Goal: Transaction & Acquisition: Purchase product/service

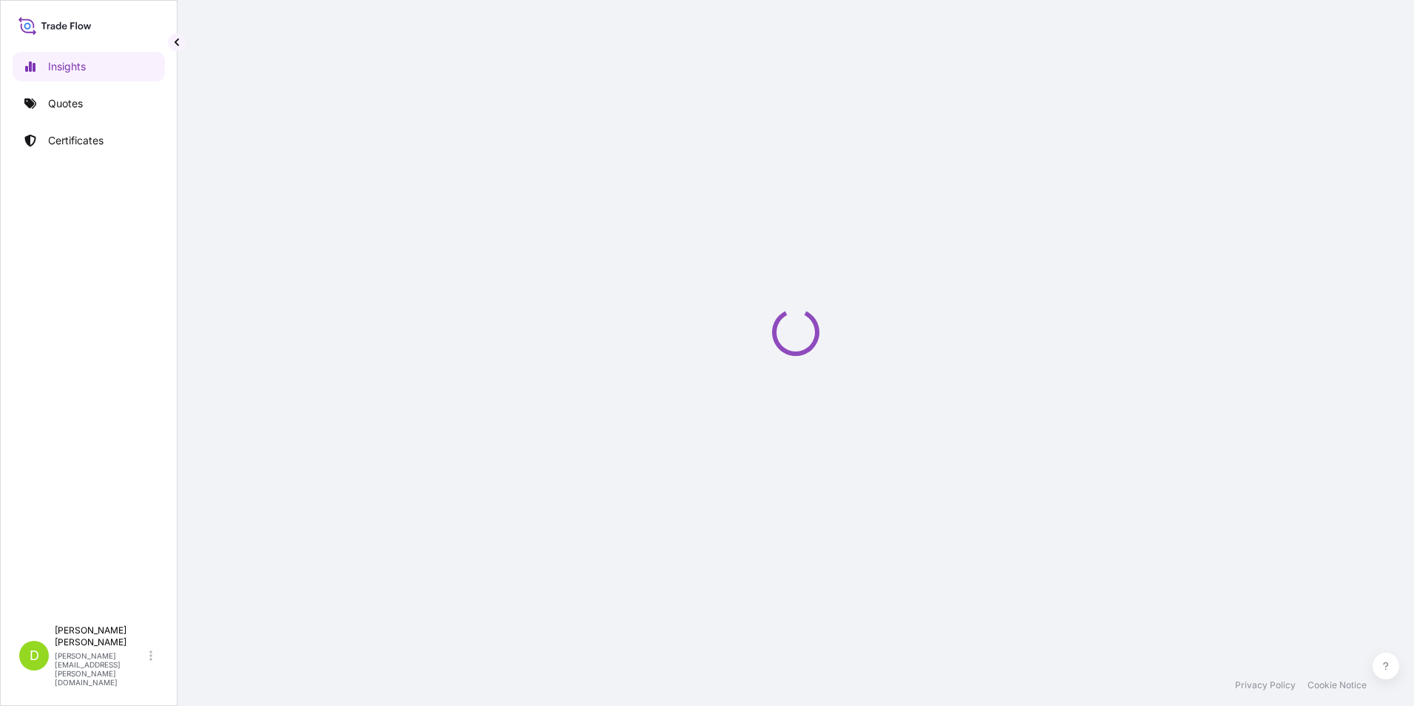
select select "2025"
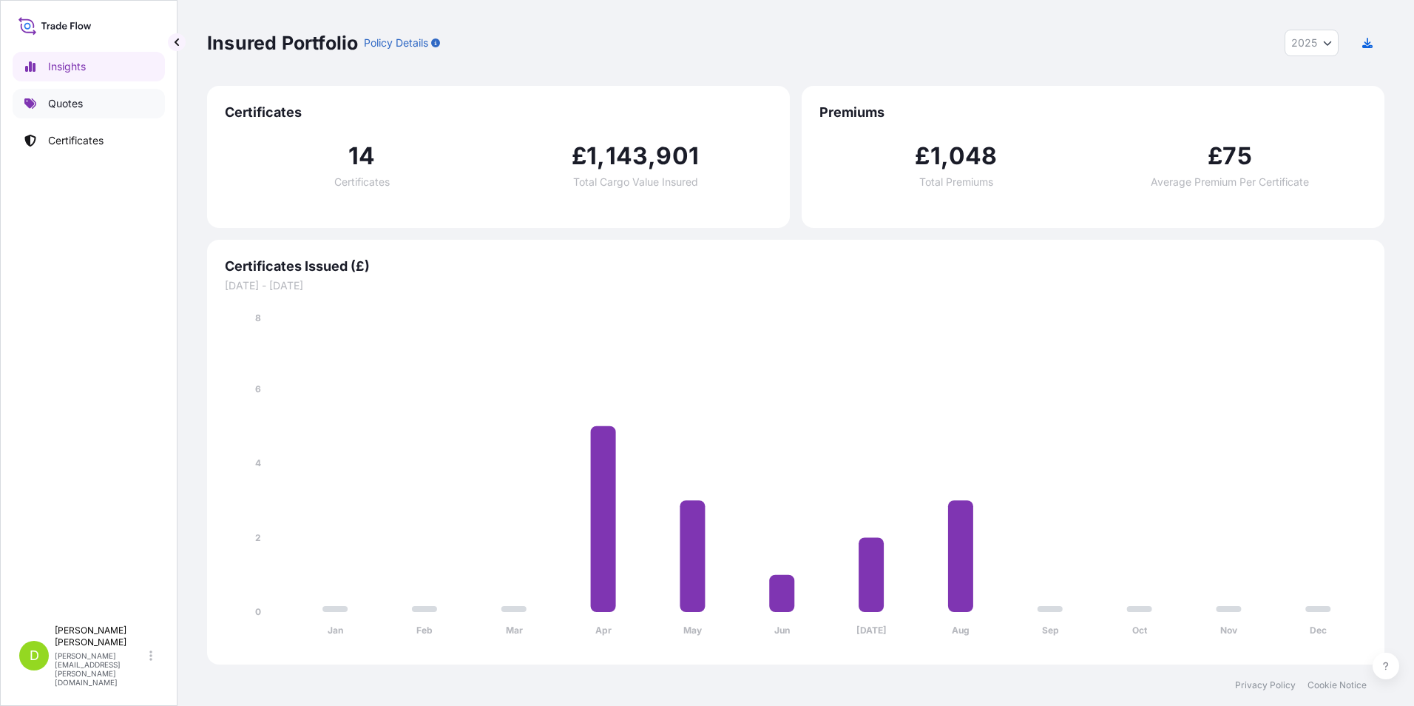
click at [61, 103] on p "Quotes" at bounding box center [65, 103] width 35 height 15
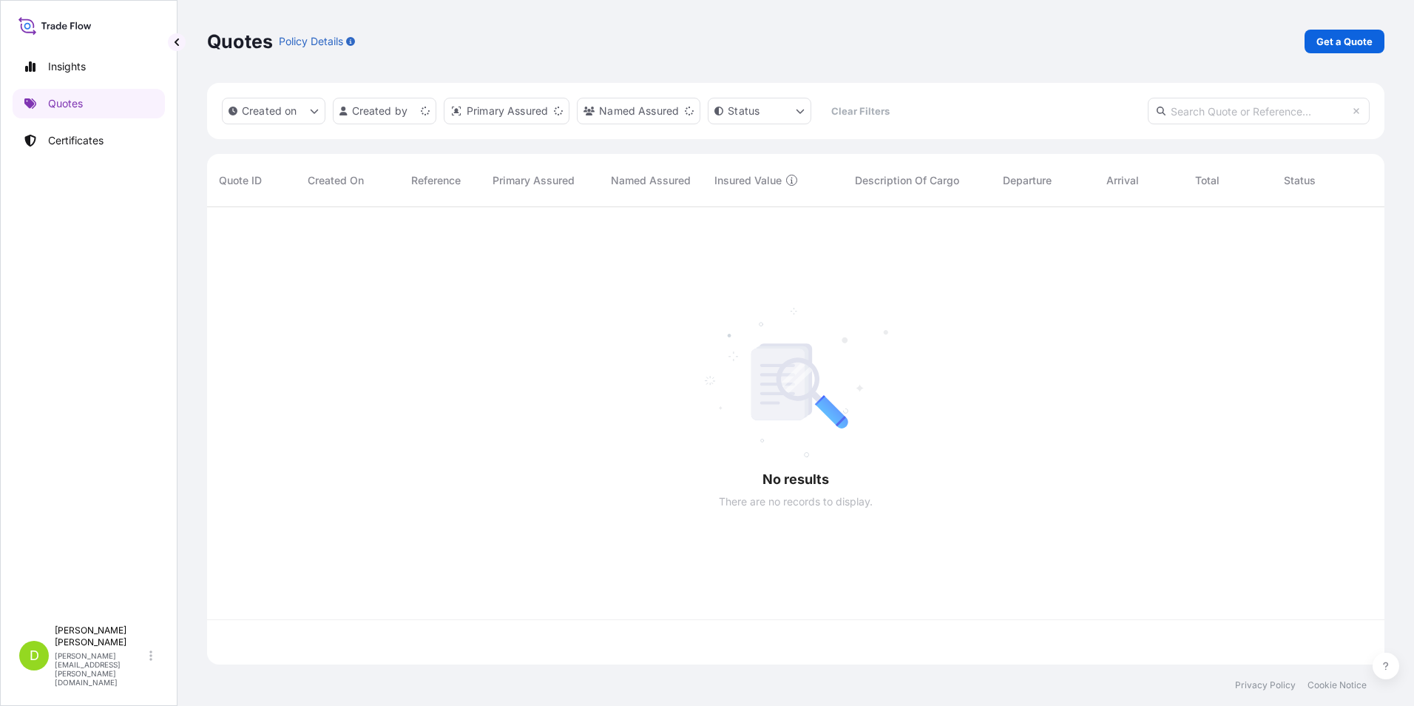
scroll to position [454, 1167]
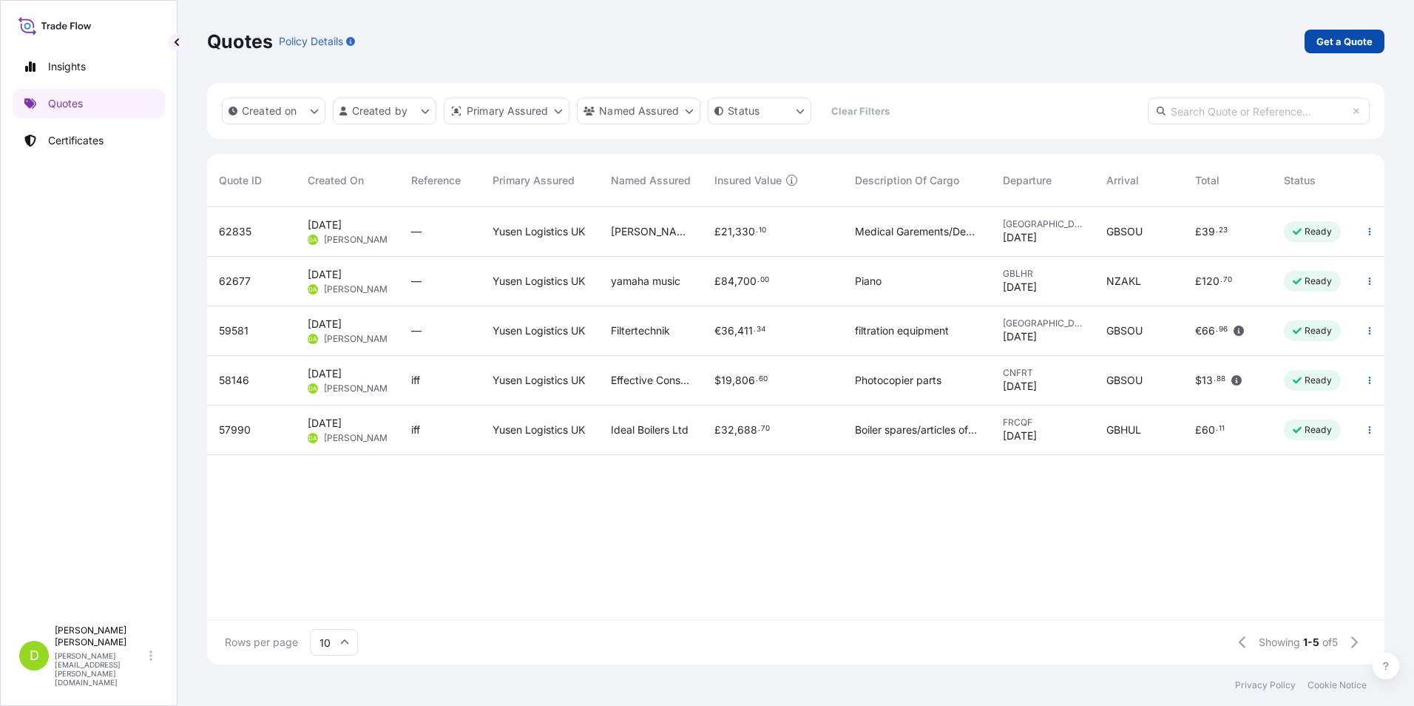
click at [1340, 44] on p "Get a Quote" at bounding box center [1345, 41] width 56 height 15
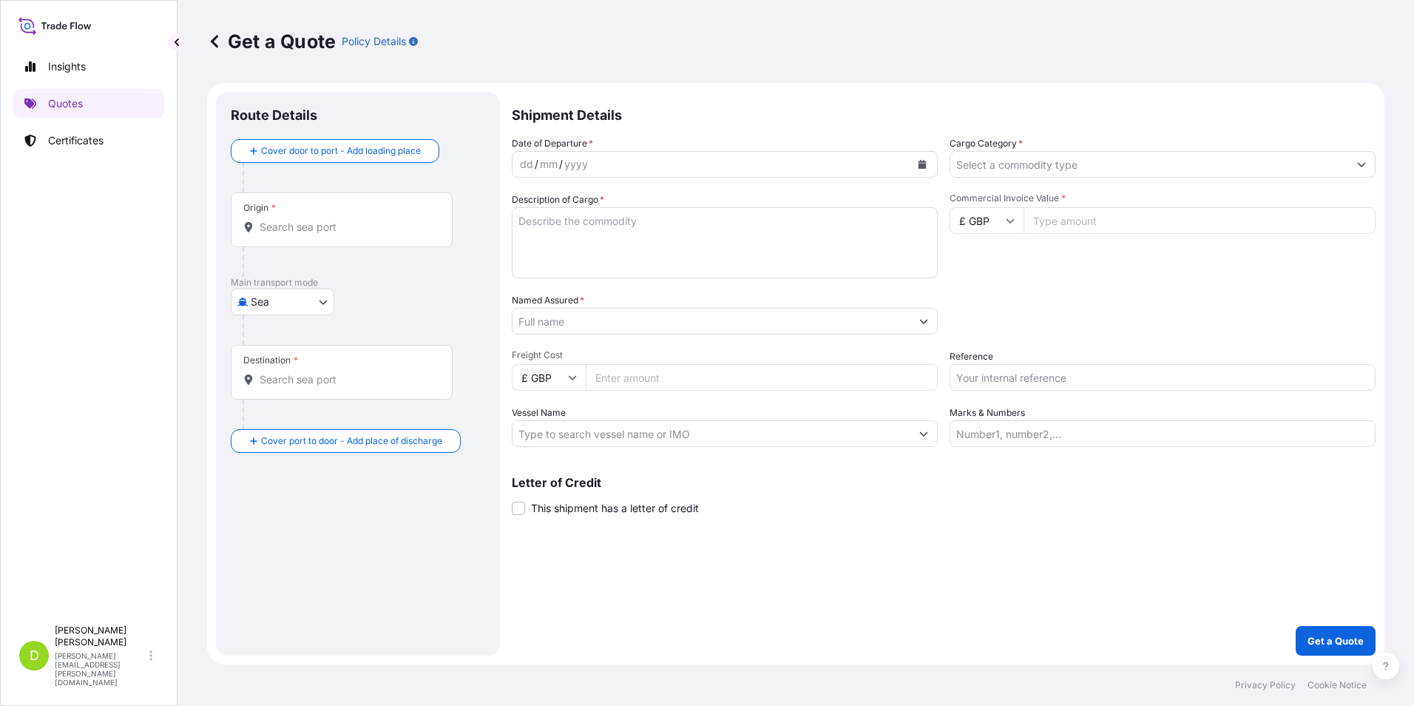
click at [321, 305] on body "Insights Quotes Certificates D [PERSON_NAME] [PERSON_NAME][EMAIL_ADDRESS][PERSO…" at bounding box center [707, 353] width 1414 height 706
click at [283, 337] on div "Air" at bounding box center [283, 340] width 92 height 27
select select "Air"
click at [346, 236] on input "Origin *" at bounding box center [347, 233] width 175 height 15
click at [303, 232] on input "Origin * Please select an origin" at bounding box center [347, 233] width 175 height 15
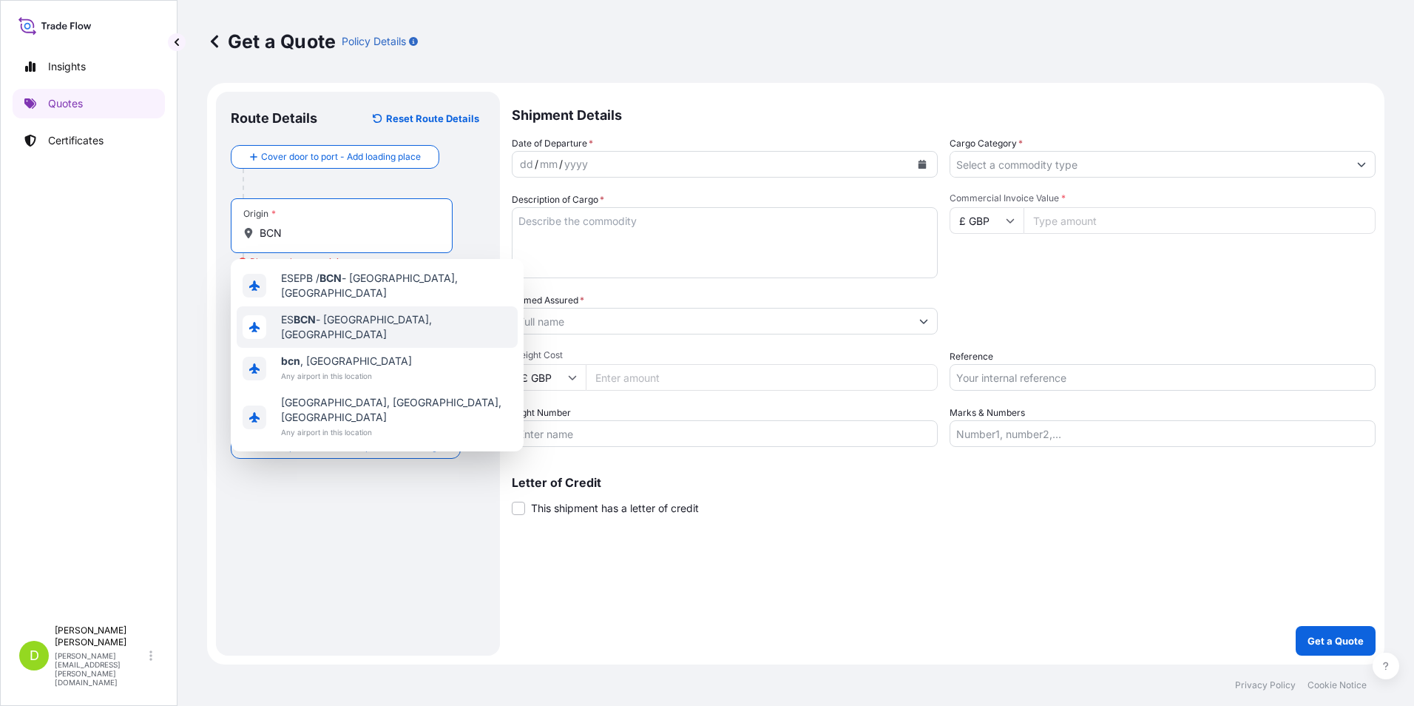
click at [366, 320] on span "ES BCN - [GEOGRAPHIC_DATA], [GEOGRAPHIC_DATA]" at bounding box center [396, 327] width 231 height 30
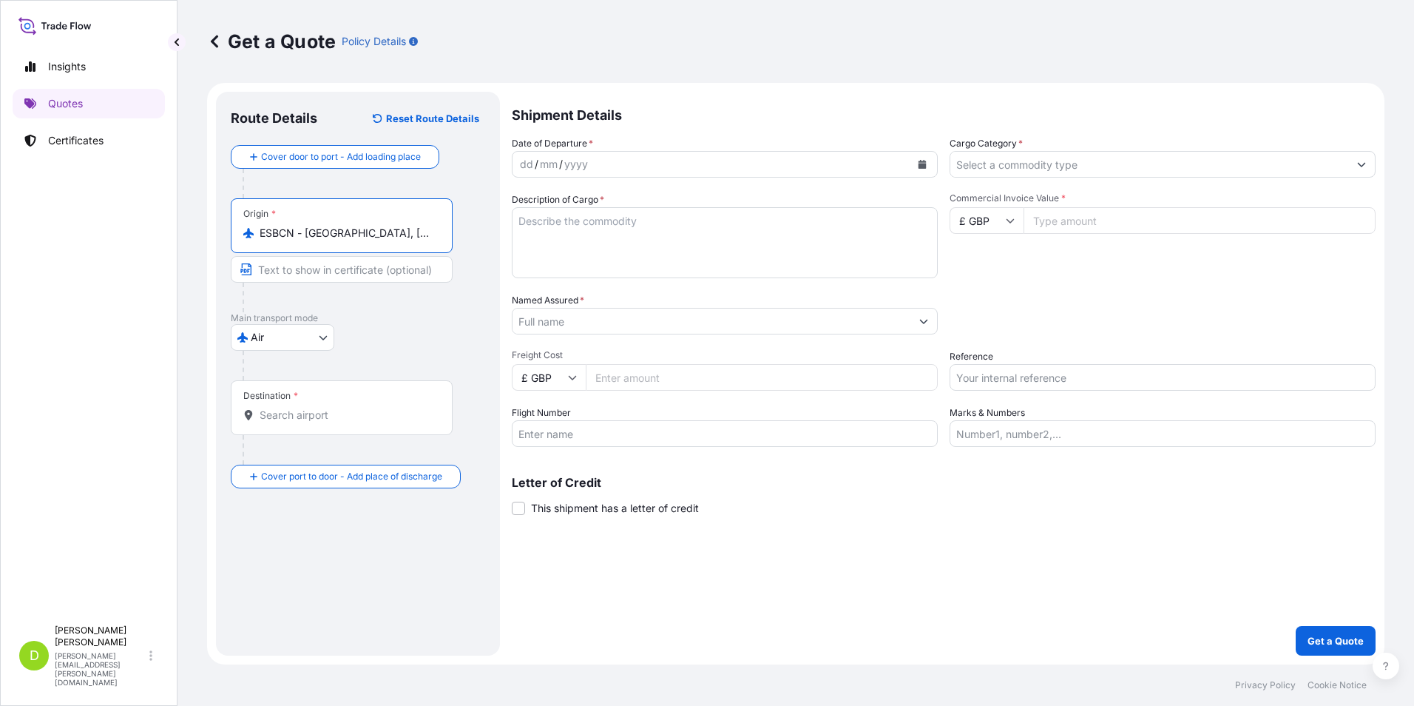
type input "ESBCN - [GEOGRAPHIC_DATA], [GEOGRAPHIC_DATA]"
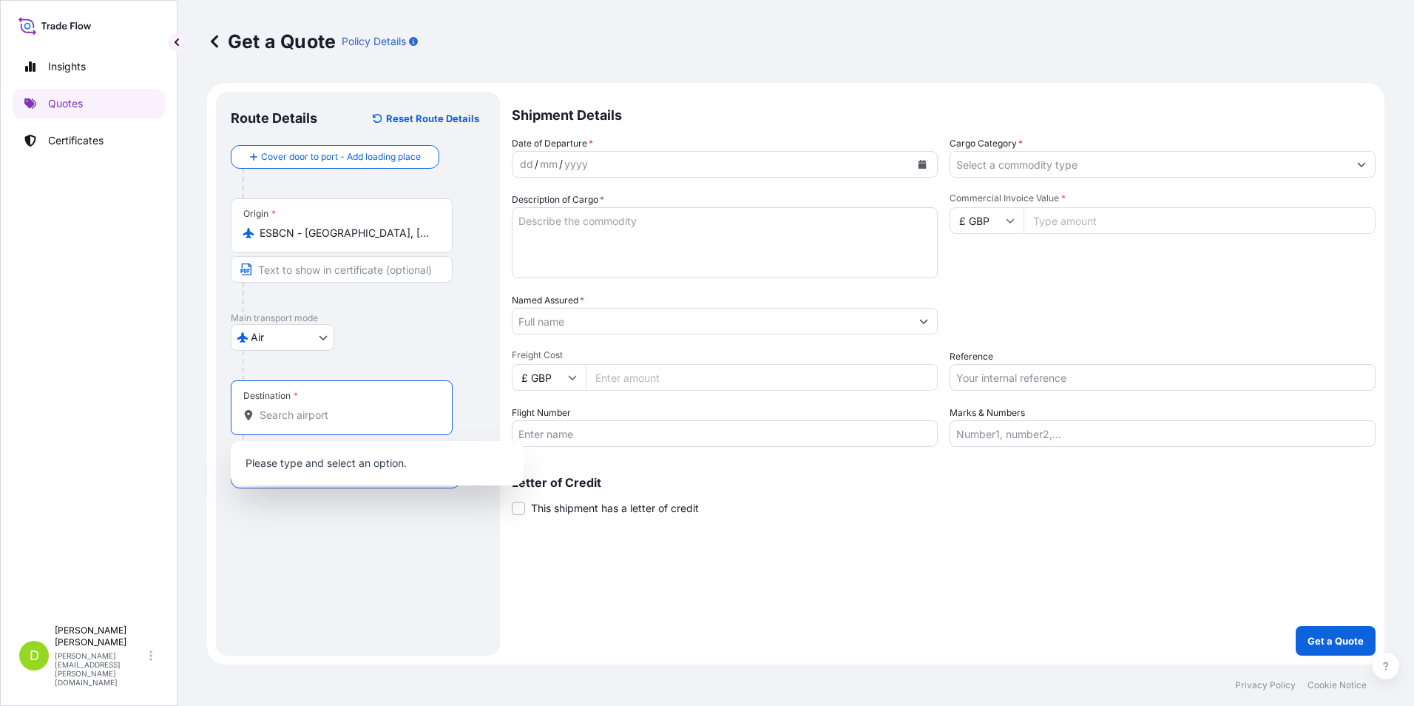
click at [323, 411] on input "Destination *" at bounding box center [347, 415] width 175 height 15
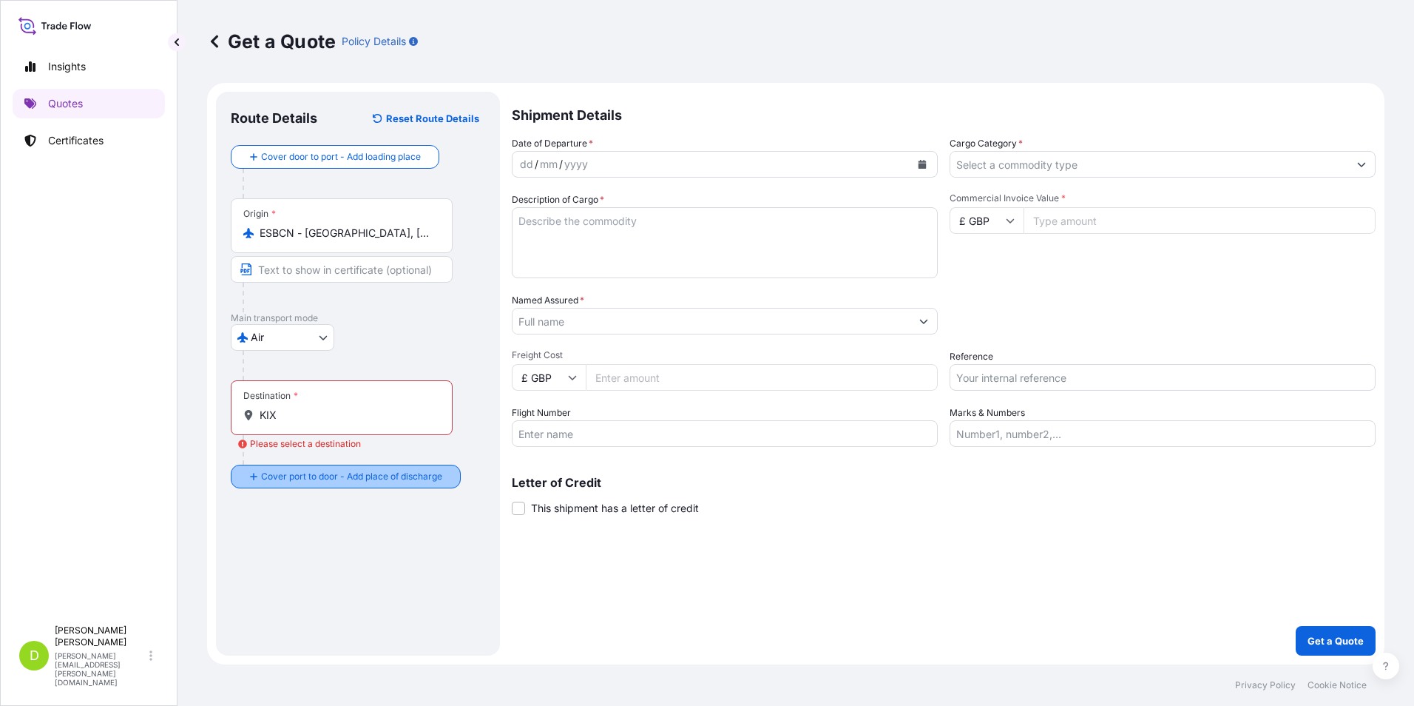
type input "JPKIX - Kansai Int Apt, [GEOGRAPHIC_DATA]"
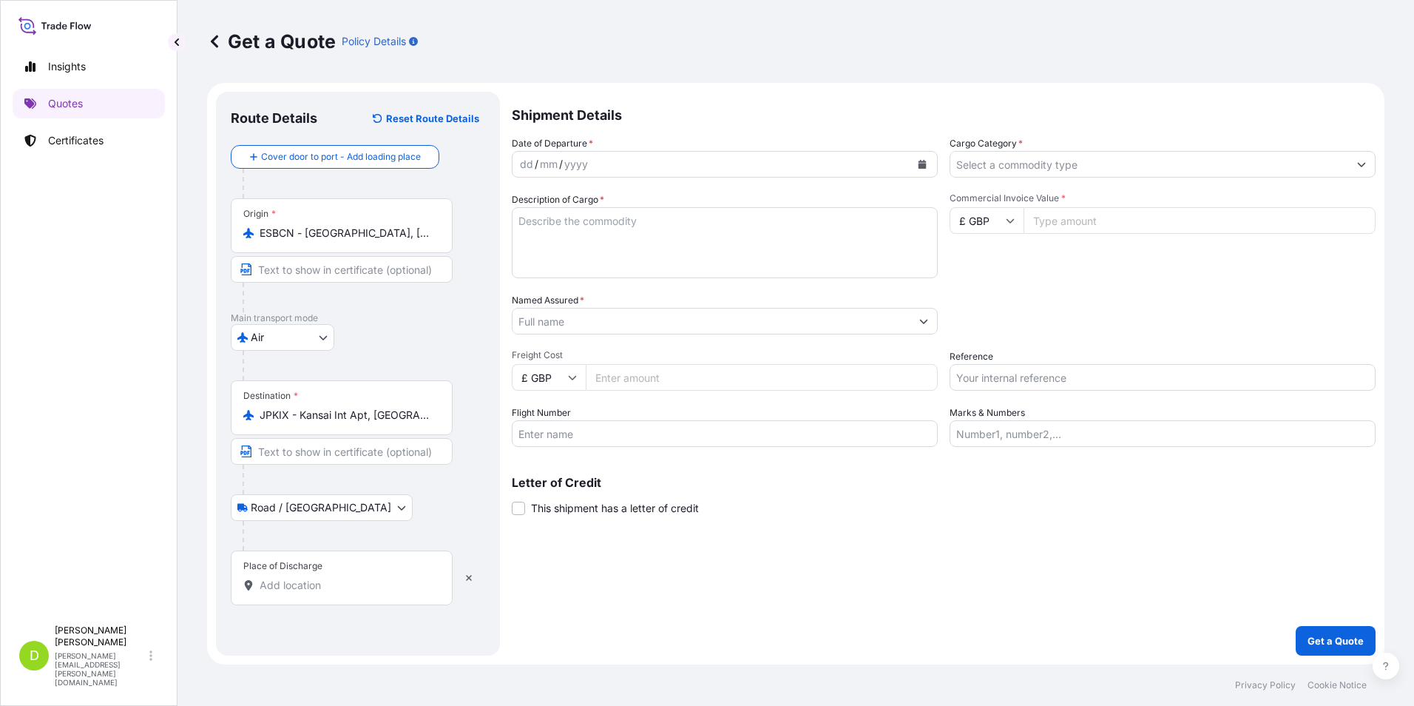
click at [281, 579] on input "Place of Discharge" at bounding box center [347, 585] width 175 height 15
click at [271, 588] on input "Place of Discharge" at bounding box center [347, 585] width 175 height 15
paste input "SHINWA CO.,LTD. SHICOLNGO3 2-9-3 [PERSON_NAME]-KU NAGOYA AICHI 463-0046 JP"
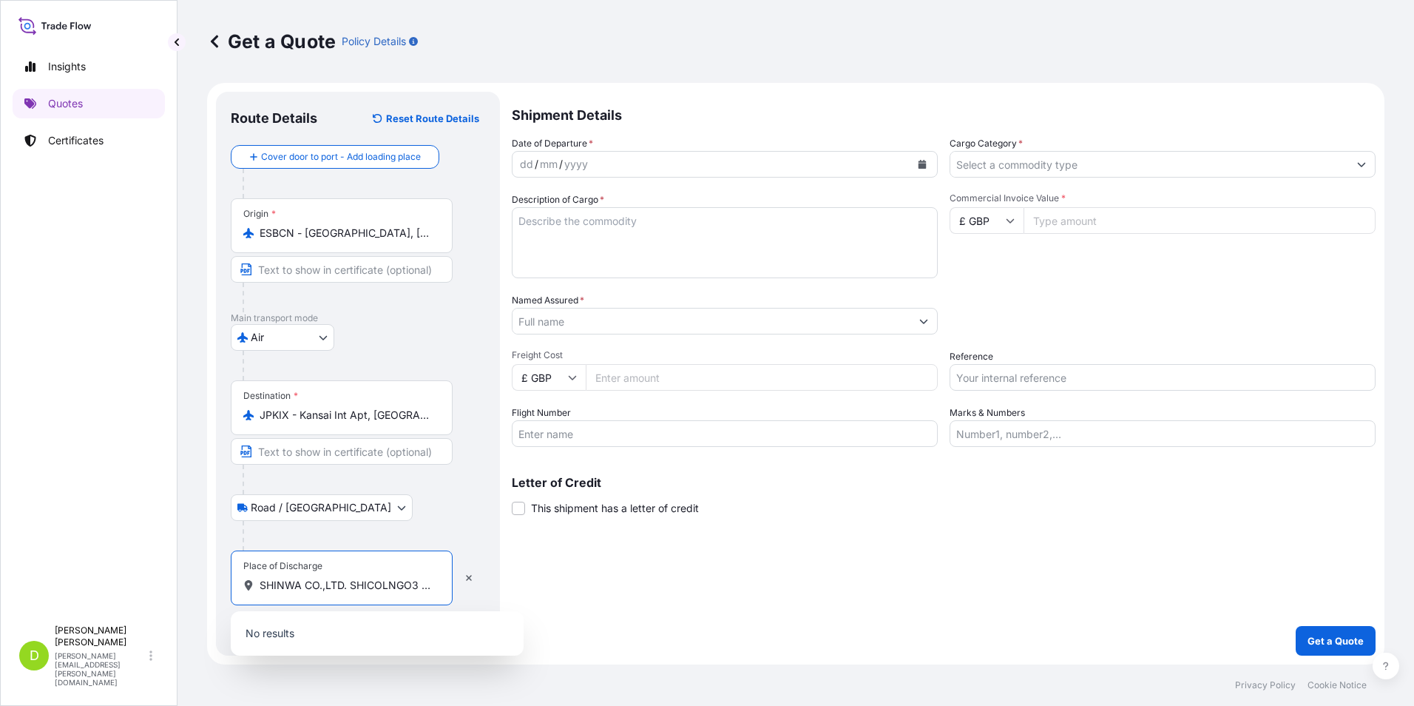
scroll to position [0, 295]
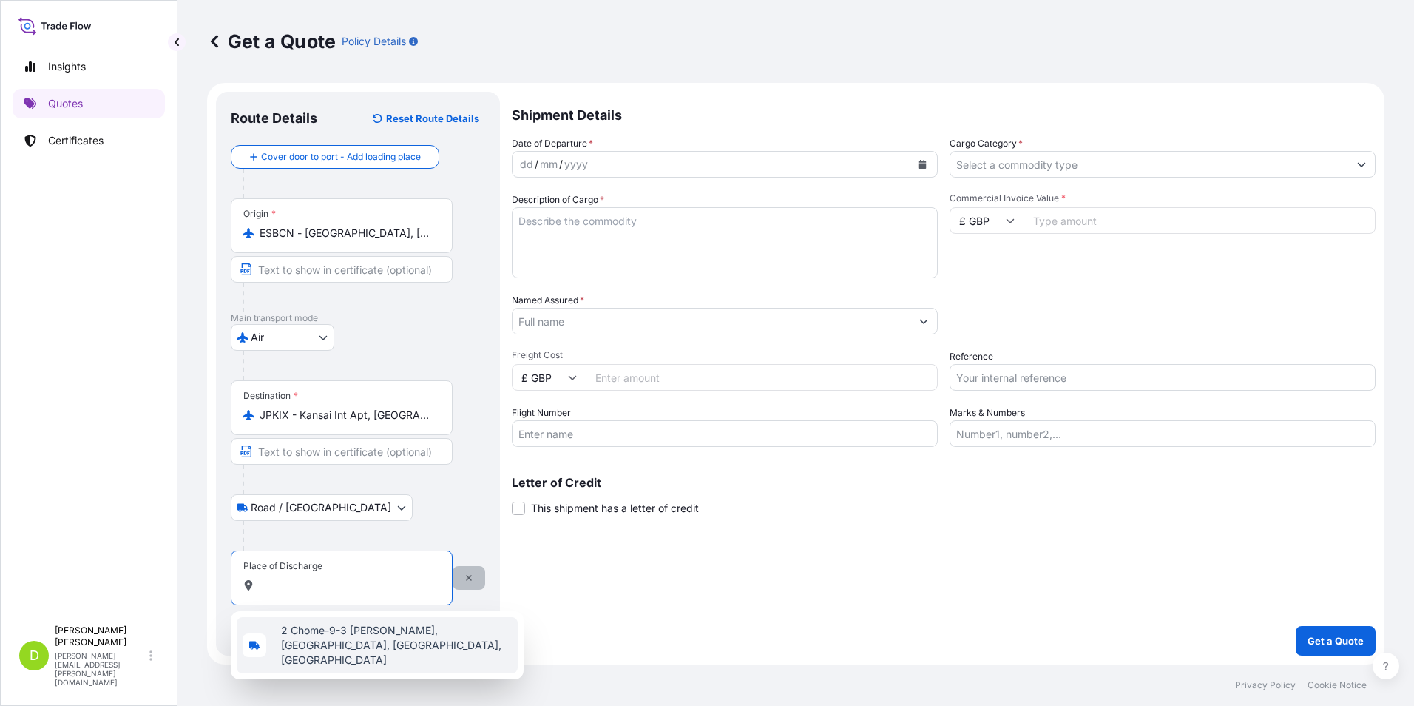
type input "SHINWA CO.,LTD. SHICOLNGO3 2-9-3 [PERSON_NAME]-KU NAGOYA AICHI 463-0046 JP"
click at [467, 581] on icon "button" at bounding box center [469, 577] width 9 height 9
select select "Road / [GEOGRAPHIC_DATA]"
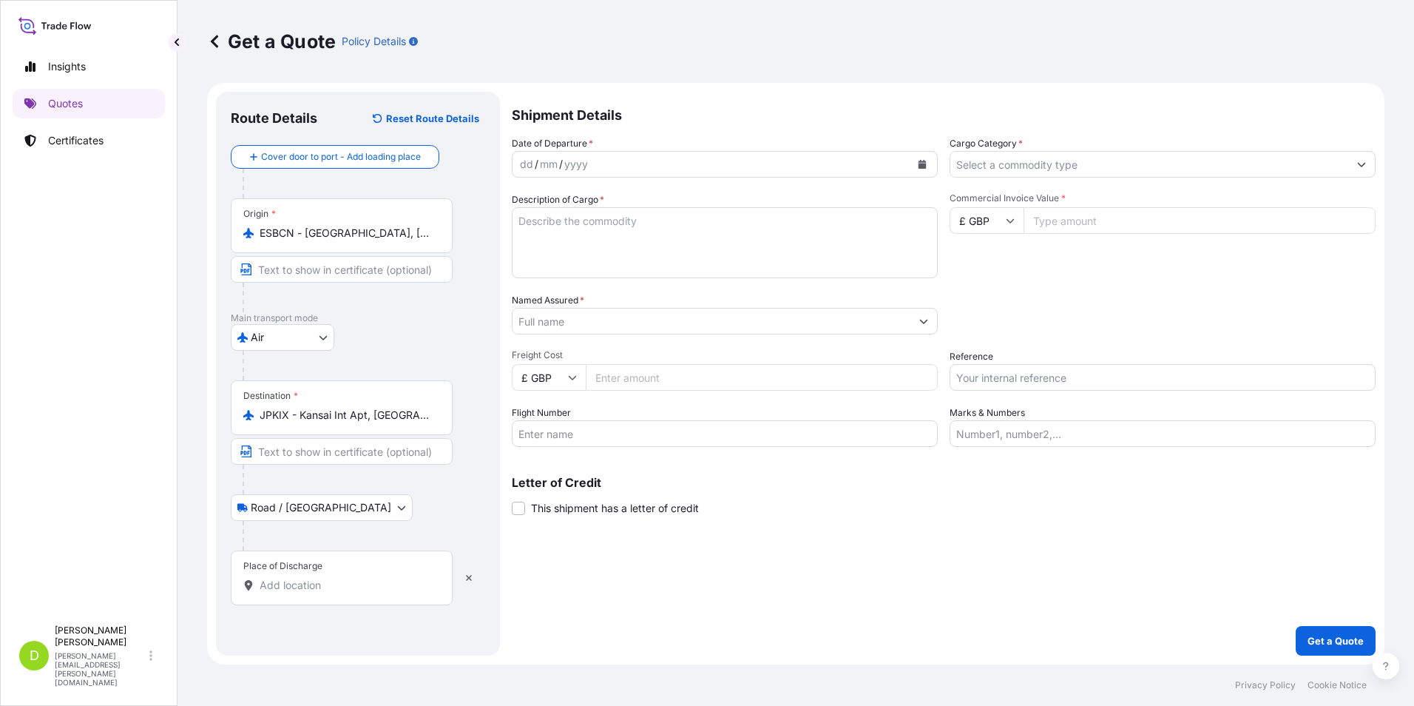
click at [274, 589] on input "Place of Discharge" at bounding box center [347, 585] width 175 height 15
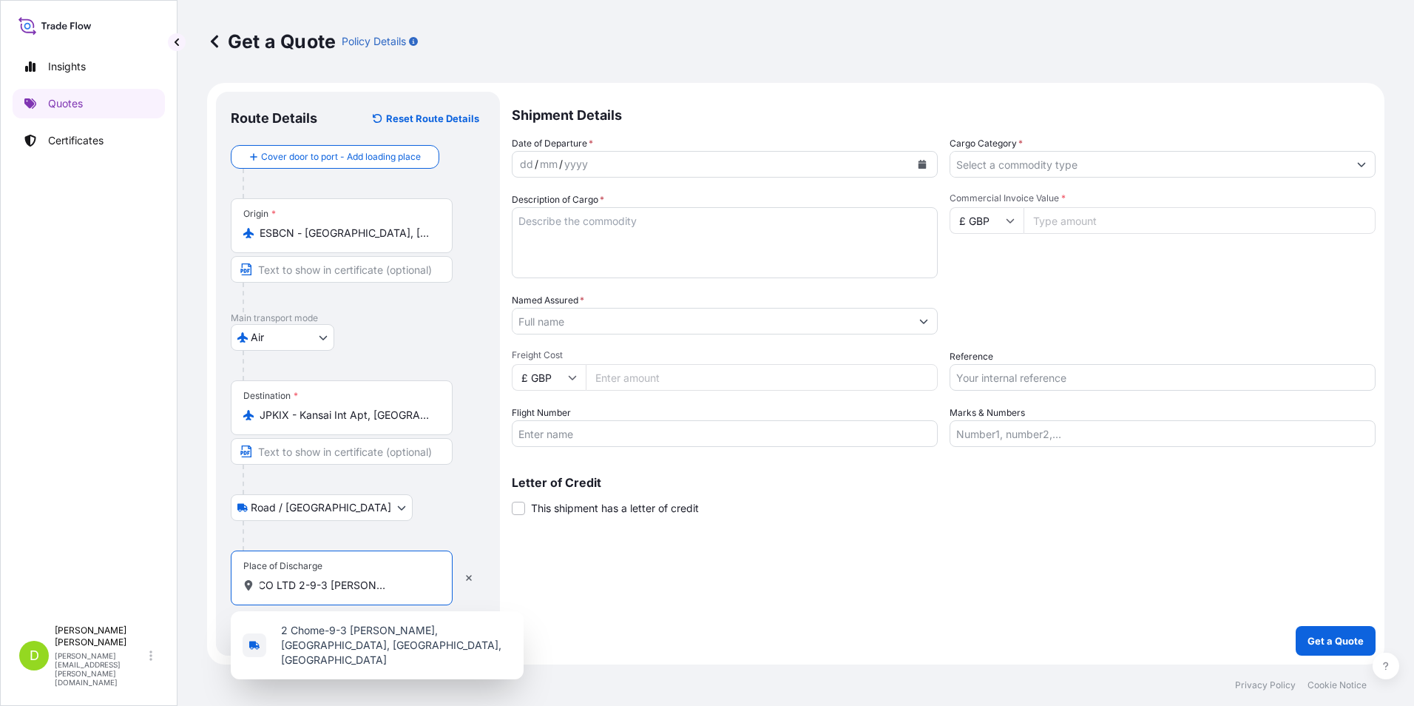
scroll to position [0, 73]
click at [451, 624] on span "2 Chome-9-3 [PERSON_NAME], [GEOGRAPHIC_DATA], [GEOGRAPHIC_DATA], [GEOGRAPHIC_DA…" at bounding box center [396, 645] width 231 height 44
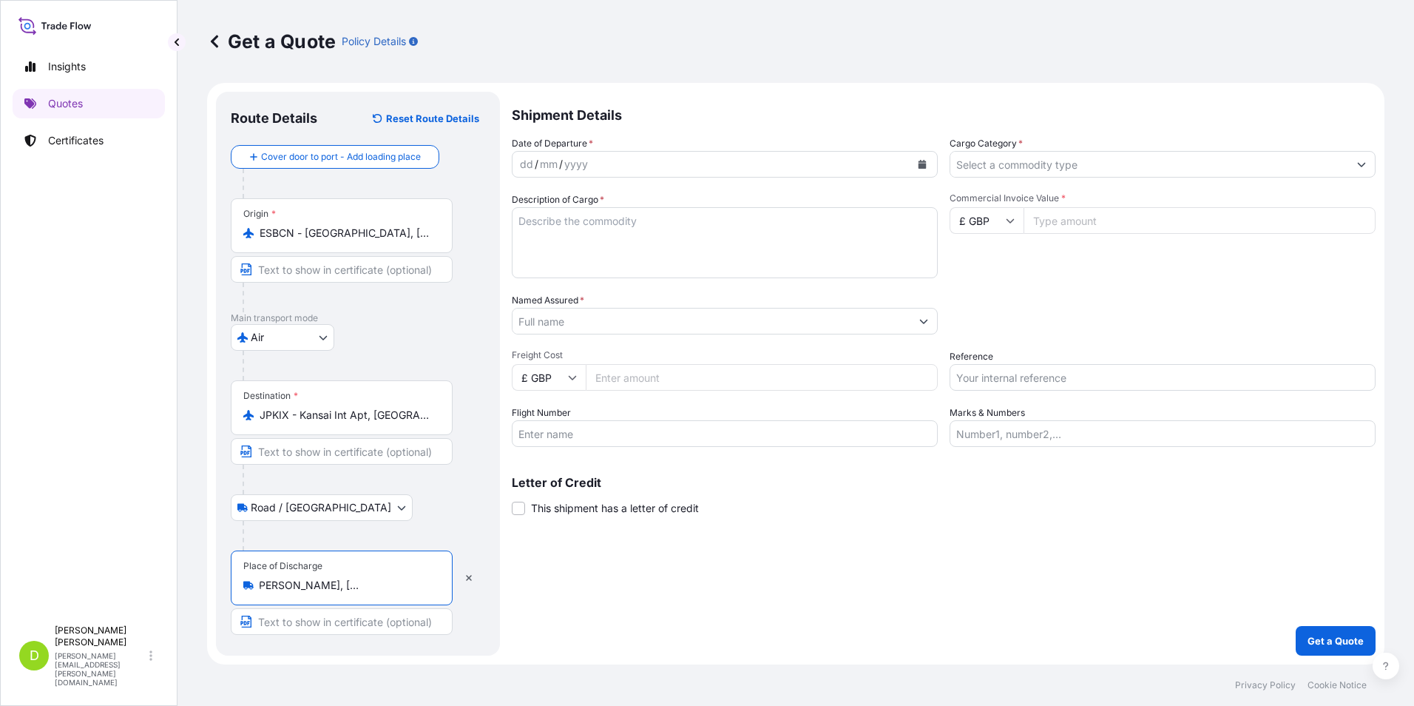
type input "2 Chome-9-3 [PERSON_NAME], [GEOGRAPHIC_DATA], [GEOGRAPHIC_DATA], [GEOGRAPHIC_DA…"
click at [920, 163] on icon "Calendar" at bounding box center [923, 164] width 8 height 9
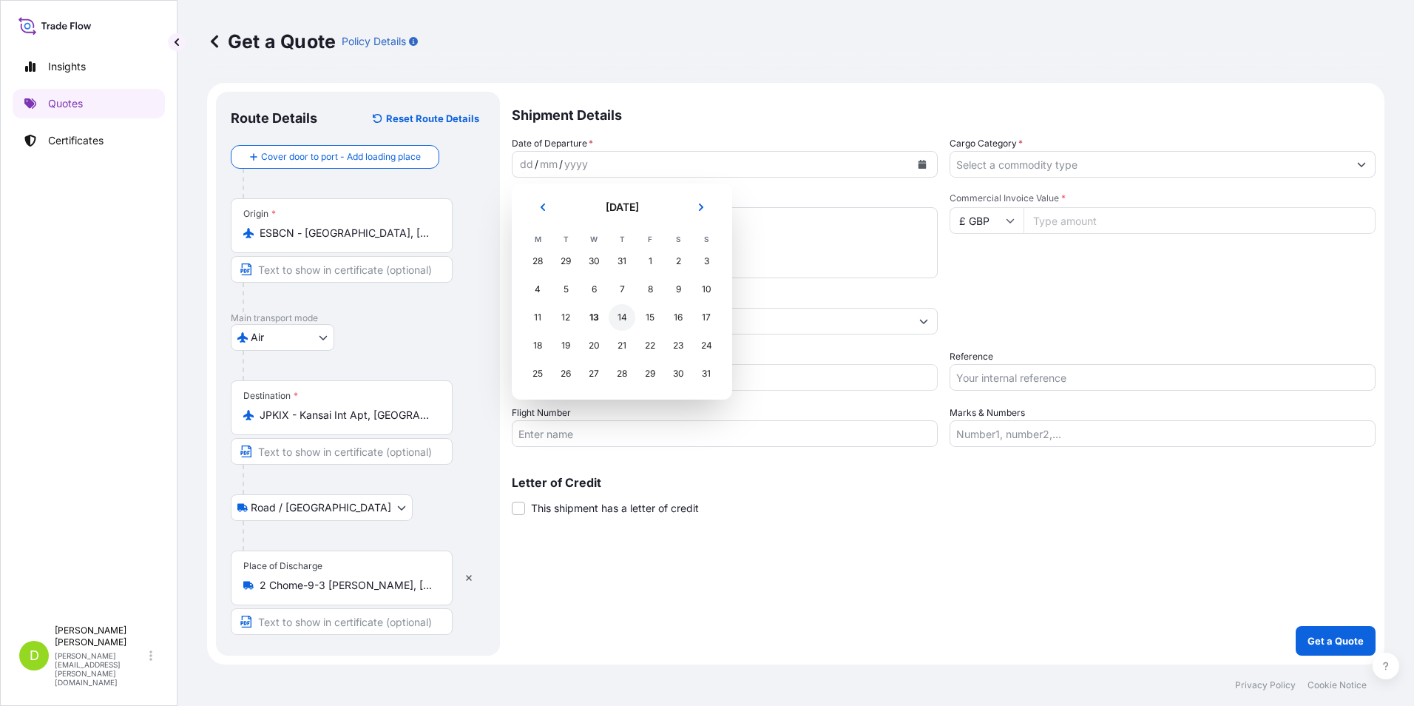
click at [621, 317] on div "14" at bounding box center [622, 317] width 27 height 27
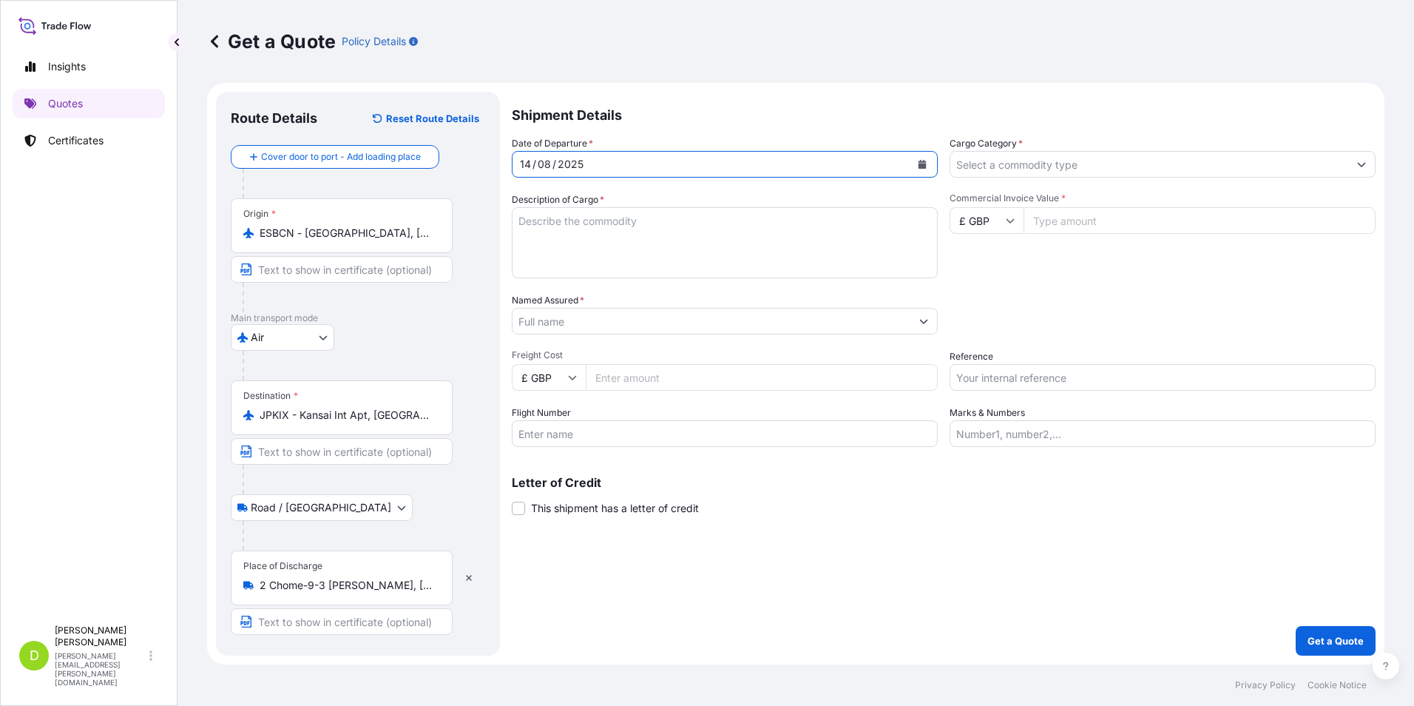
click at [598, 226] on textarea "Description of Cargo *" at bounding box center [725, 242] width 426 height 71
click at [589, 232] on textarea "Description of Cargo *" at bounding box center [725, 242] width 426 height 71
paste textarea "INSPECTION MACHINE FOR PAINTING CARS AND PARTS HS Codes: 903141"
type textarea "INSPECTION MACHINE FOR PAINTING CARS AND PARTS HS Codes: 903141"
click at [926, 324] on icon "Show suggestions" at bounding box center [924, 321] width 9 height 9
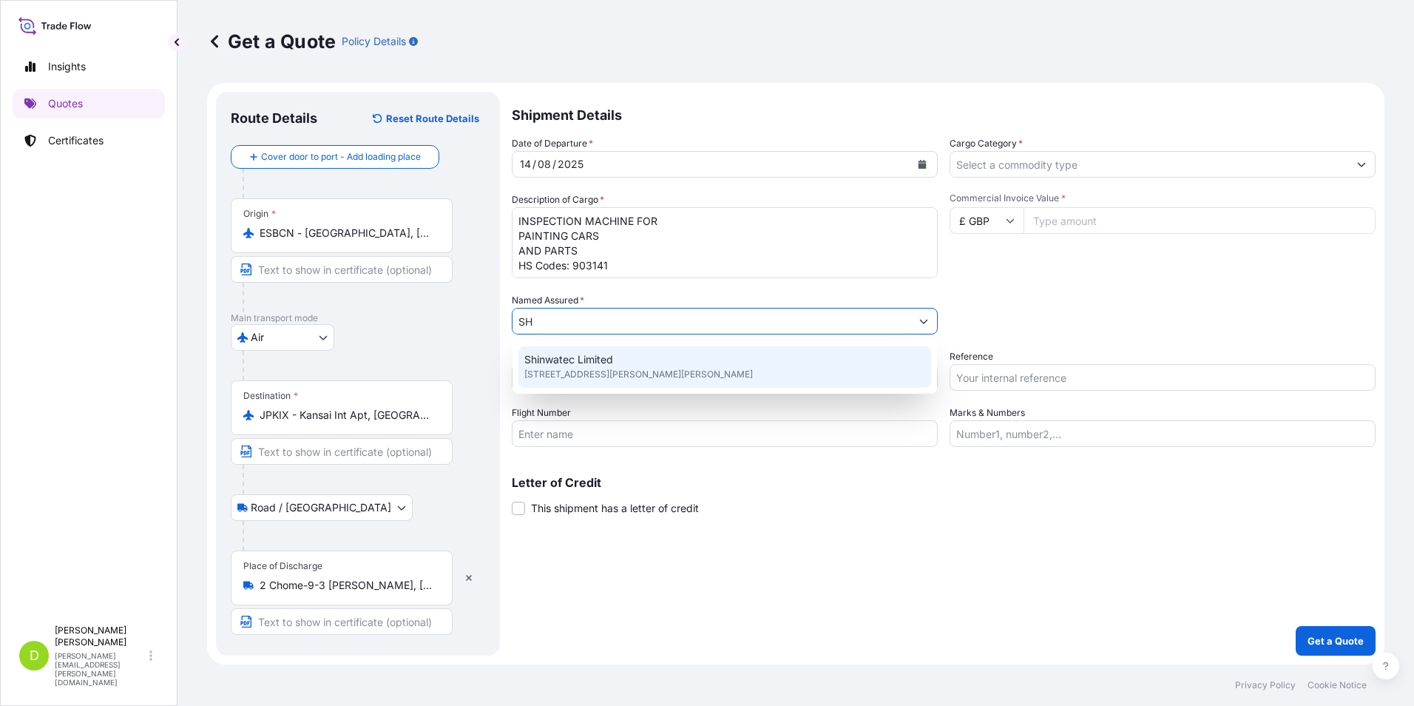
click at [608, 367] on span "[STREET_ADDRESS][PERSON_NAME][PERSON_NAME]" at bounding box center [638, 374] width 229 height 15
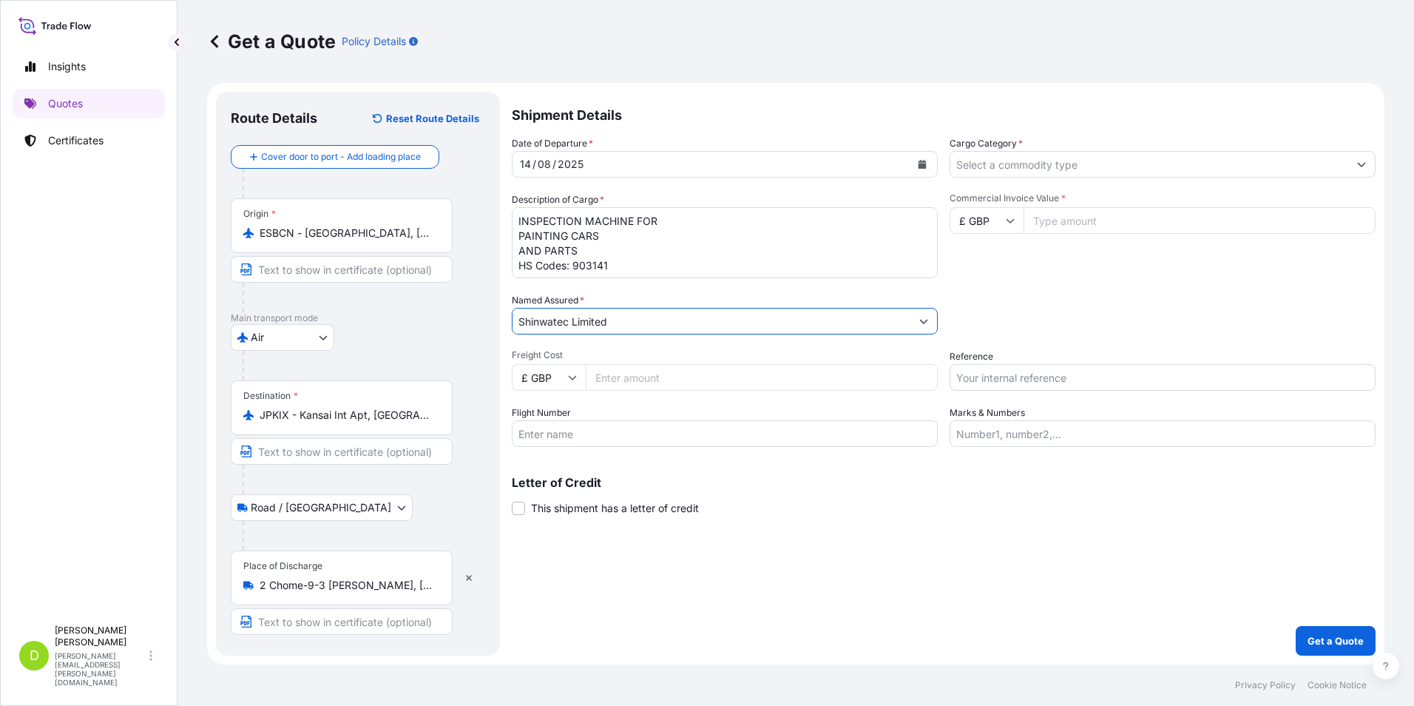
type input "Shinwatec Limited"
click at [570, 378] on icon at bounding box center [573, 378] width 8 height 4
click at [551, 422] on div "€ EUR" at bounding box center [549, 418] width 62 height 28
type input "€ EUR"
click at [600, 377] on input "Freight Cost" at bounding box center [762, 377] width 352 height 27
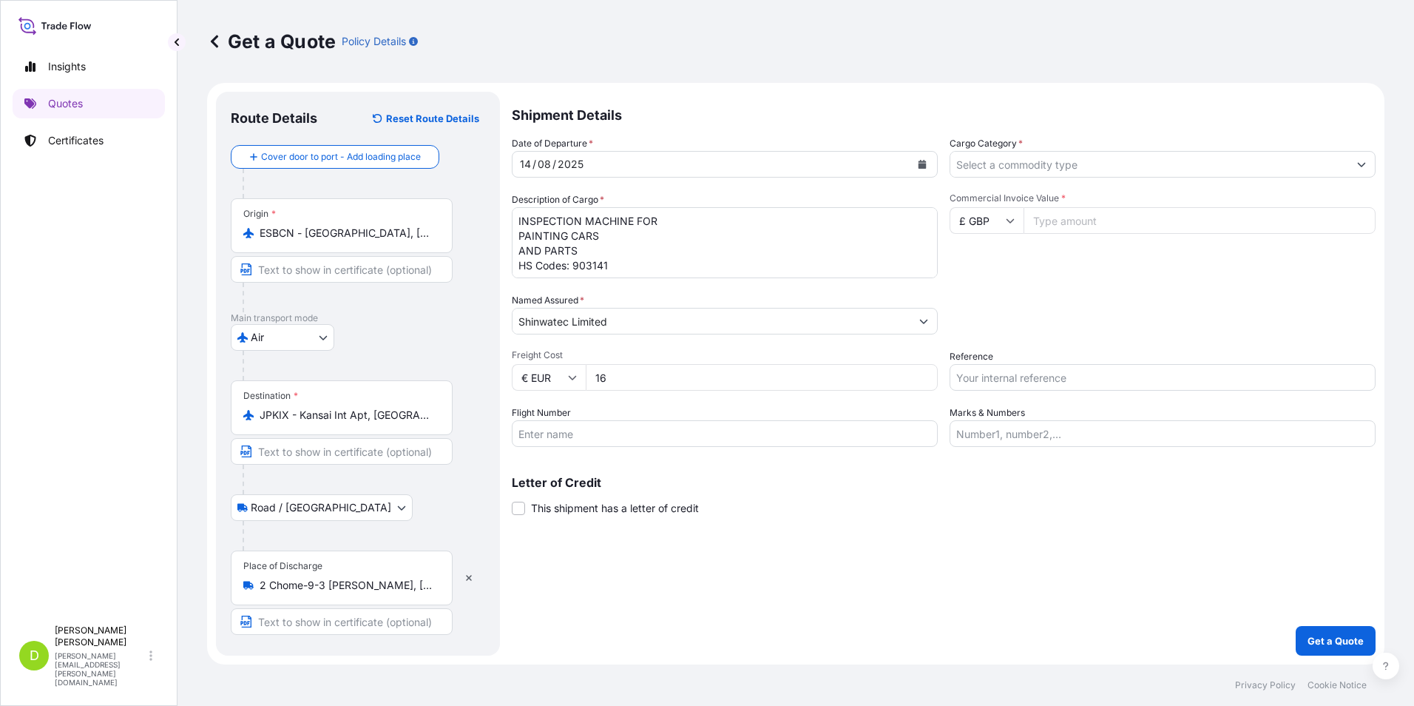
type input "1"
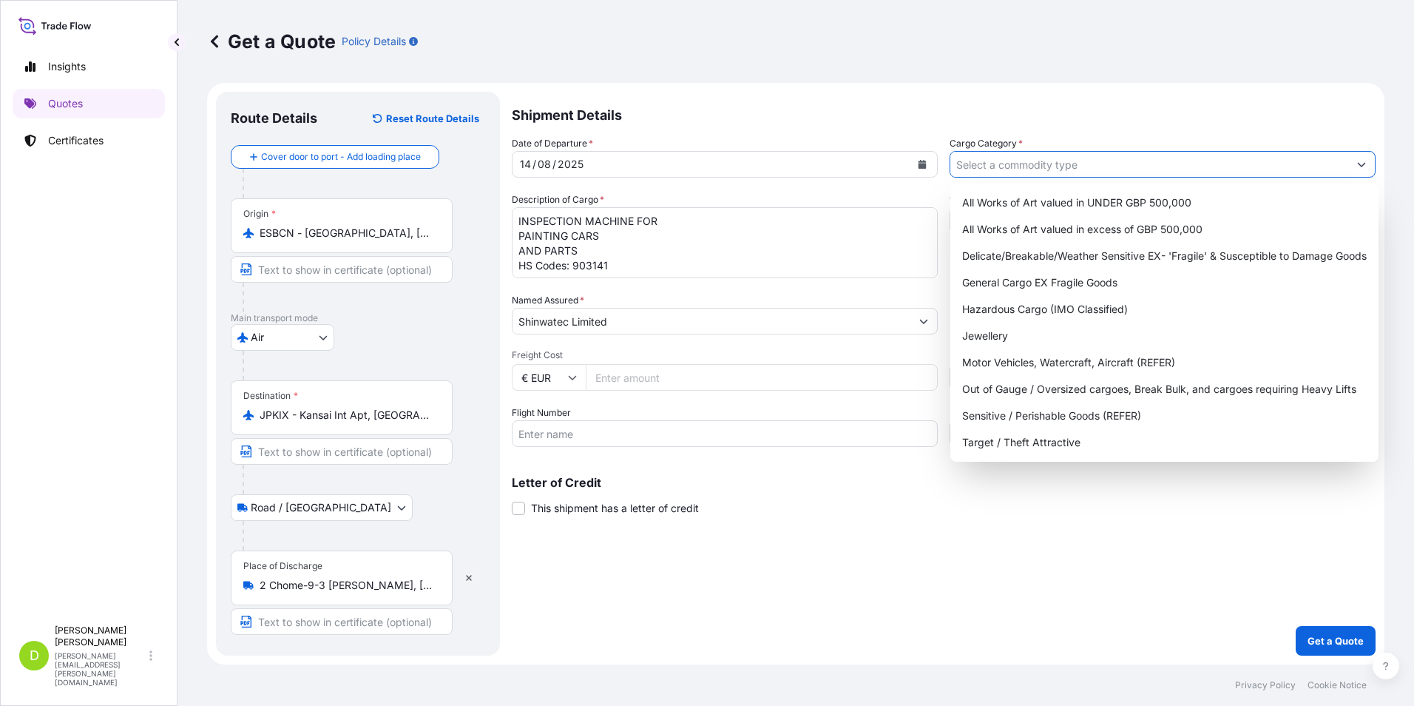
click at [1363, 163] on icon "Show suggestions" at bounding box center [1361, 164] width 9 height 9
click at [1105, 250] on div "Delicate/Breakable/Weather Sensitive EX- 'Fragile' & Susceptible to Damage Goods" at bounding box center [1164, 256] width 416 height 27
type input "Delicate/Breakable/Weather Sensitive EX- 'Fragile' & Susceptible to Damage Goods"
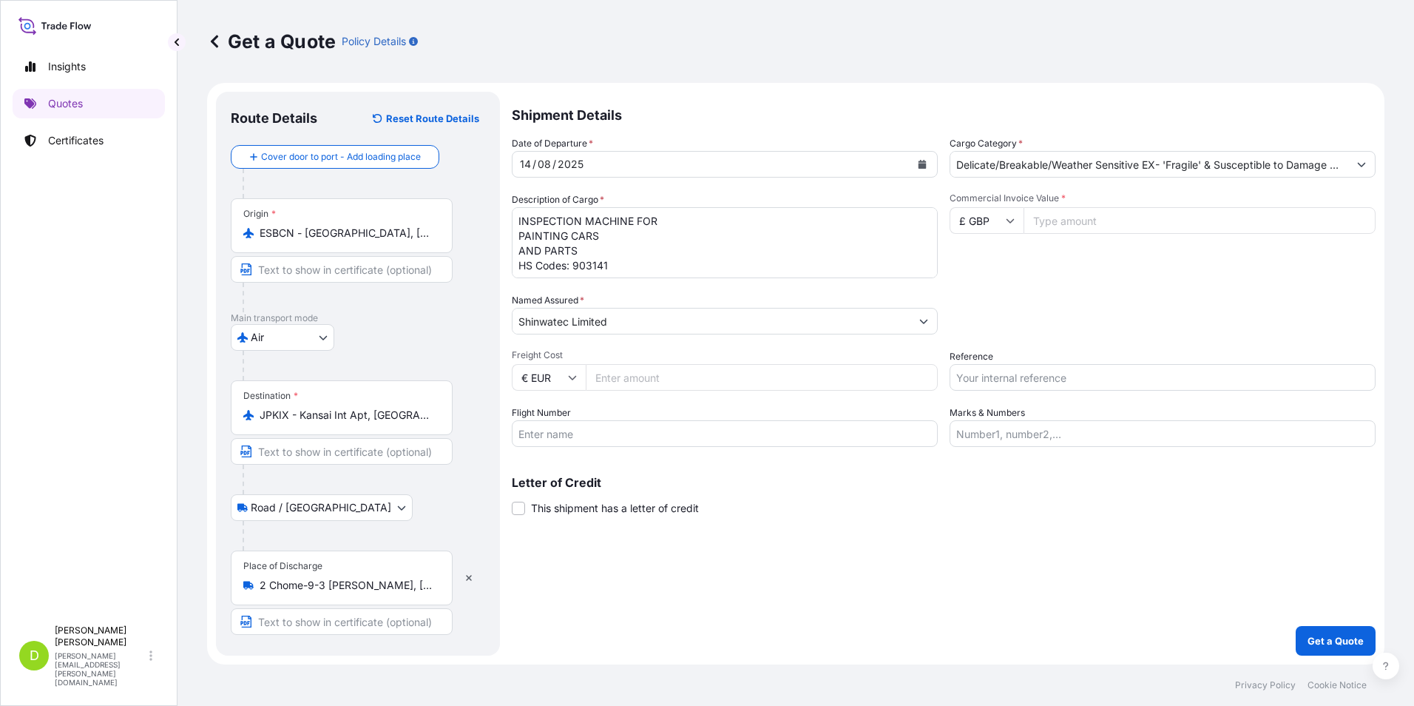
click at [1011, 223] on icon at bounding box center [1011, 221] width 8 height 4
click at [989, 255] on div "€ EUR" at bounding box center [987, 261] width 62 height 28
type input "€ EUR"
click at [1052, 219] on input "Commercial Invoice Value *" at bounding box center [1200, 220] width 352 height 27
type input "16776"
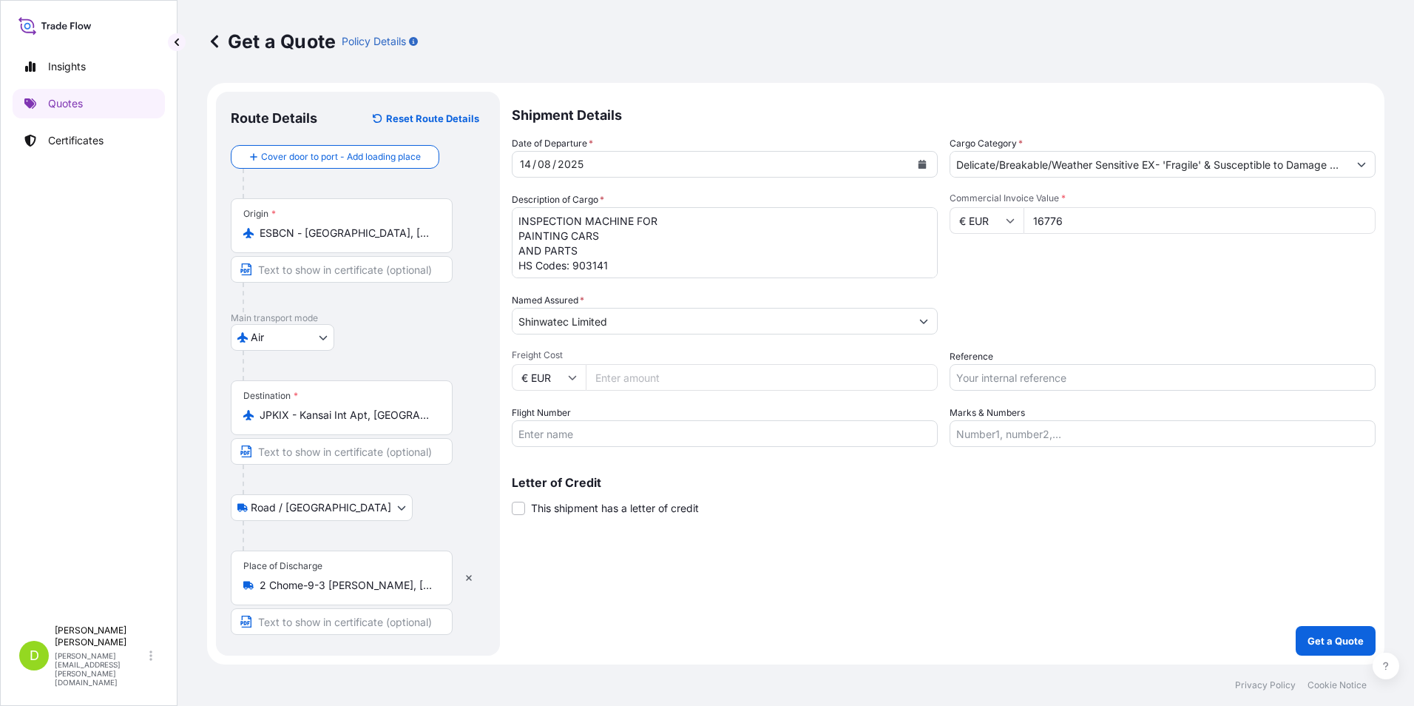
click at [665, 378] on input "Freight Cost" at bounding box center [762, 377] width 352 height 27
click at [568, 377] on icon at bounding box center [572, 377] width 9 height 9
click at [553, 445] on div "£ GBP" at bounding box center [549, 449] width 62 height 28
type input "£ GBP"
click at [615, 376] on input "Freight Cost" at bounding box center [762, 377] width 352 height 27
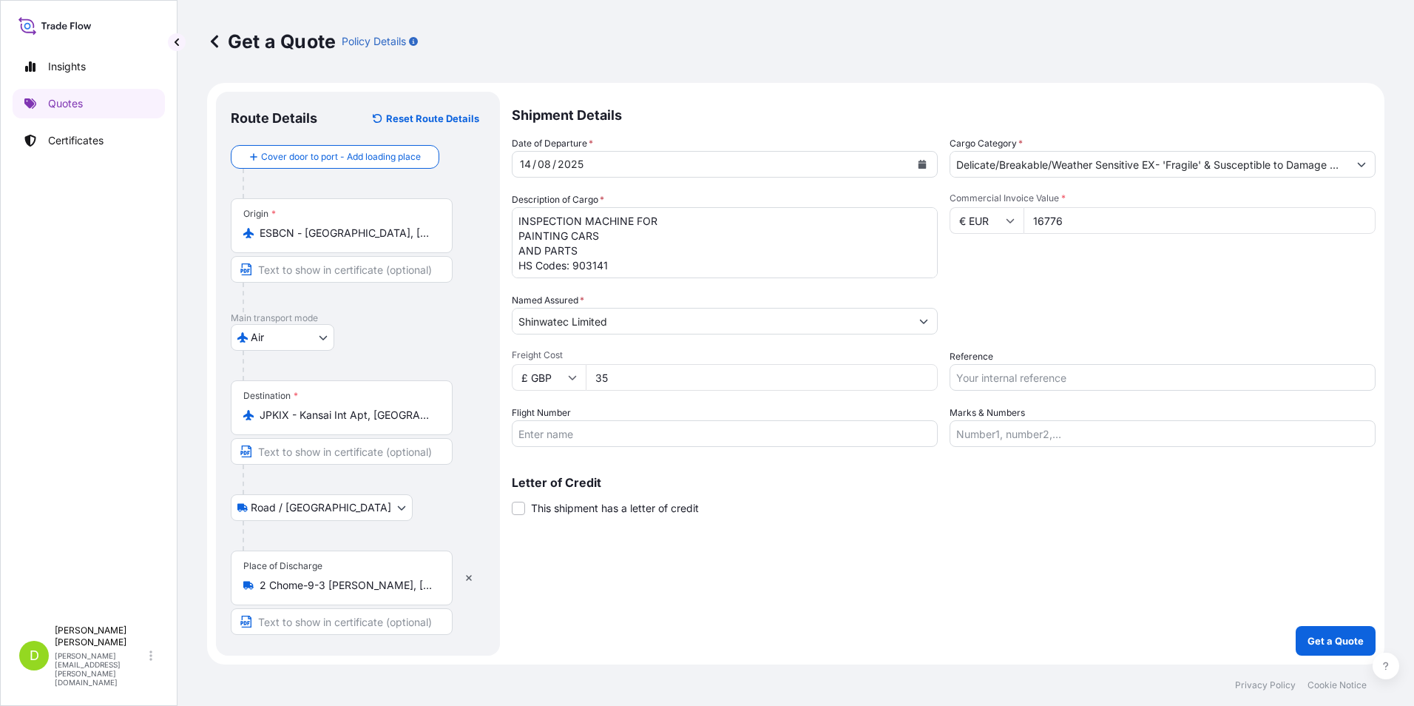
type input "3"
type input "400"
click at [667, 433] on input "Flight Number" at bounding box center [725, 433] width 426 height 27
click at [582, 432] on input "Flight Number" at bounding box center [725, 433] width 426 height 27
type input "AY1654 & AY067"
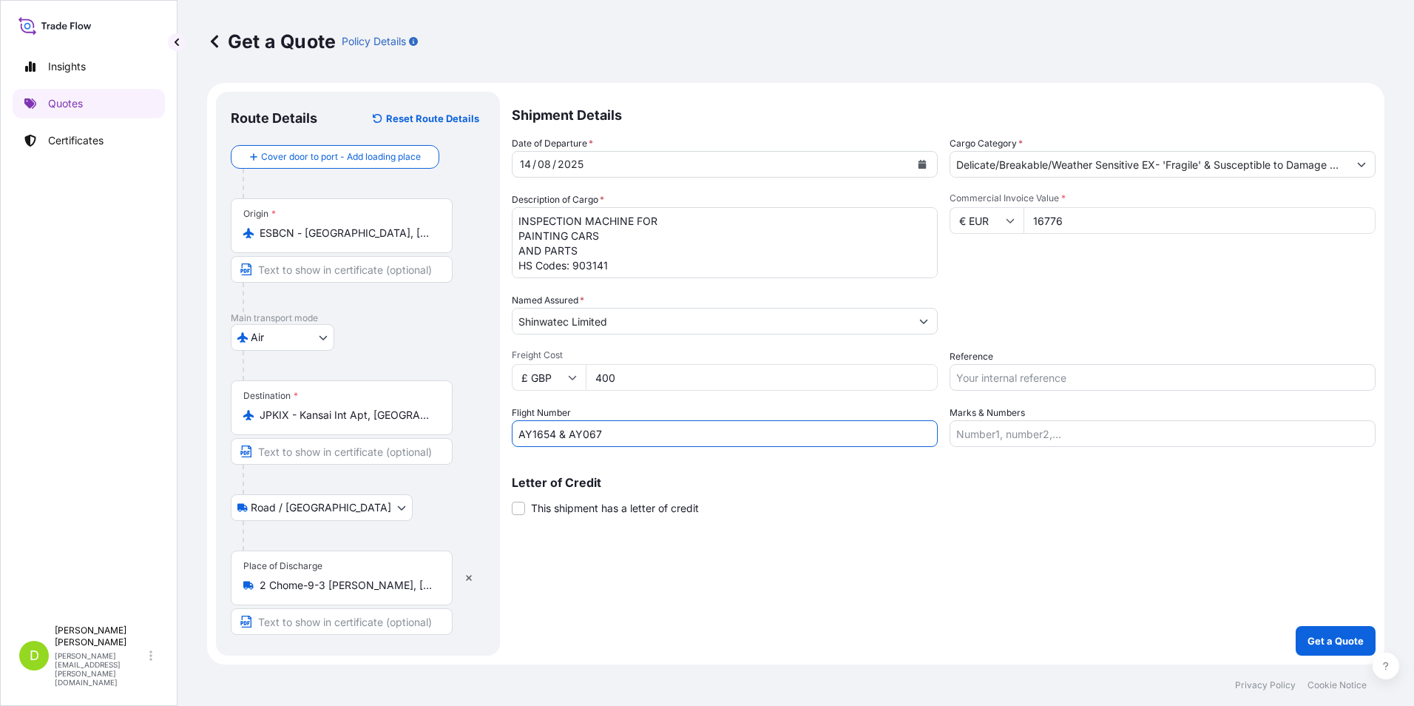
click at [1058, 377] on input "Reference" at bounding box center [1163, 377] width 426 height 27
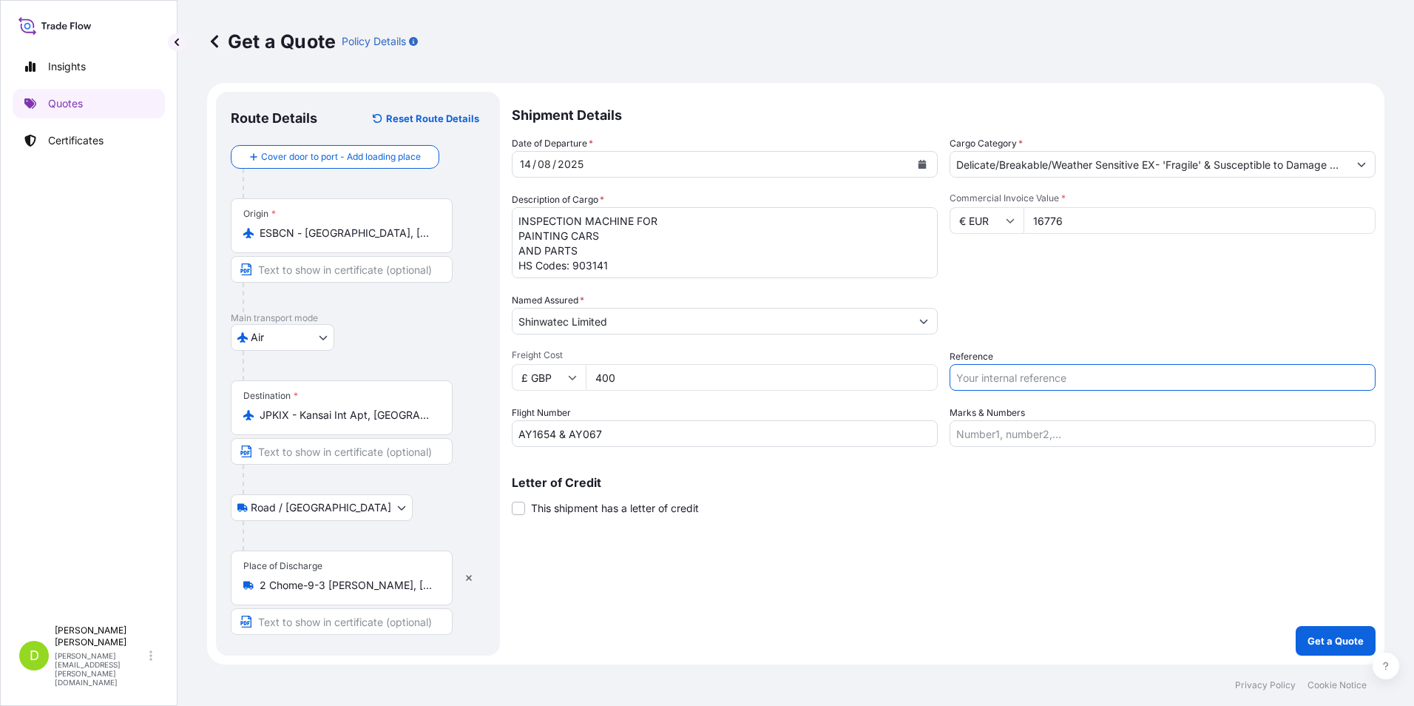
click at [1050, 379] on input "Reference" at bounding box center [1163, 377] width 426 height 27
paste input "YES20066782"
type input "YES20066782"
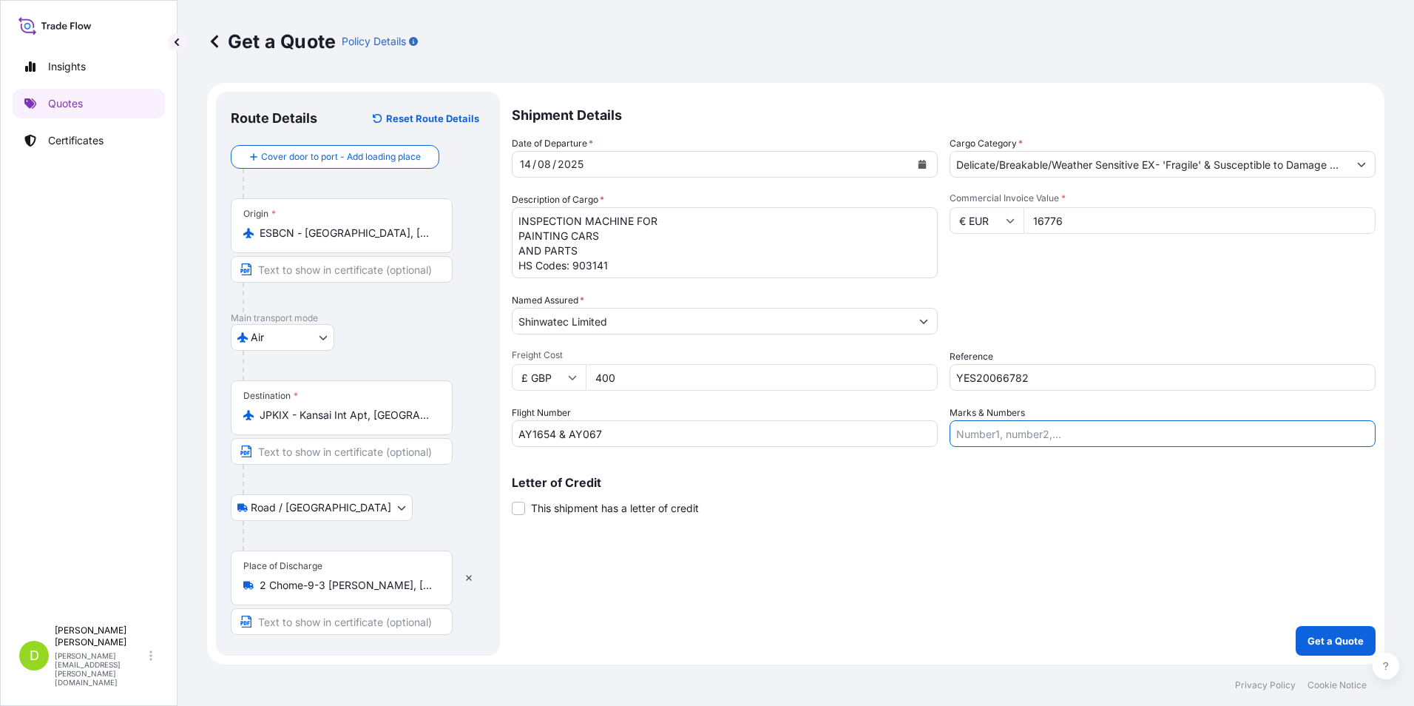
drag, startPoint x: 1030, startPoint y: 434, endPoint x: 1039, endPoint y: 433, distance: 8.9
click at [1030, 434] on input "Marks & Numbers" at bounding box center [1163, 433] width 426 height 27
click at [1059, 435] on input "Marks & Numbers" at bounding box center [1163, 433] width 426 height 27
paste input "DIMS 76x58x43 CM x 1"
type input "DIMS 76x58x43 CM x 1"
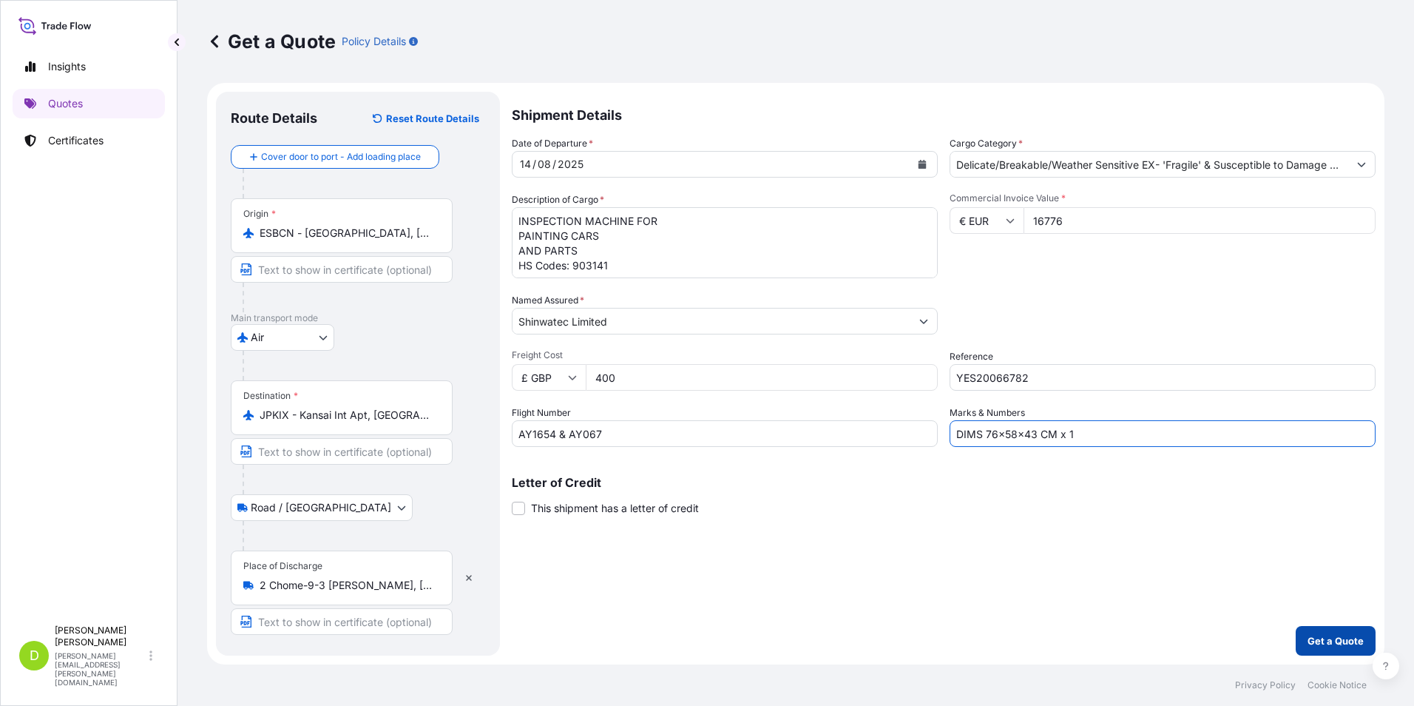
click at [1335, 639] on p "Get a Quote" at bounding box center [1336, 640] width 56 height 15
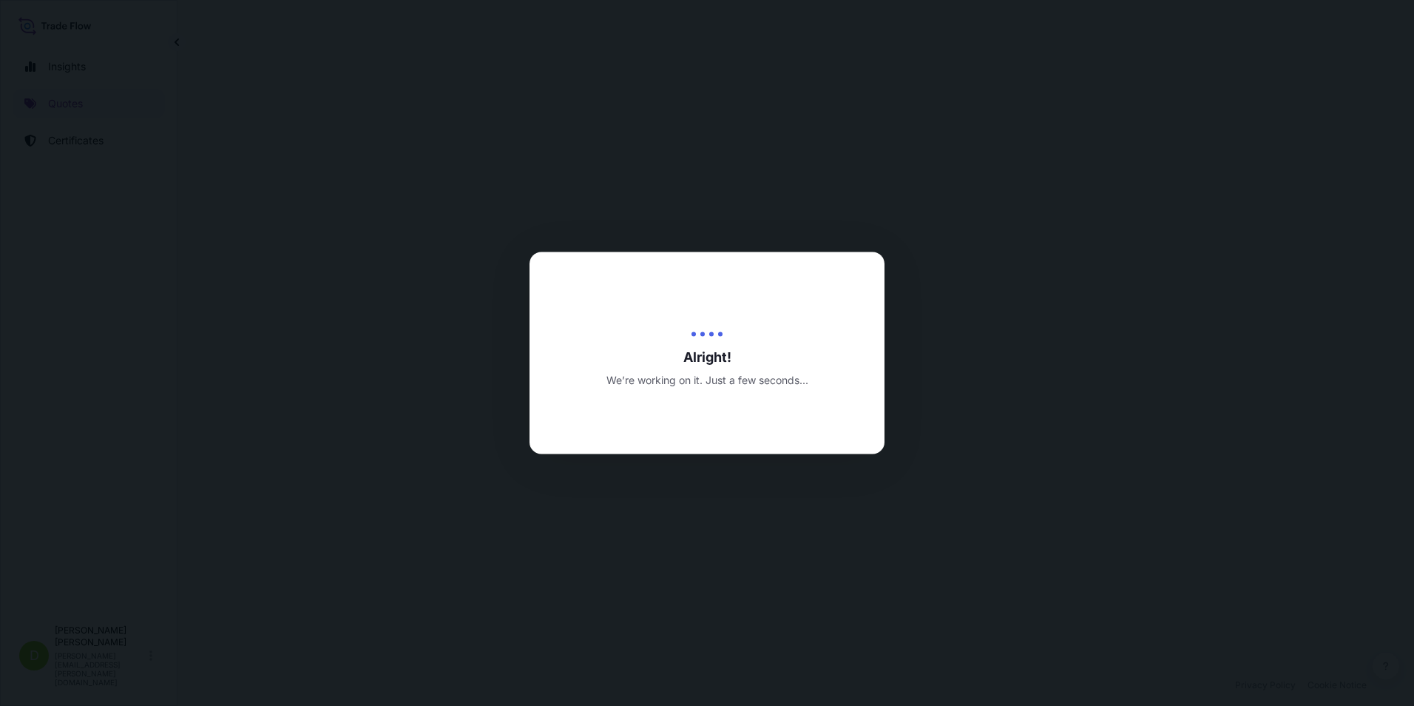
select select "Air"
select select "Road / [GEOGRAPHIC_DATA]"
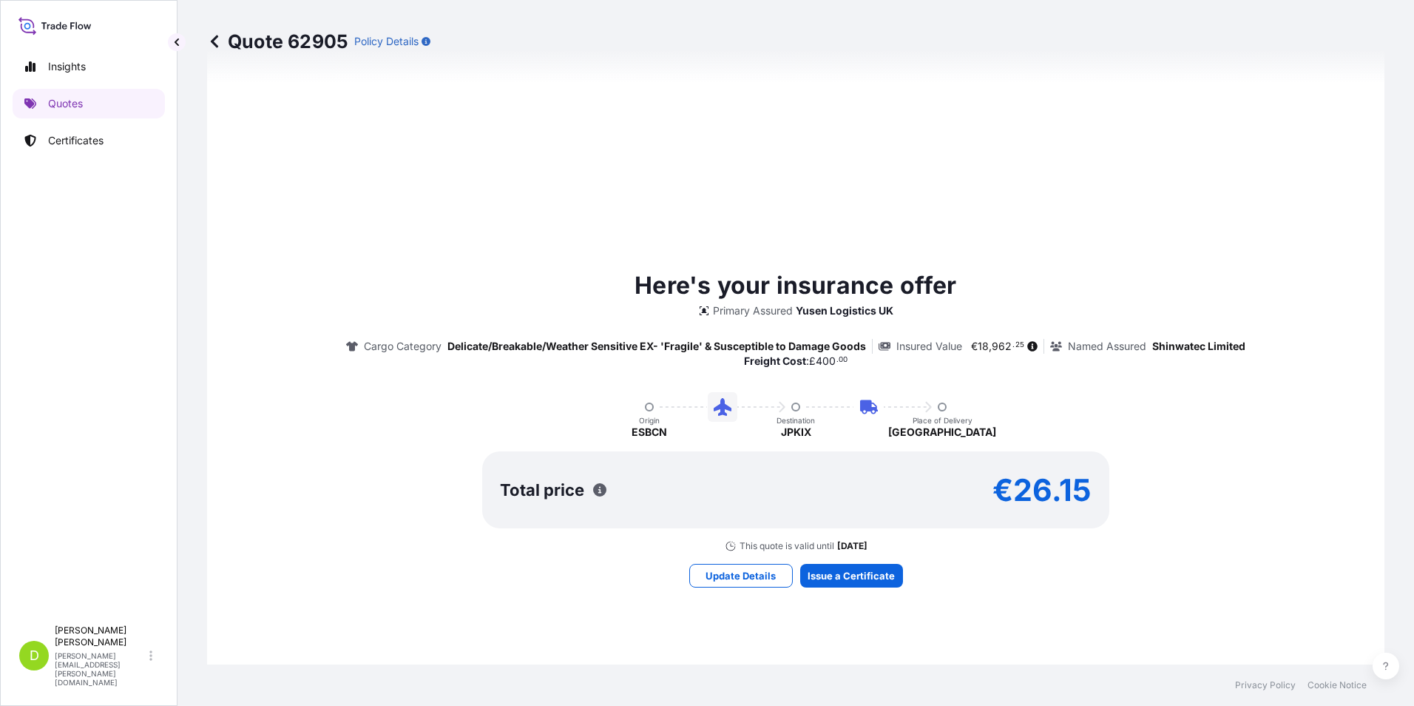
scroll to position [815, 0]
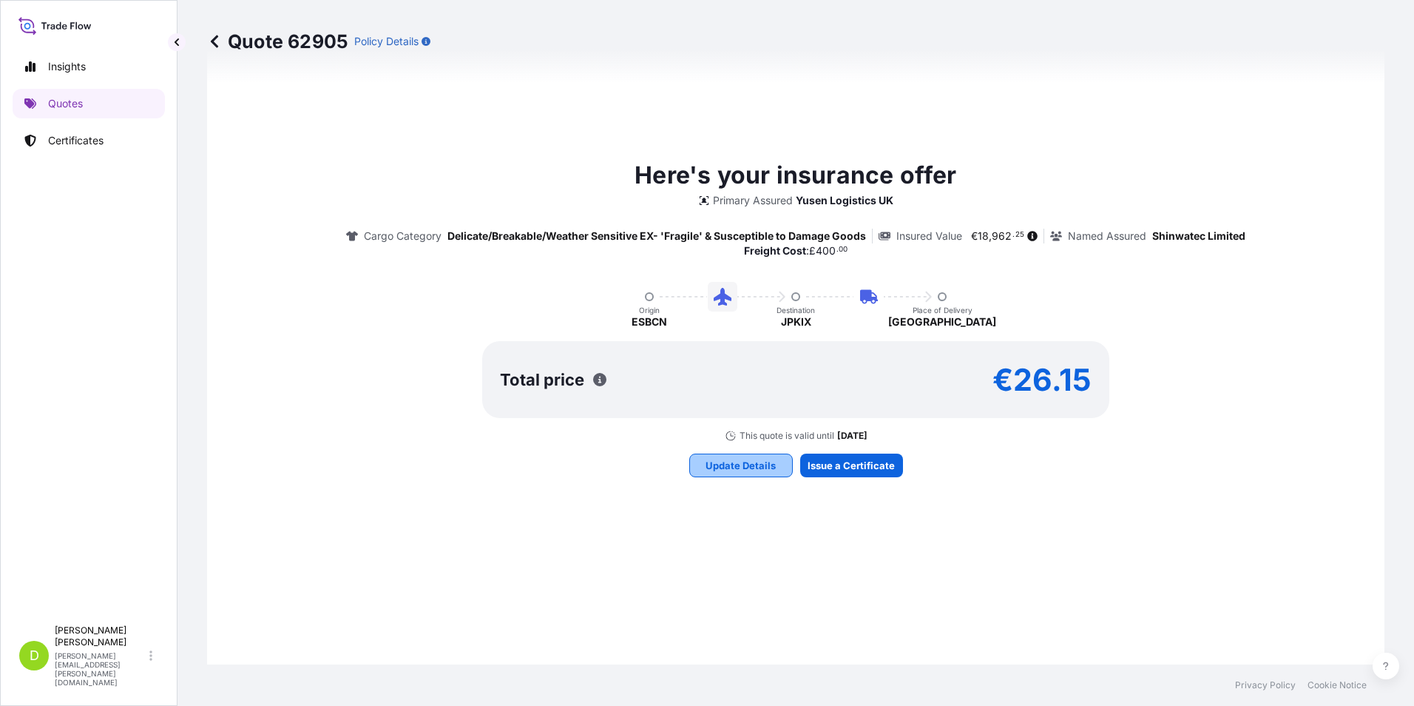
click at [752, 465] on p "Update Details" at bounding box center [741, 465] width 70 height 15
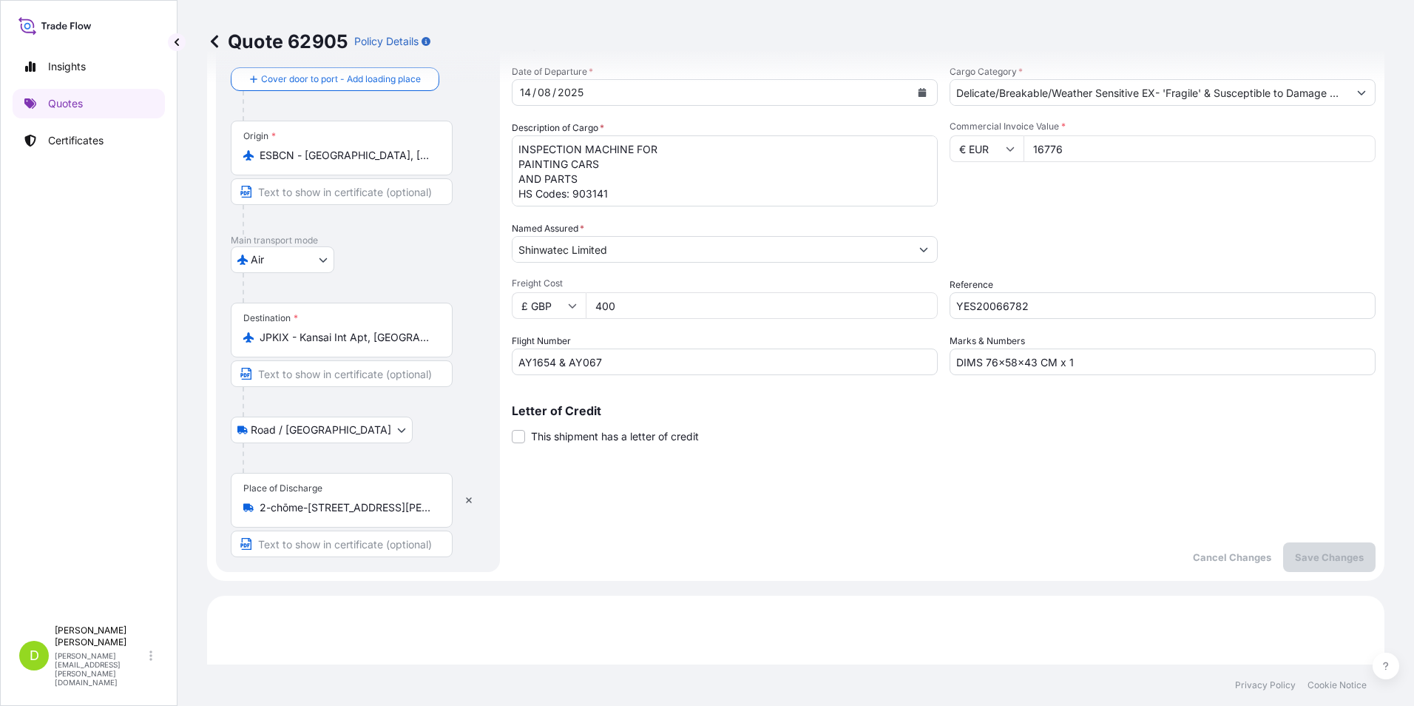
scroll to position [24, 0]
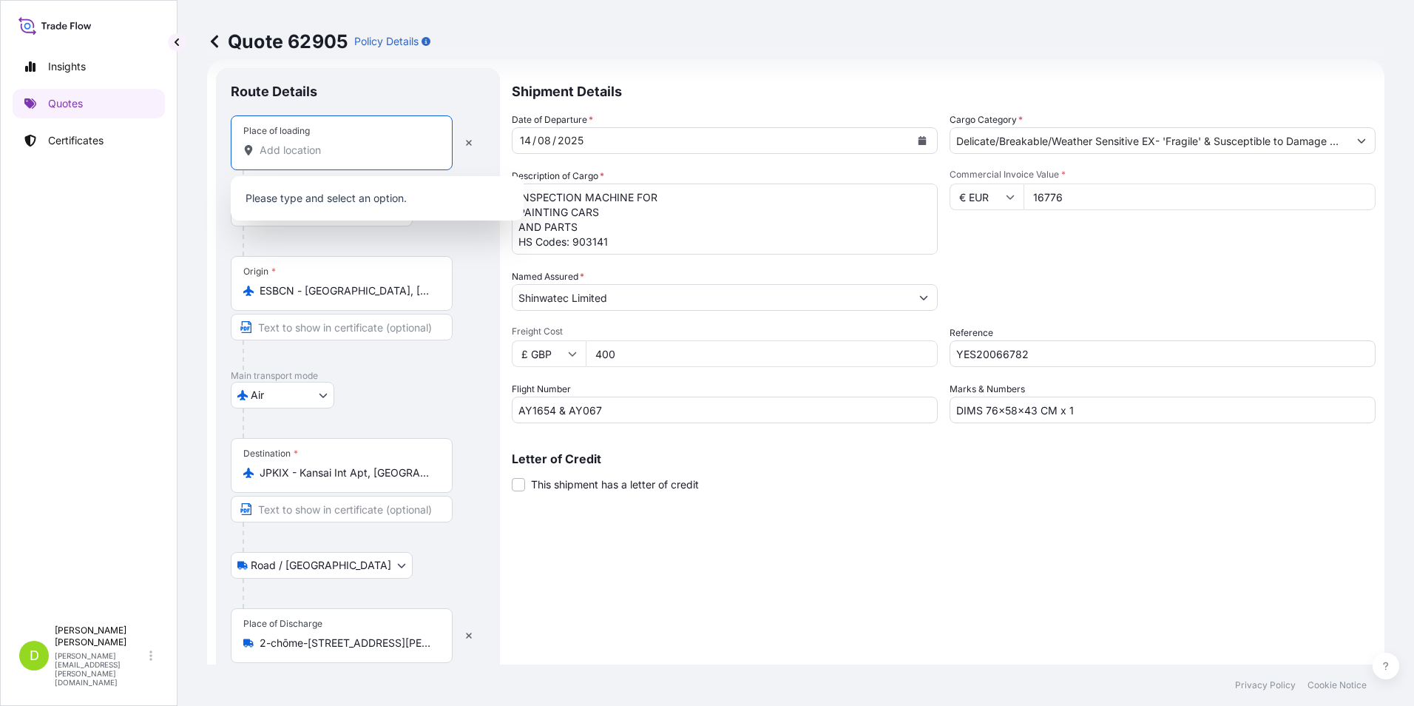
click at [270, 152] on input "Place of loading" at bounding box center [347, 150] width 175 height 15
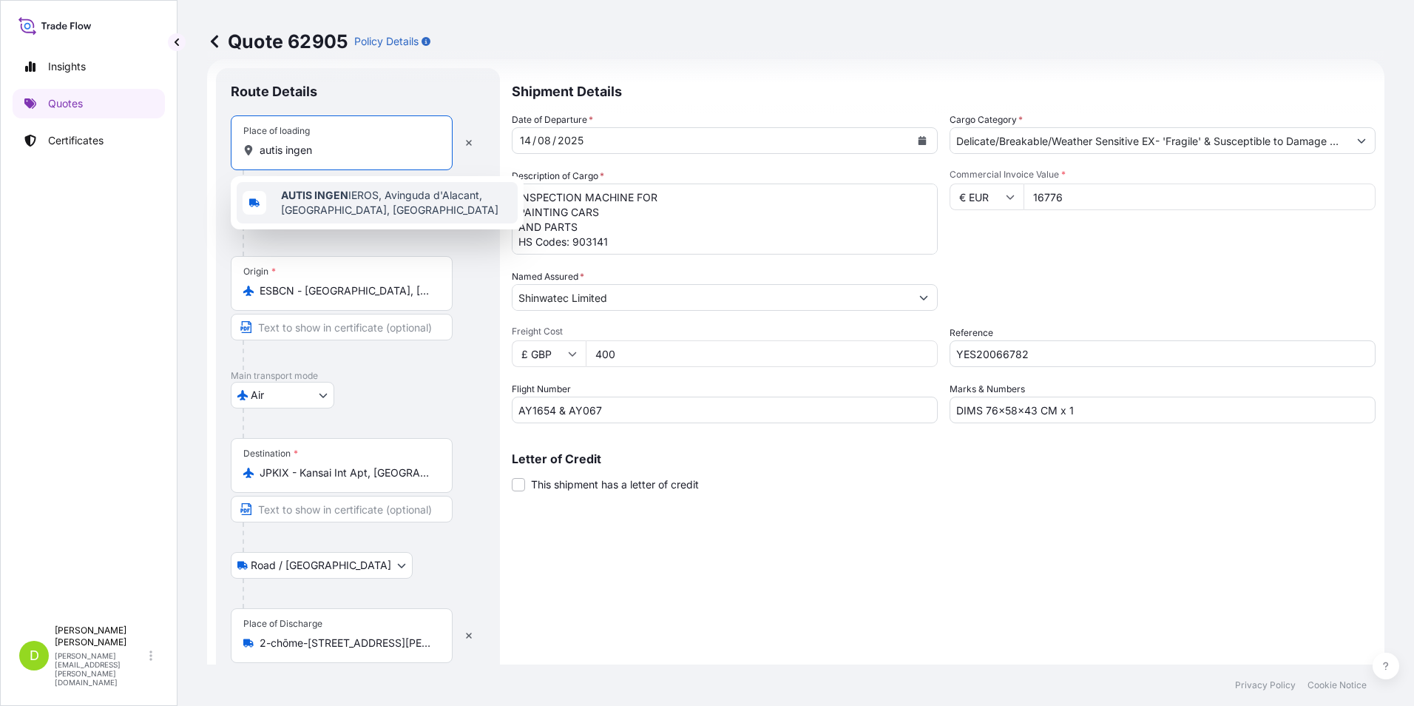
click at [362, 195] on span "AUTIS INGEN IEROS, Avinguda d'Alacant, [GEOGRAPHIC_DATA], [GEOGRAPHIC_DATA]" at bounding box center [396, 203] width 231 height 30
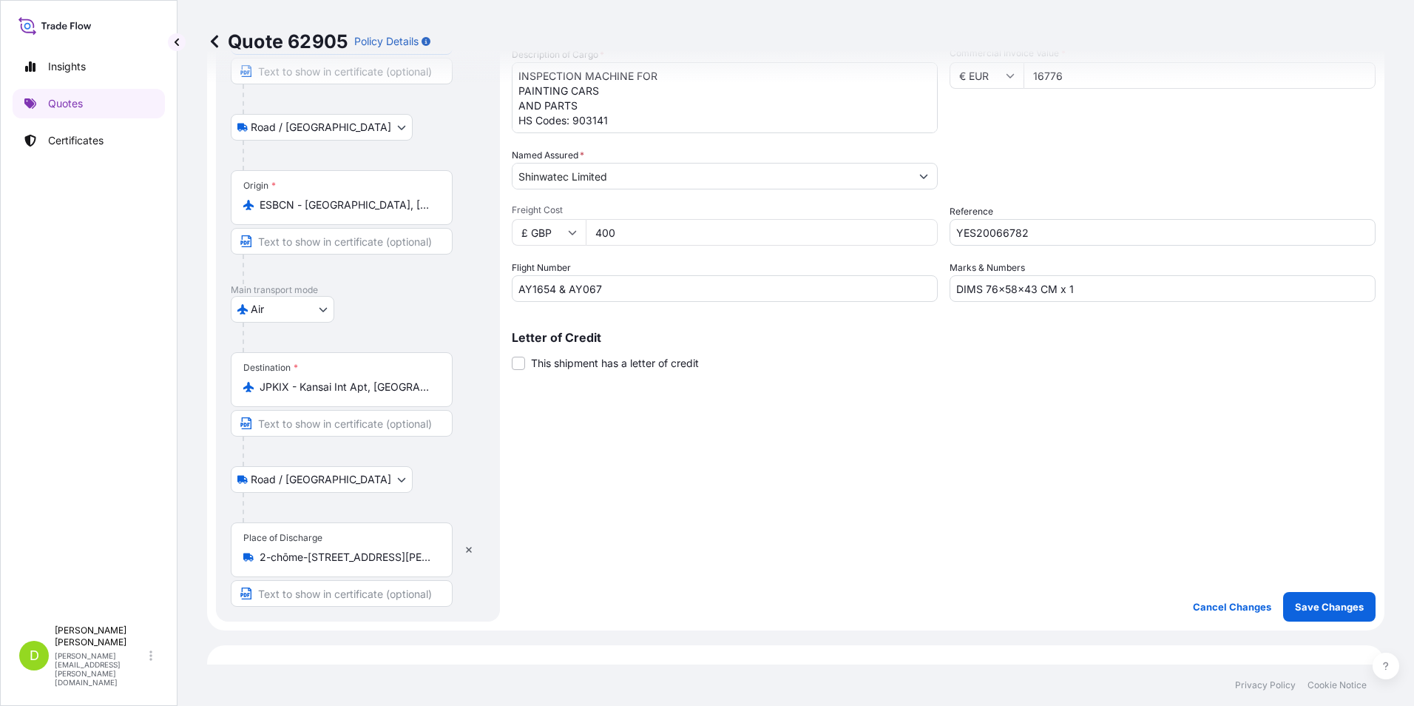
scroll to position [468, 0]
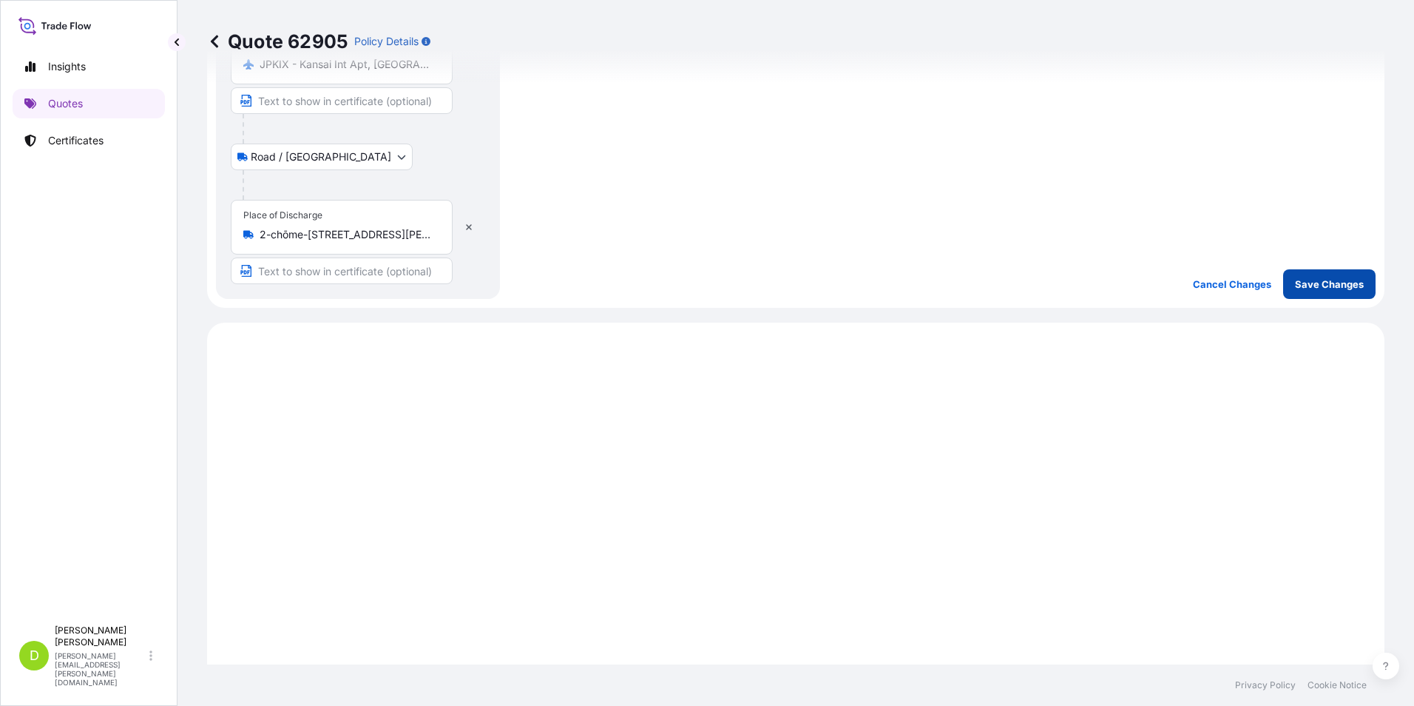
type input "AUTIS INGENIEROS, Avinguda d'Alacant, [GEOGRAPHIC_DATA], [GEOGRAPHIC_DATA]"
click at [1295, 289] on p "Save Changes" at bounding box center [1329, 284] width 69 height 15
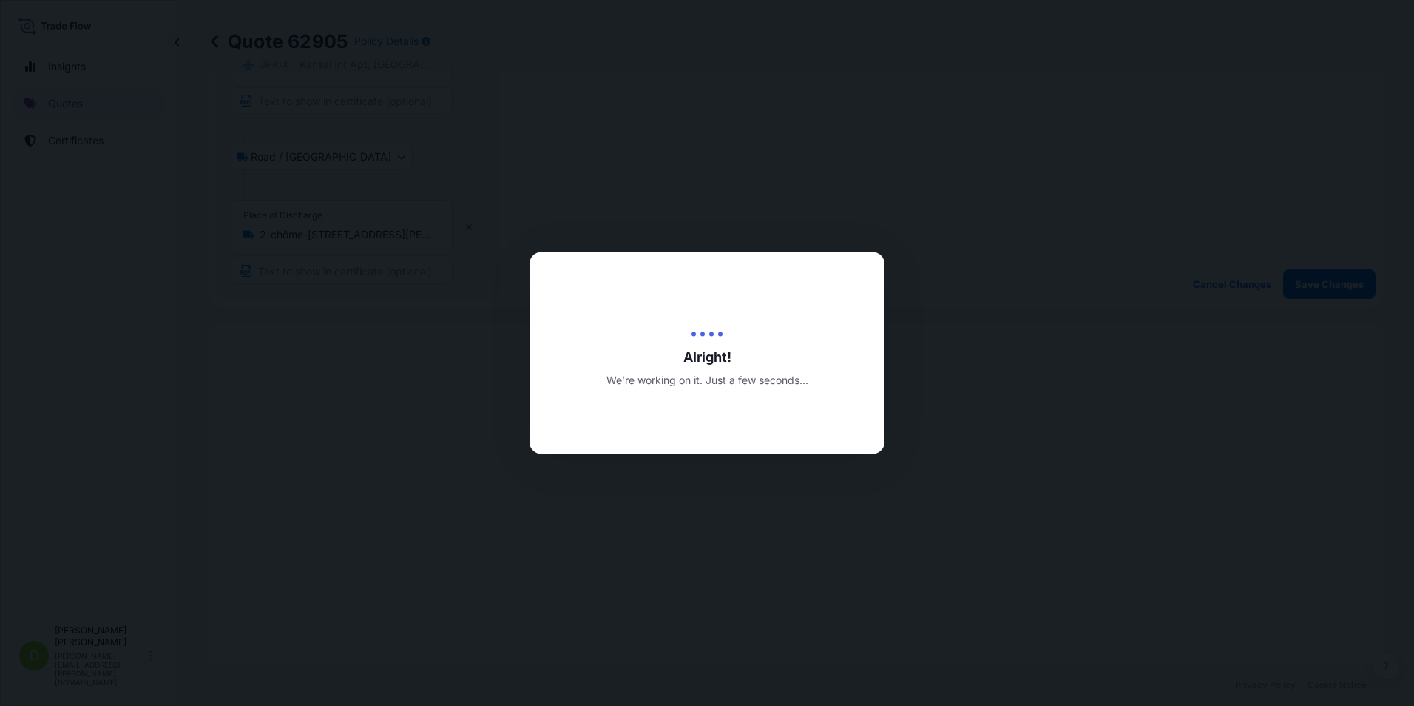
type input "[DATE]"
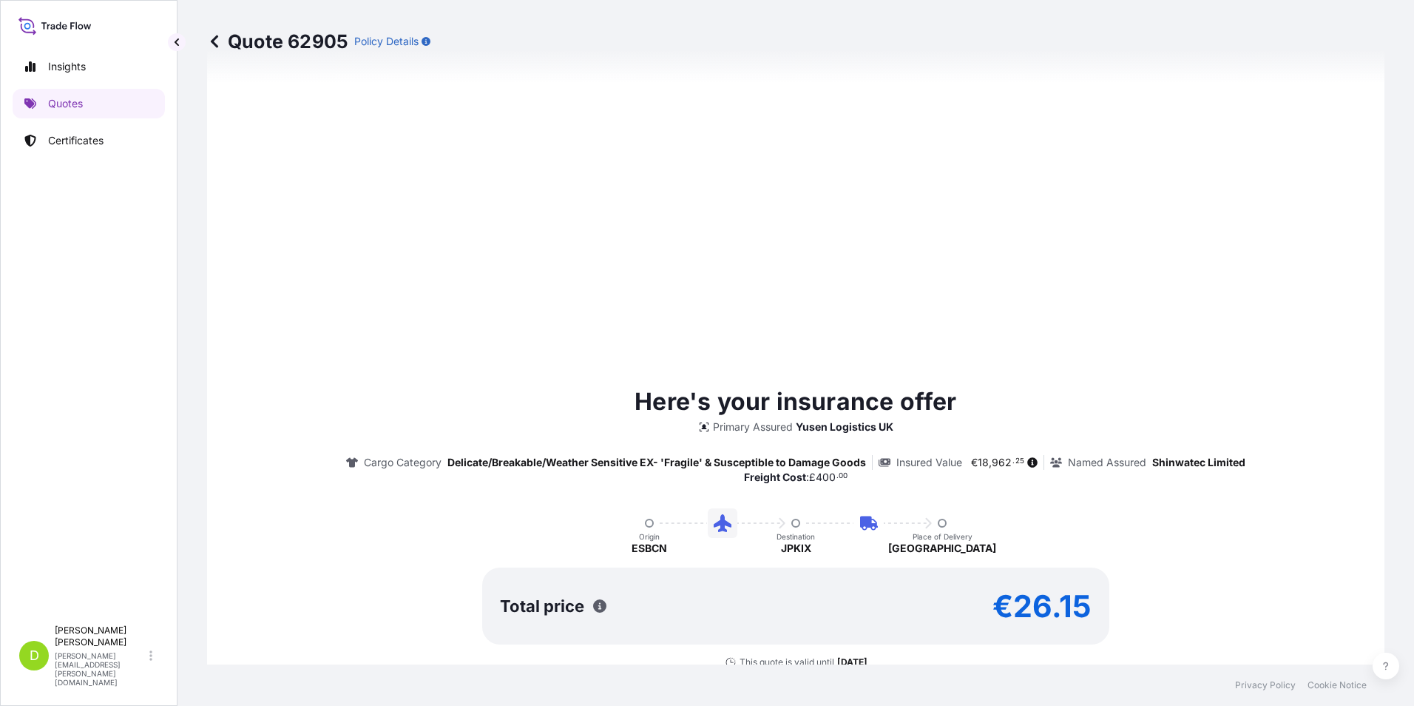
select select "Road / [GEOGRAPHIC_DATA]"
select select "Air"
select select "Road / [GEOGRAPHIC_DATA]"
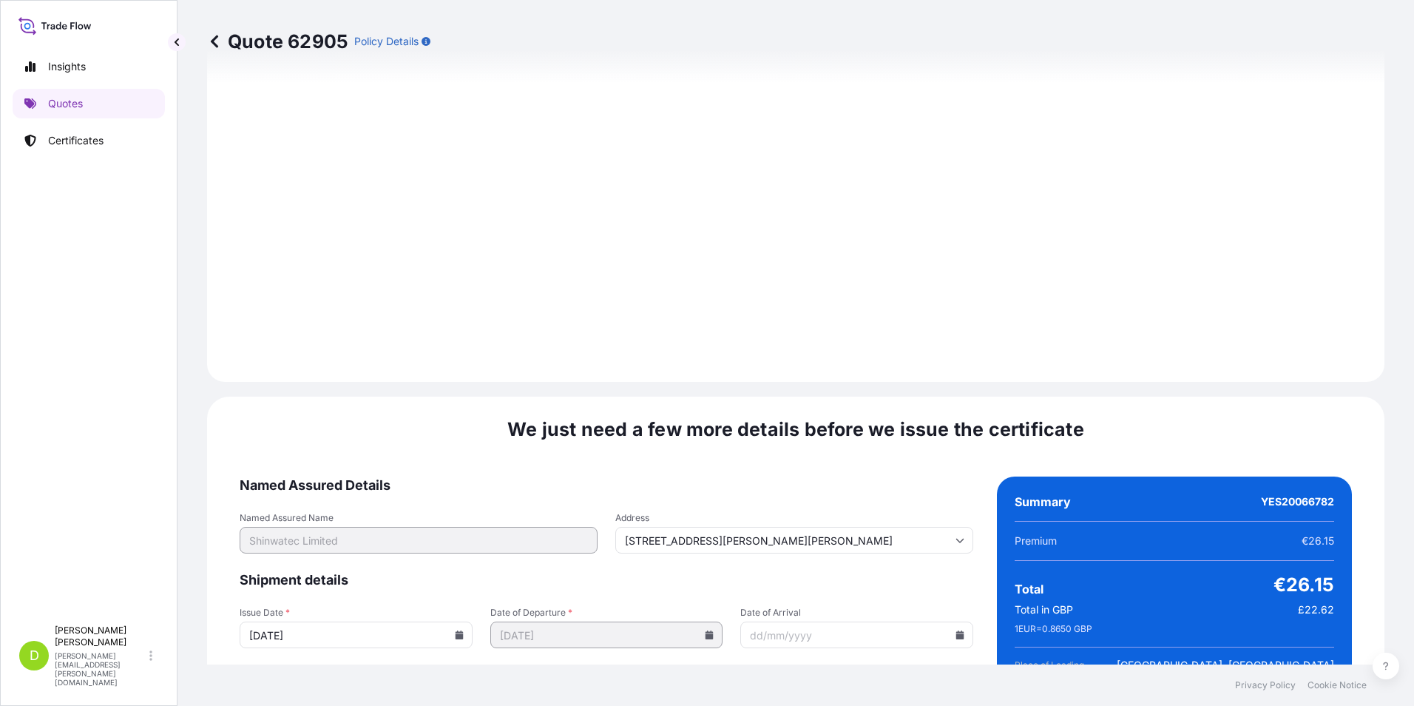
scroll to position [2092, 0]
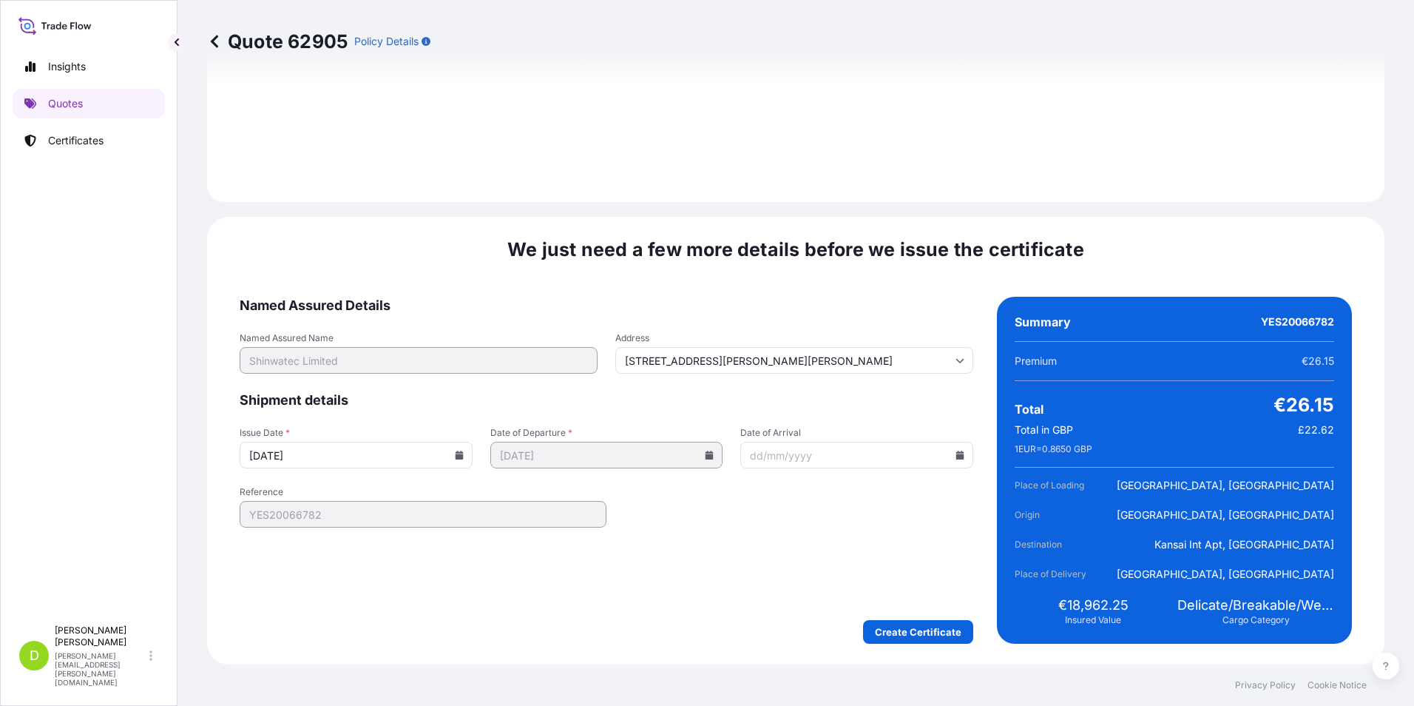
click at [956, 455] on icon at bounding box center [960, 455] width 8 height 9
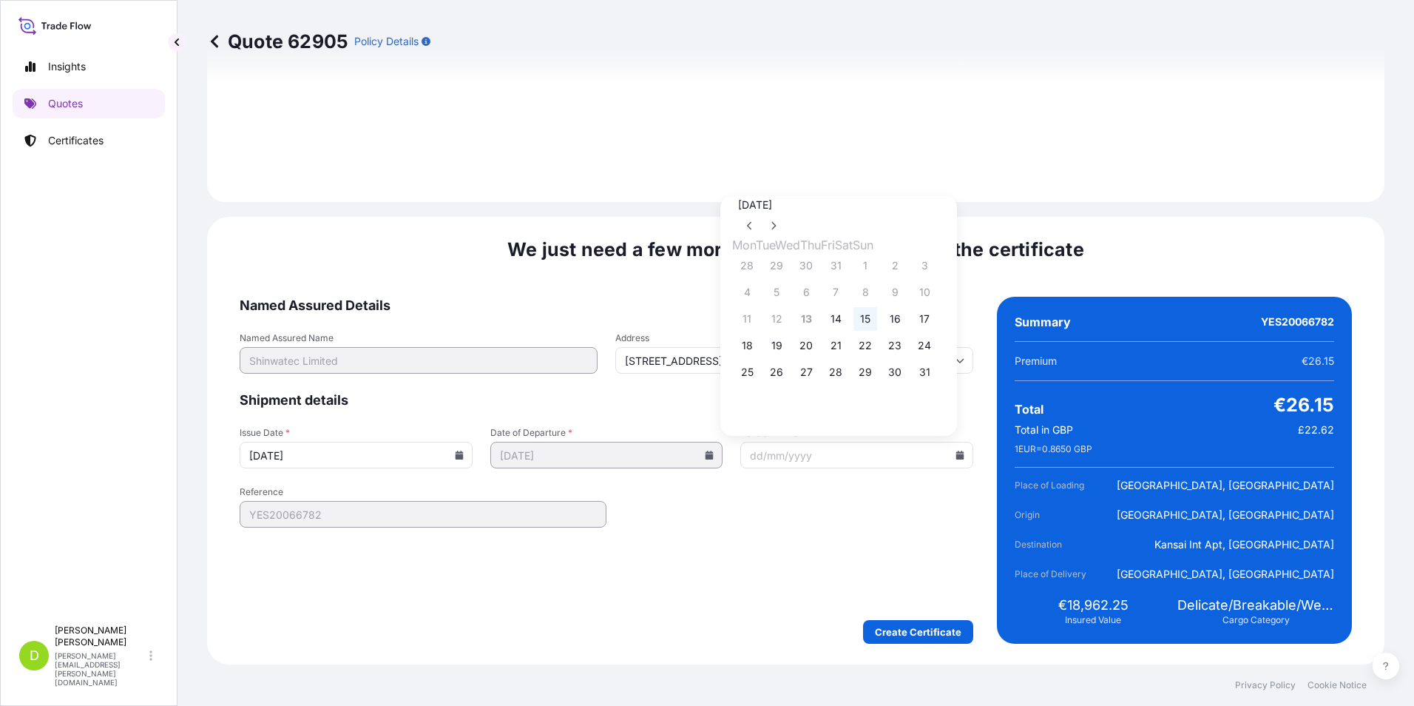
click at [877, 323] on button "15" at bounding box center [866, 319] width 24 height 24
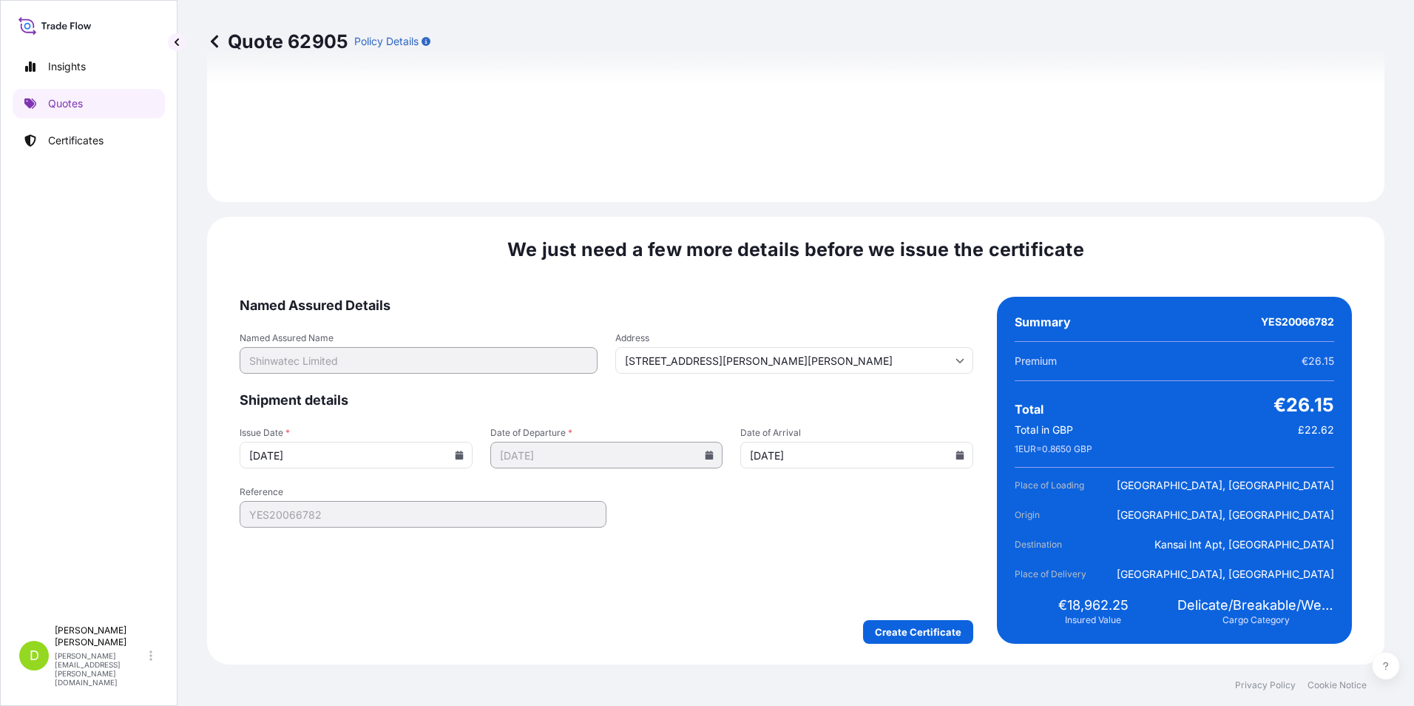
type input "[DATE]"
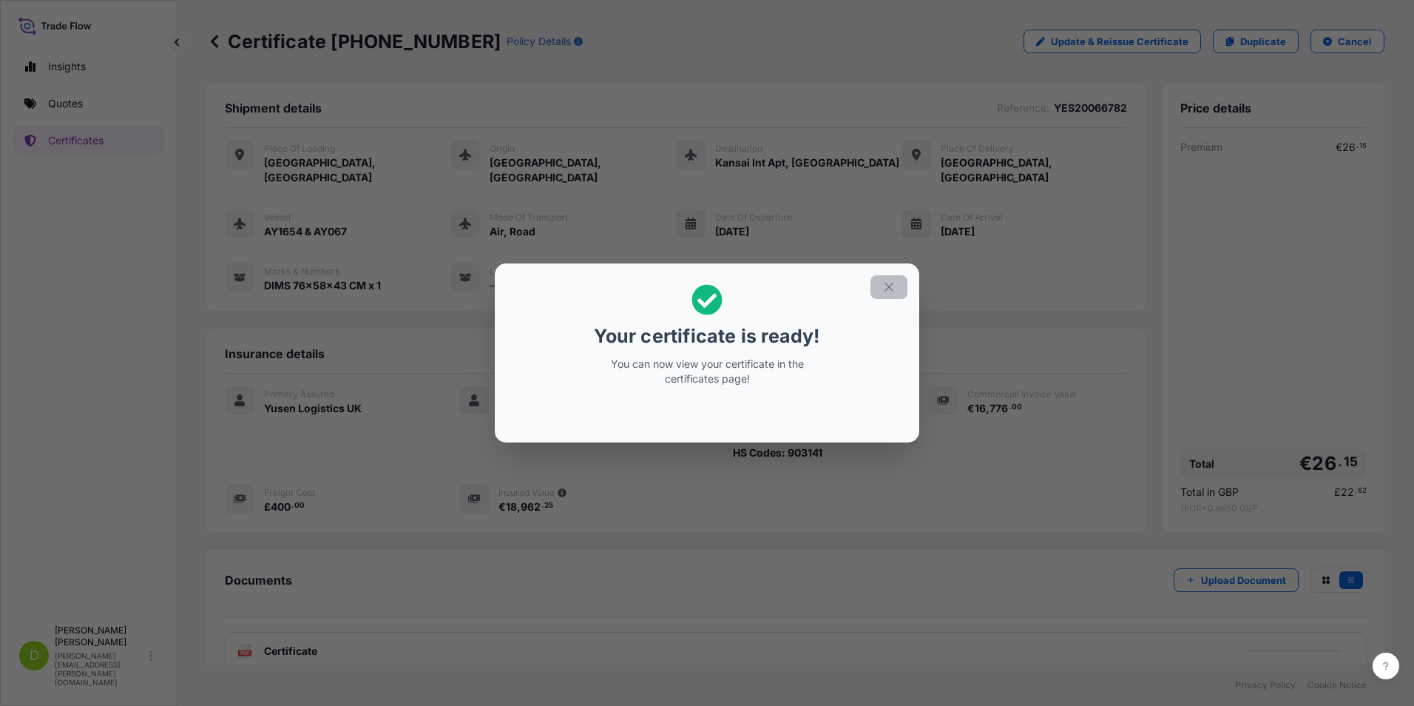
click at [895, 290] on icon "button" at bounding box center [889, 286] width 13 height 13
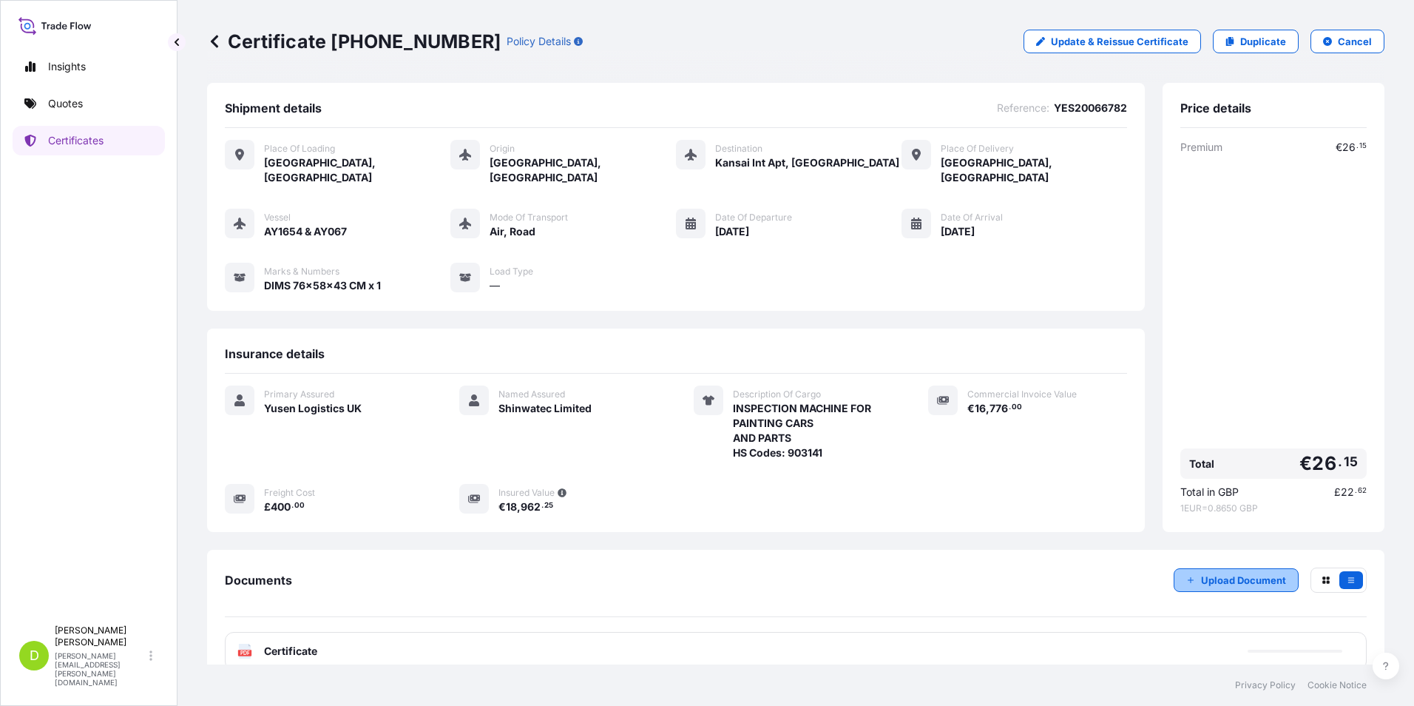
click at [1188, 568] on button "Upload Document" at bounding box center [1236, 580] width 125 height 24
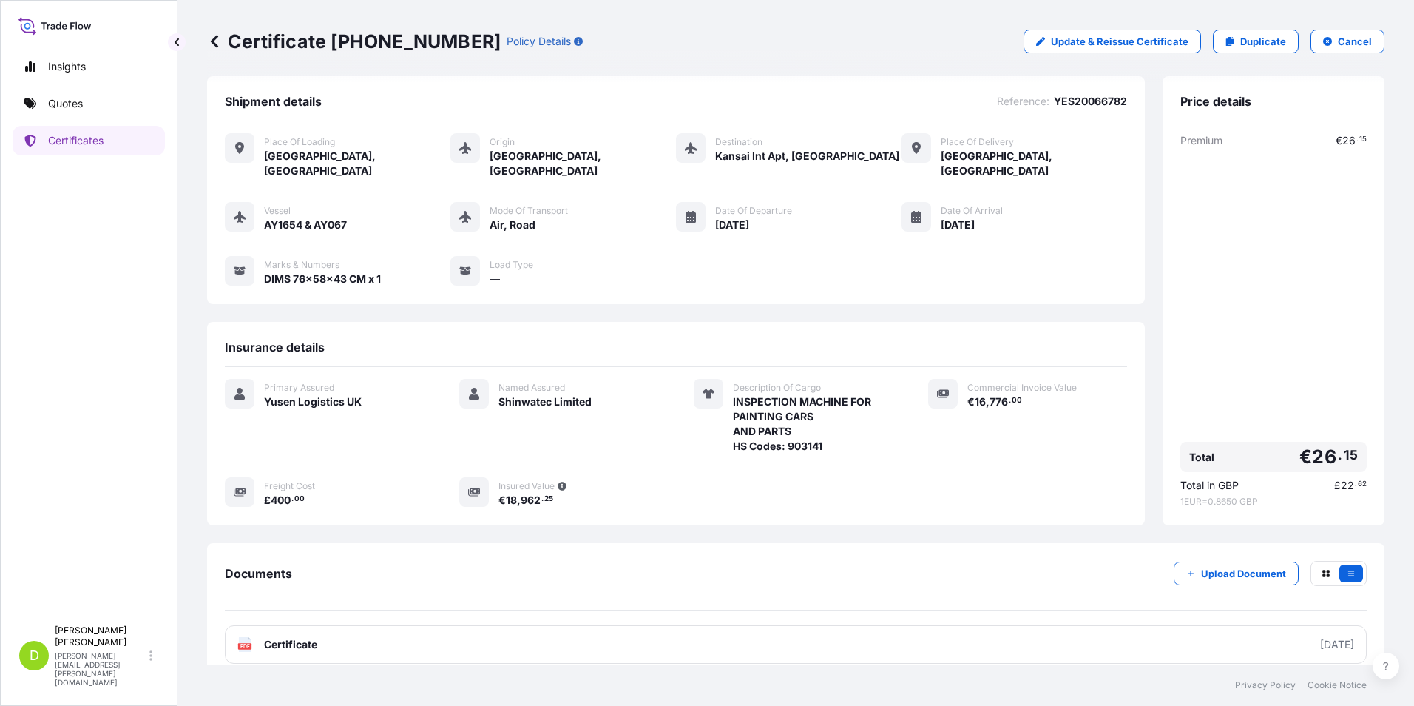
scroll to position [9, 0]
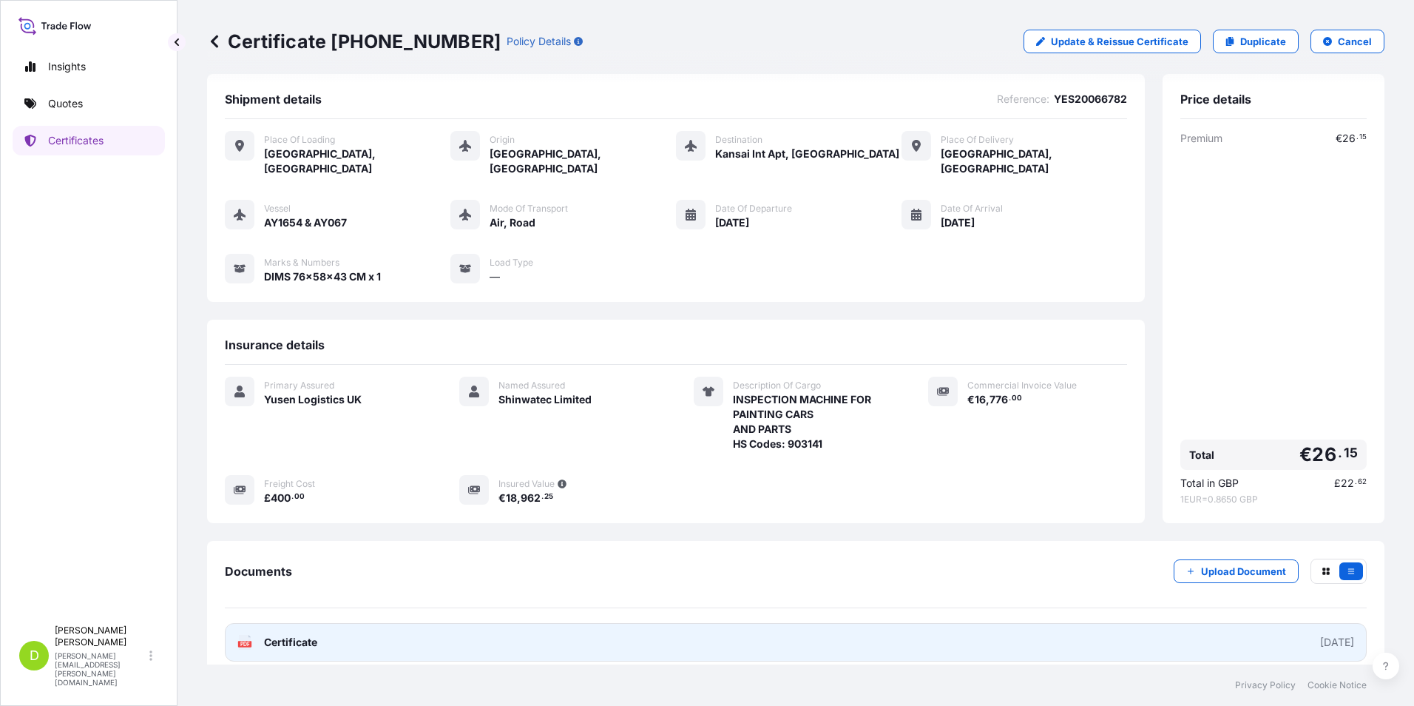
click at [274, 635] on span "Certificate" at bounding box center [290, 642] width 53 height 15
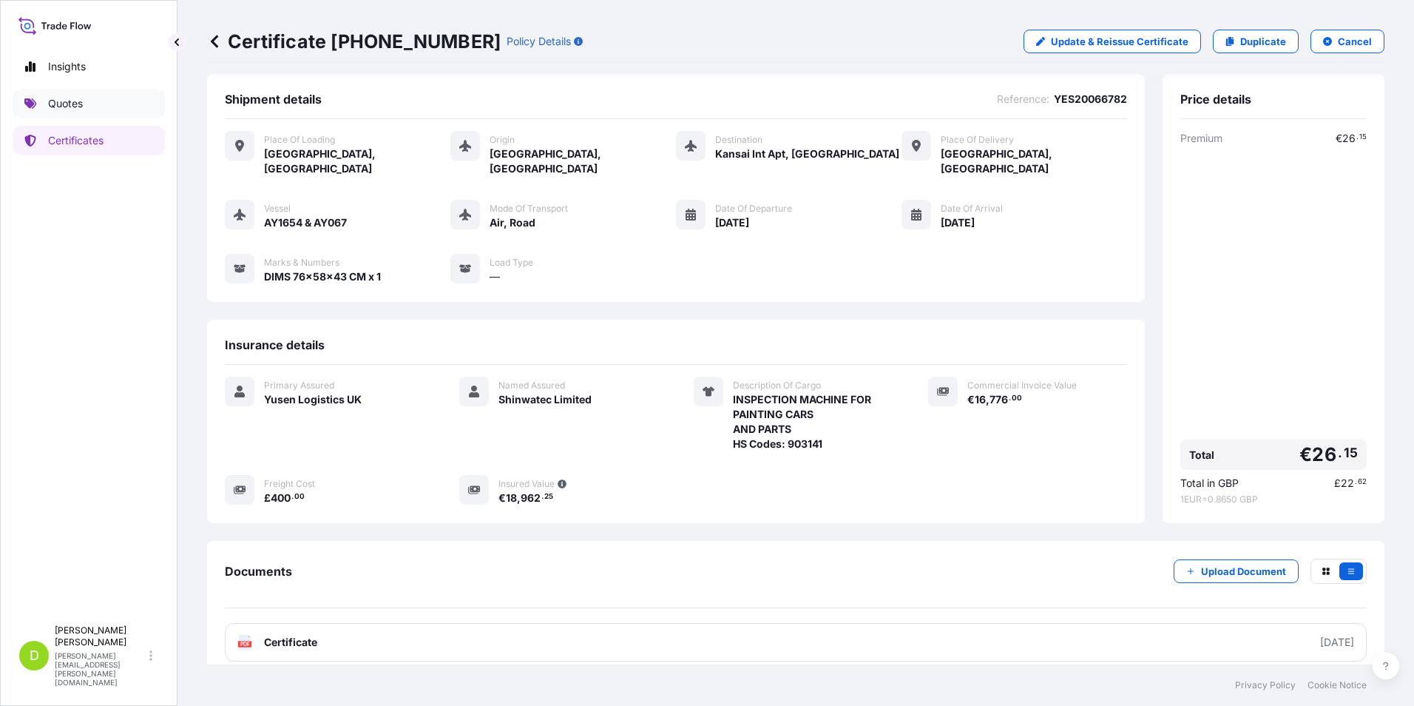
click at [69, 101] on p "Quotes" at bounding box center [65, 103] width 35 height 15
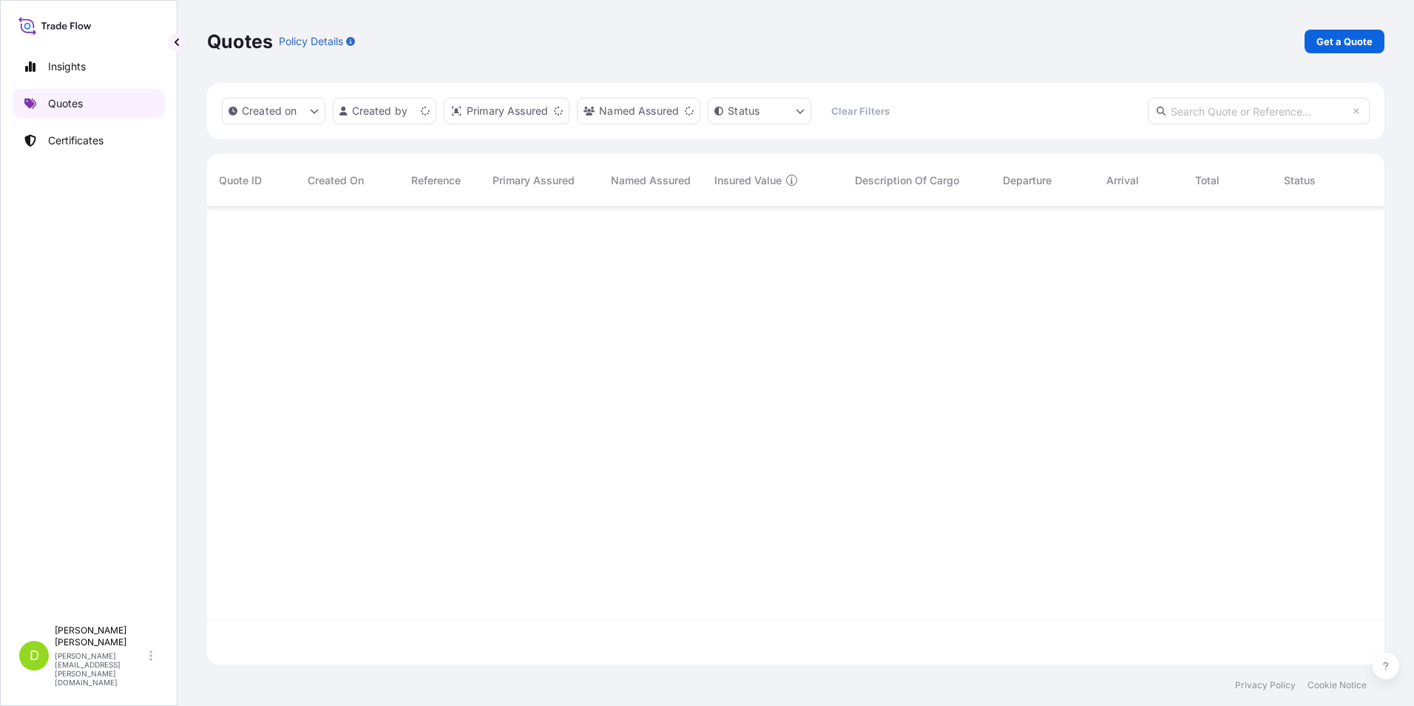
scroll to position [454, 1167]
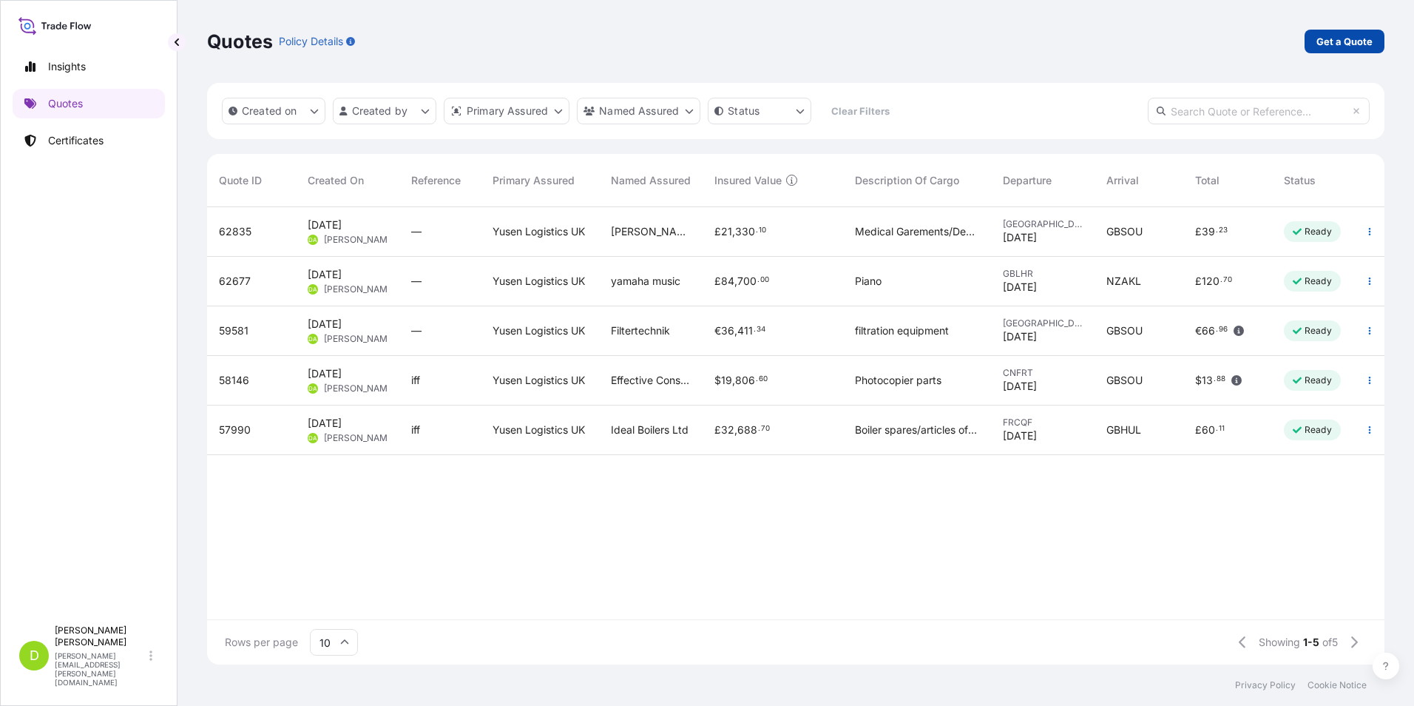
click at [1358, 44] on p "Get a Quote" at bounding box center [1345, 41] width 56 height 15
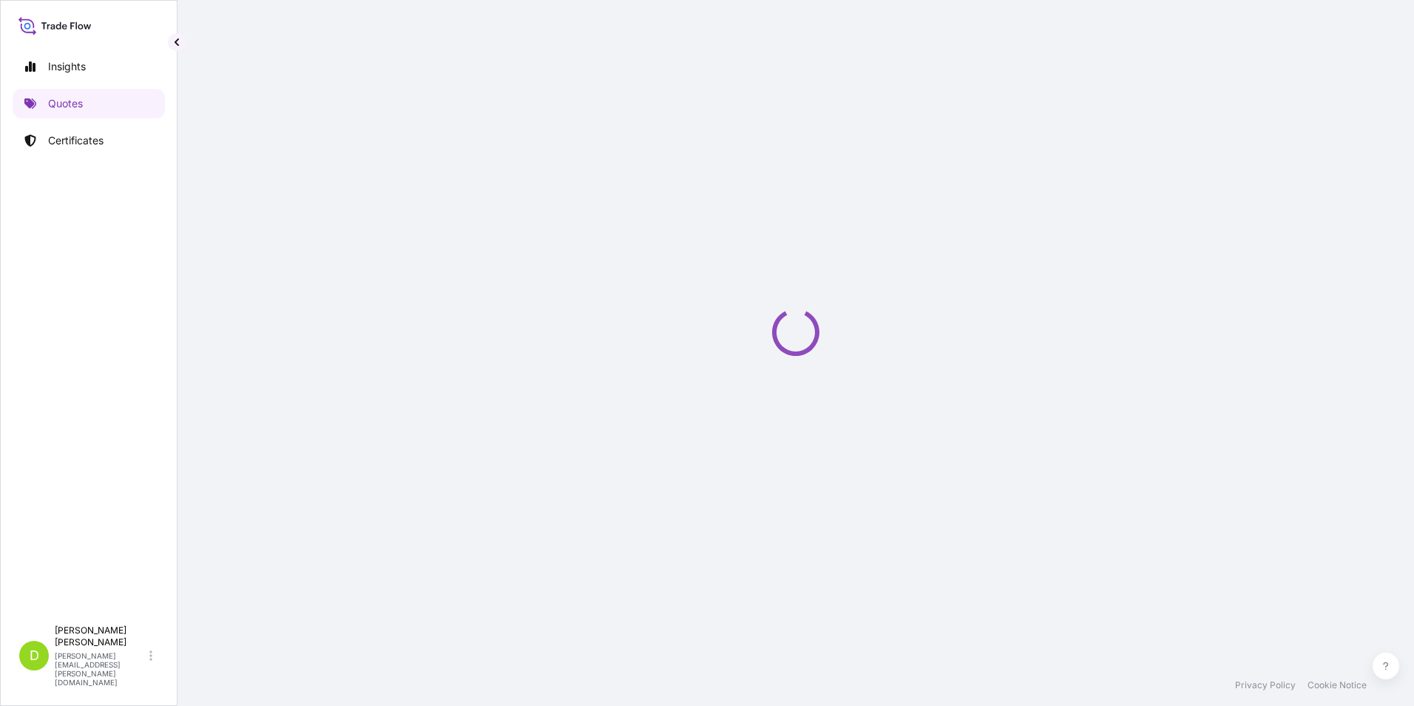
select select "Sea"
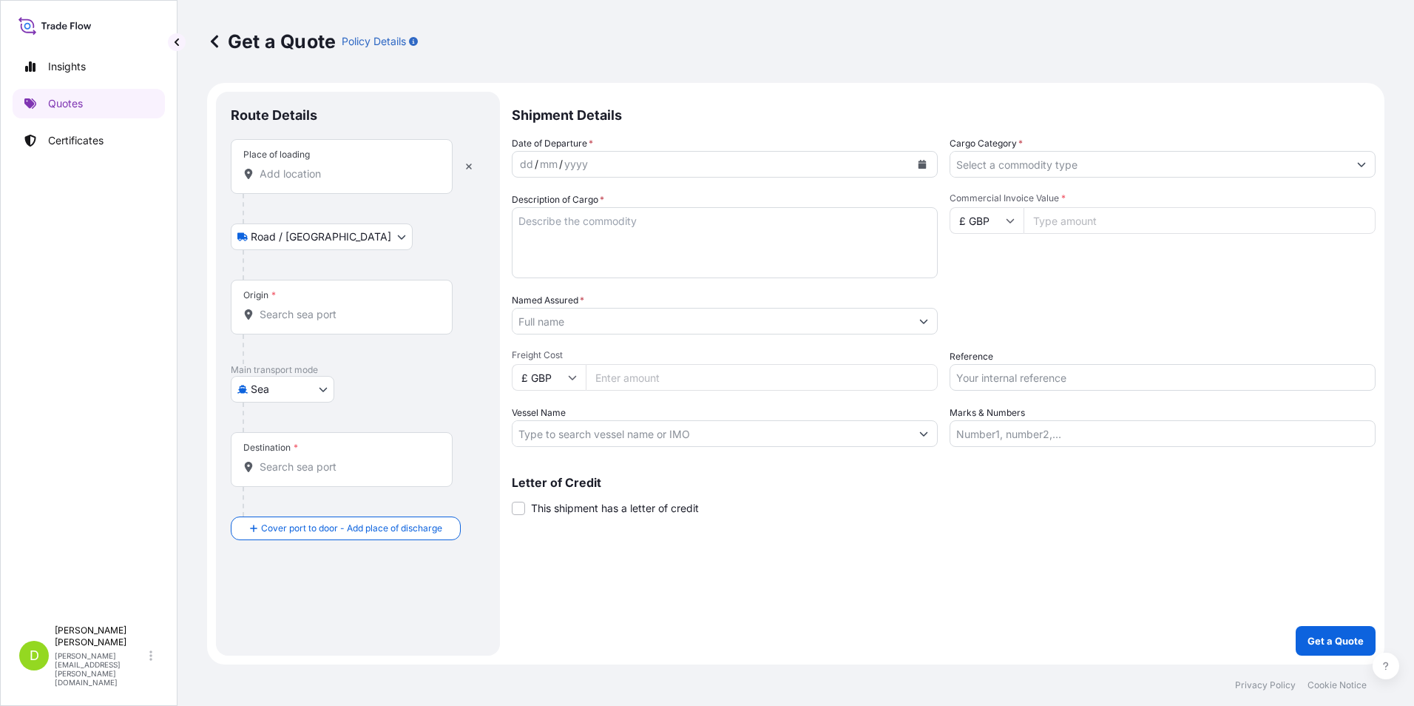
click at [291, 174] on input "Place of loading" at bounding box center [347, 173] width 175 height 15
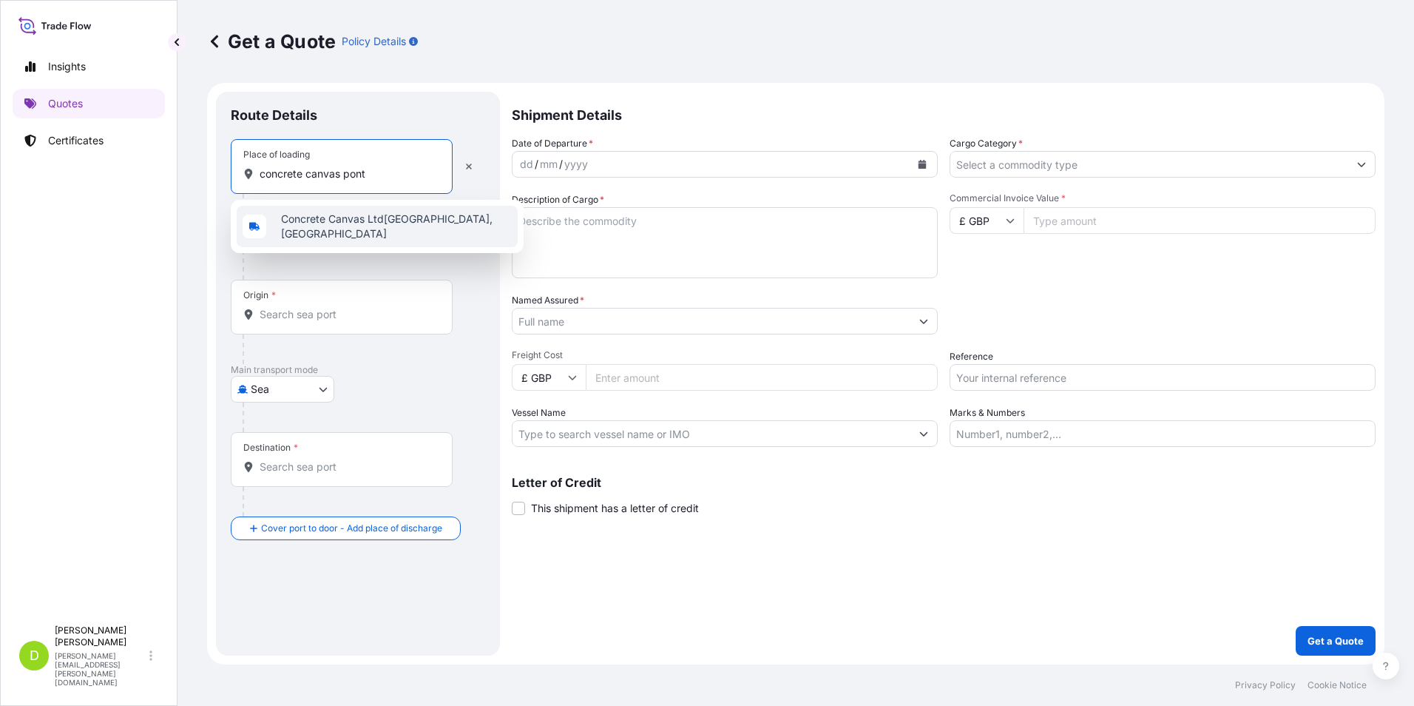
click at [342, 226] on span "Concrete Canvas Ltd[GEOGRAPHIC_DATA], [GEOGRAPHIC_DATA]" at bounding box center [396, 227] width 231 height 30
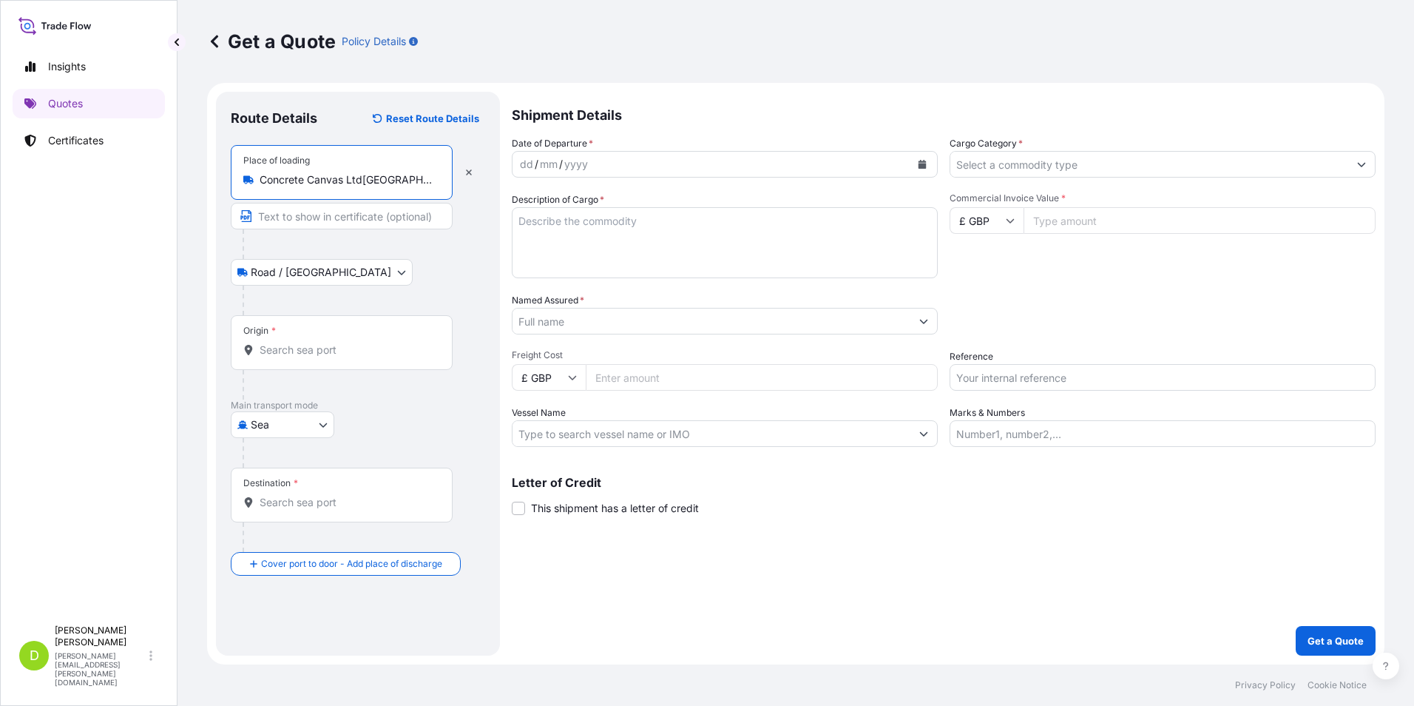
type input "Concrete Canvas Ltd[GEOGRAPHIC_DATA], [GEOGRAPHIC_DATA]"
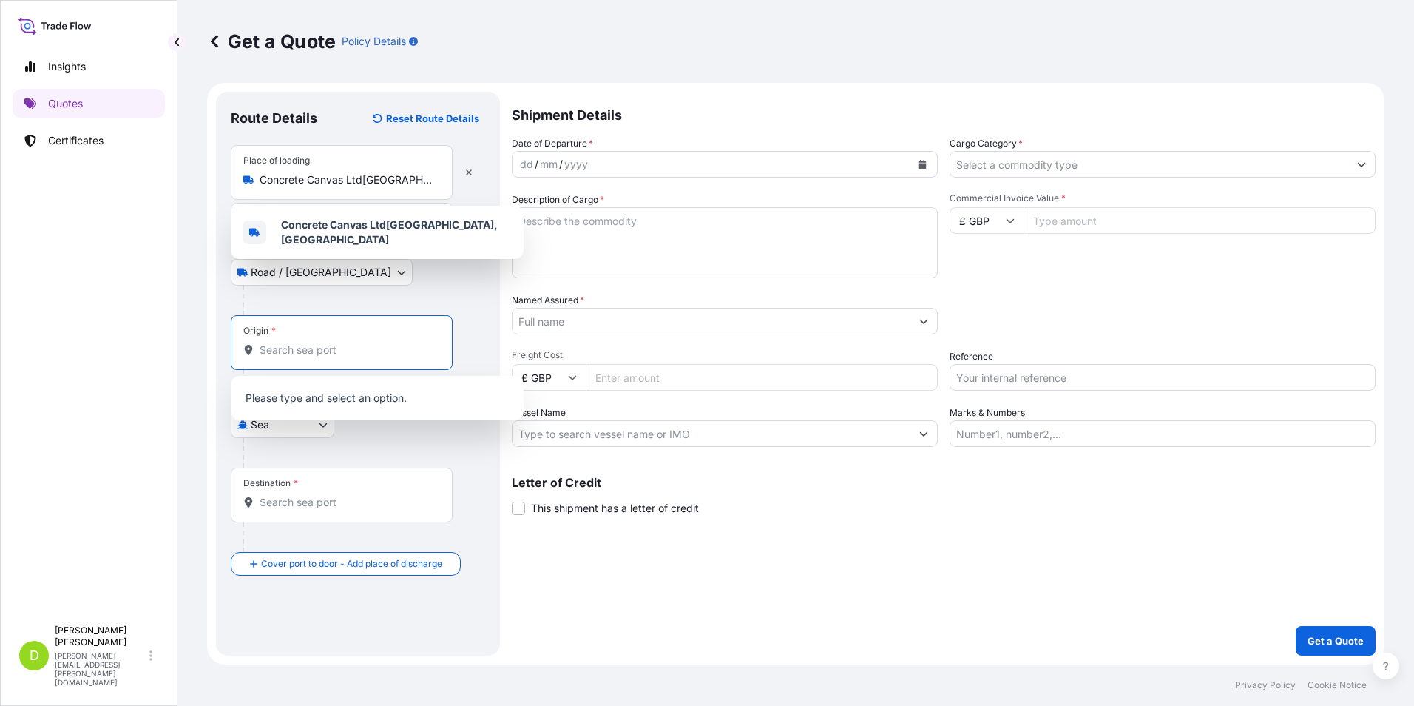
click at [297, 352] on input "Origin *" at bounding box center [347, 350] width 175 height 15
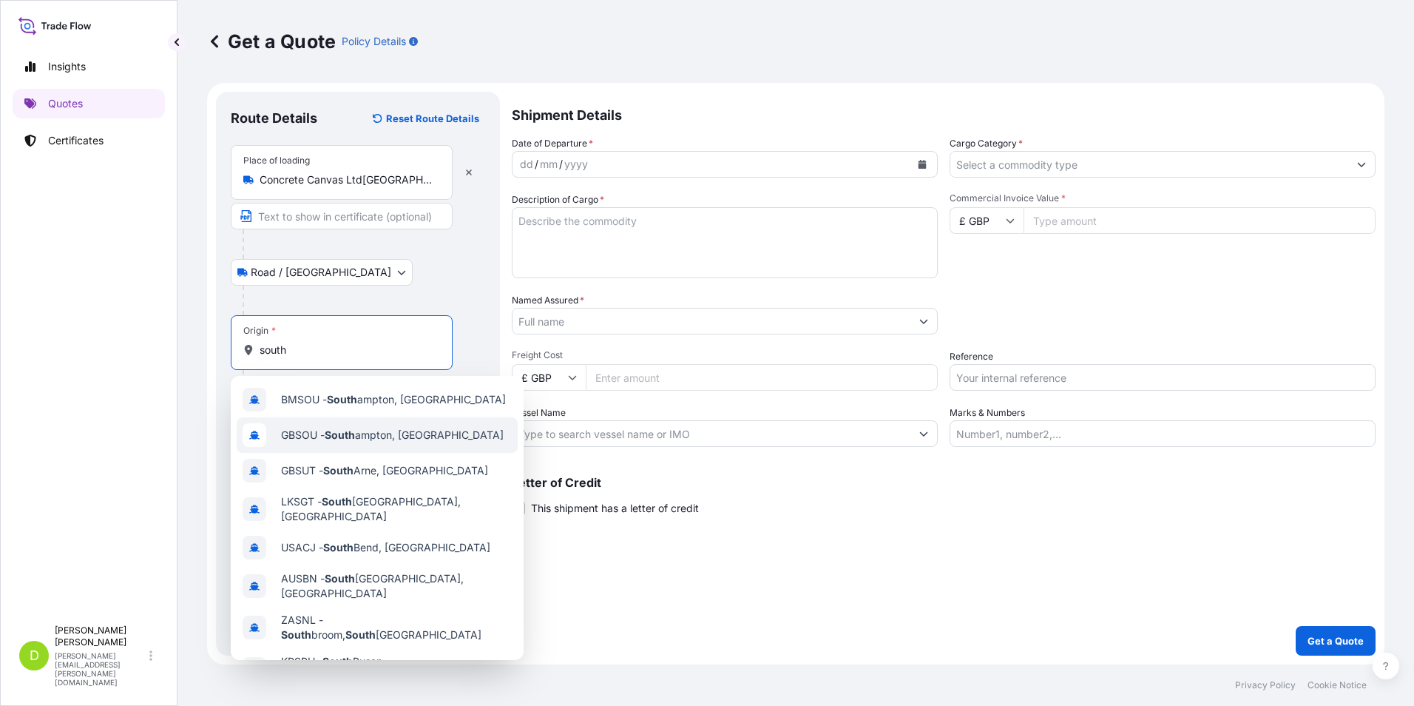
click at [381, 436] on span "GBSOU - [GEOGRAPHIC_DATA], [GEOGRAPHIC_DATA]" at bounding box center [392, 435] width 223 height 15
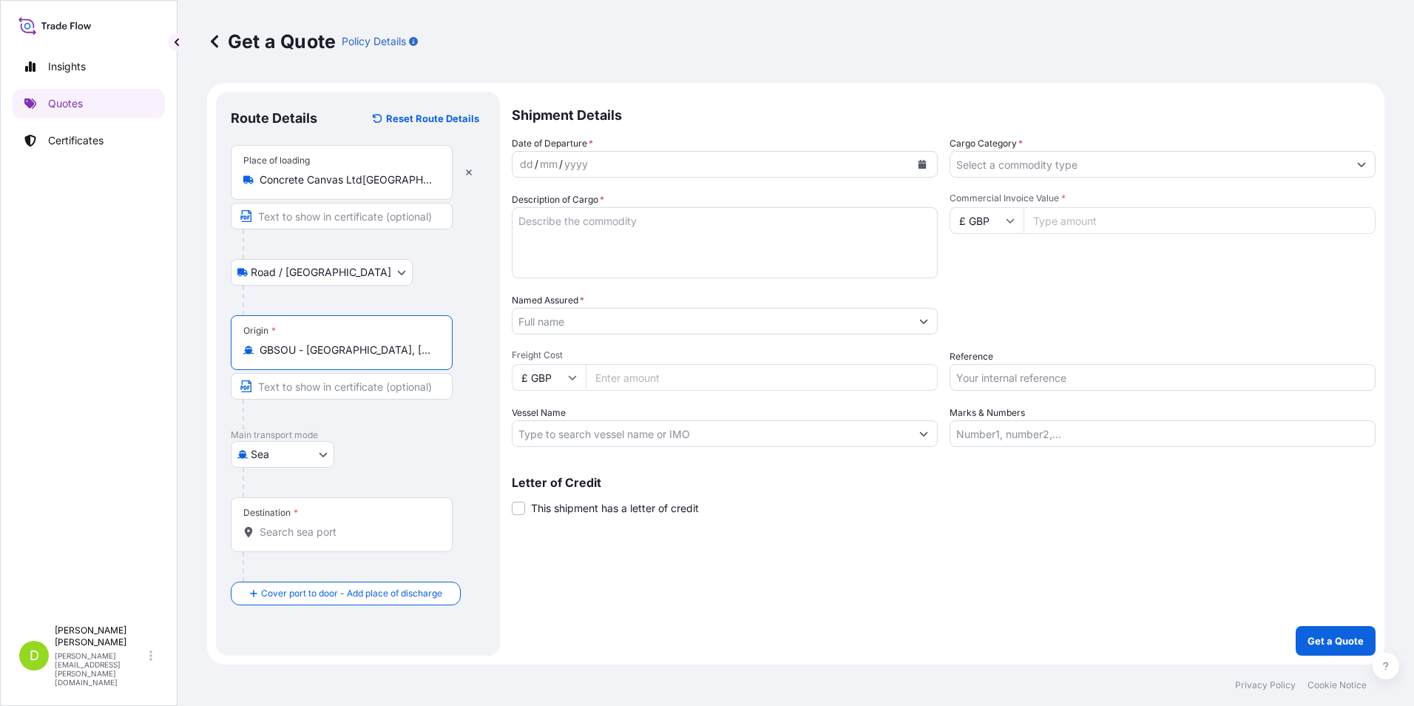
type input "GBSOU - [GEOGRAPHIC_DATA], [GEOGRAPHIC_DATA]"
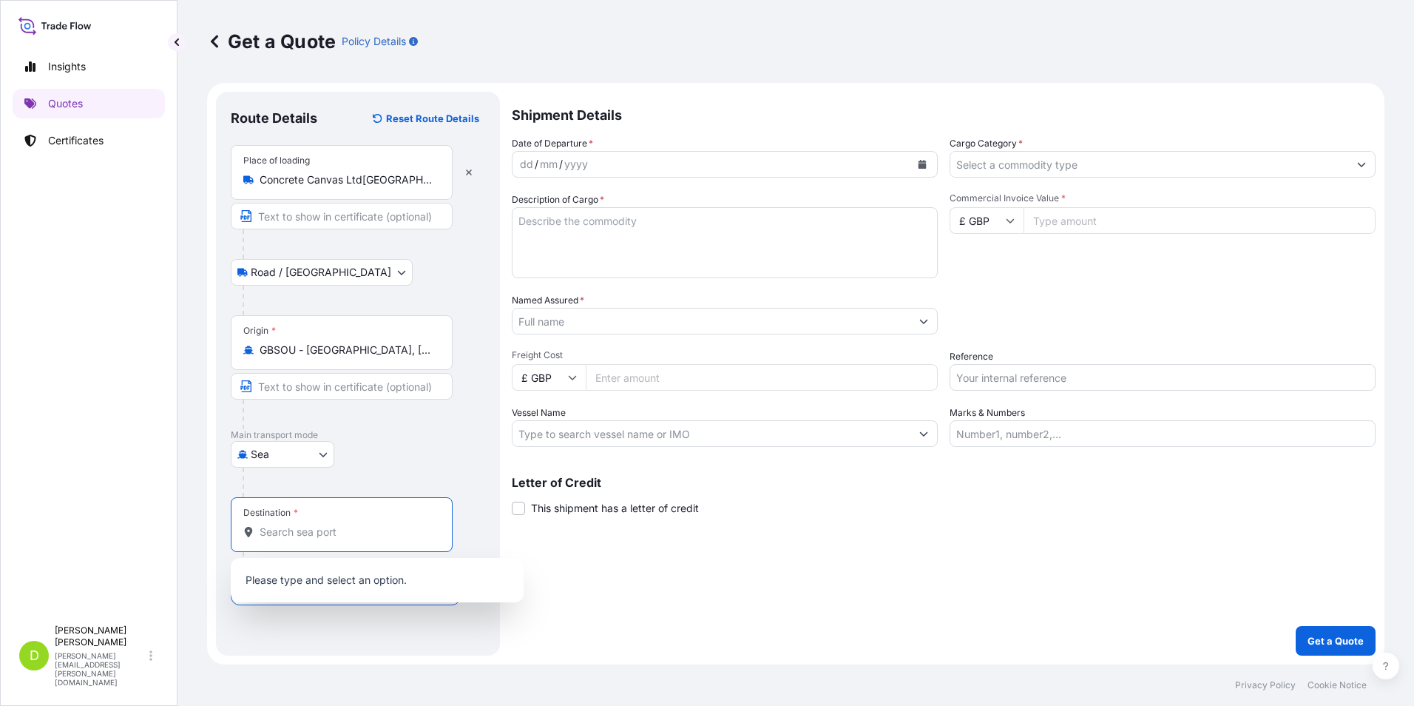
click at [303, 534] on input "Destination *" at bounding box center [347, 531] width 175 height 15
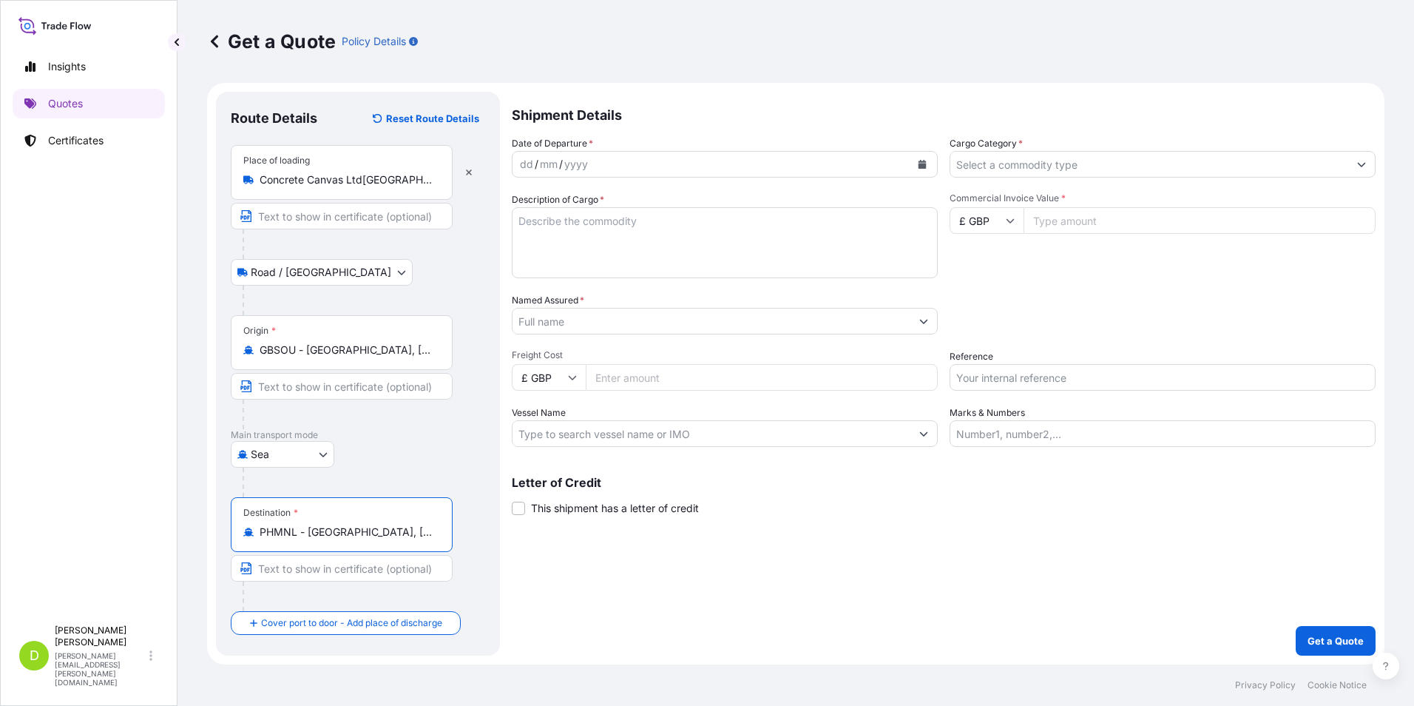
type input "PHMNL - [GEOGRAPHIC_DATA], [GEOGRAPHIC_DATA]"
click at [924, 163] on icon "Calendar" at bounding box center [922, 164] width 9 height 9
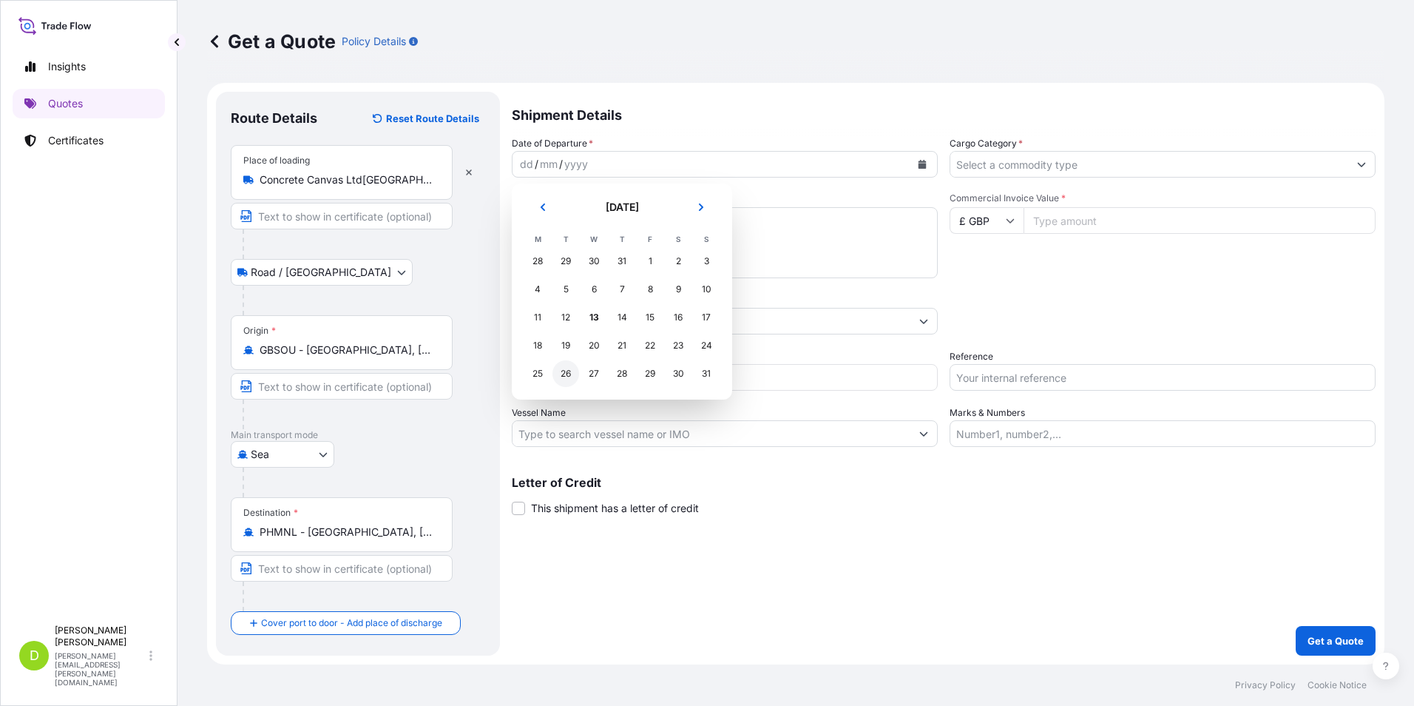
click at [561, 377] on div "26" at bounding box center [566, 373] width 27 height 27
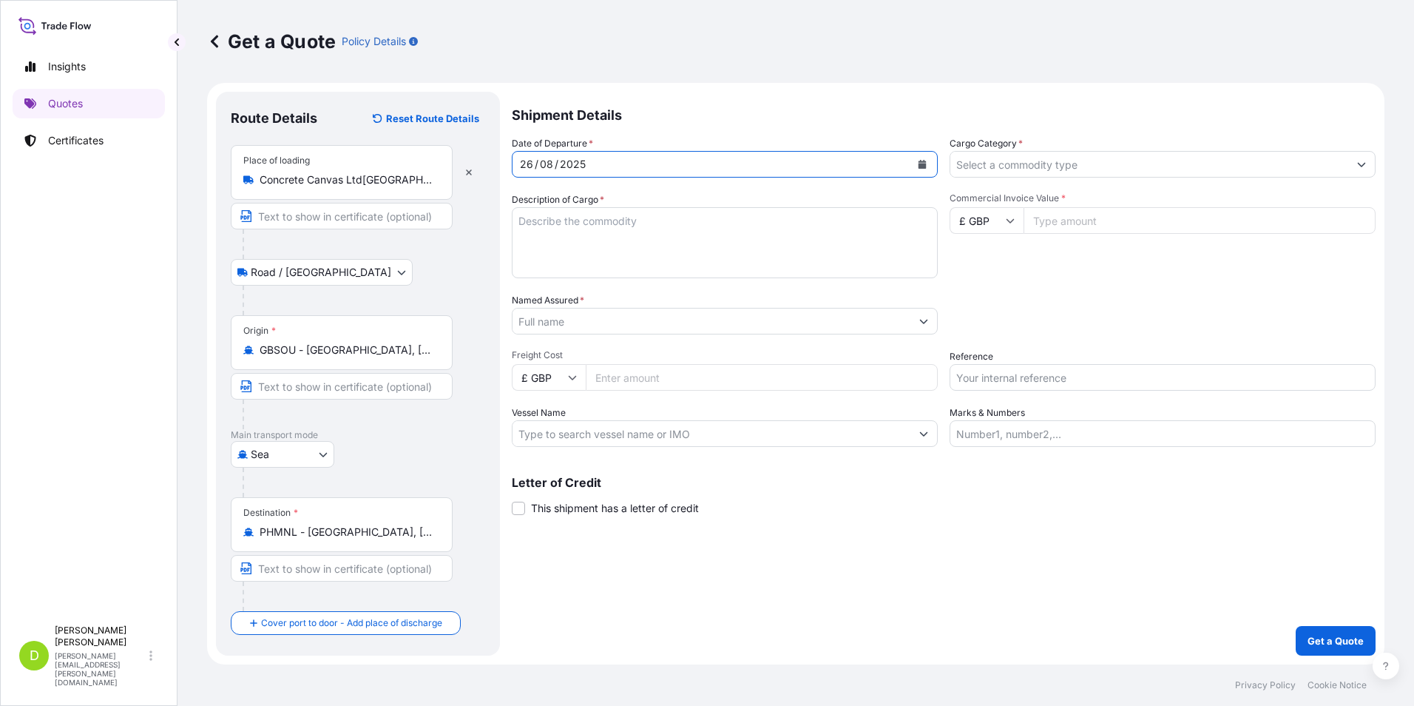
click at [646, 230] on textarea "Description of Cargo *" at bounding box center [725, 242] width 426 height 71
type textarea "concrete canvas"
click at [923, 323] on icon "Show suggestions" at bounding box center [924, 322] width 8 height 4
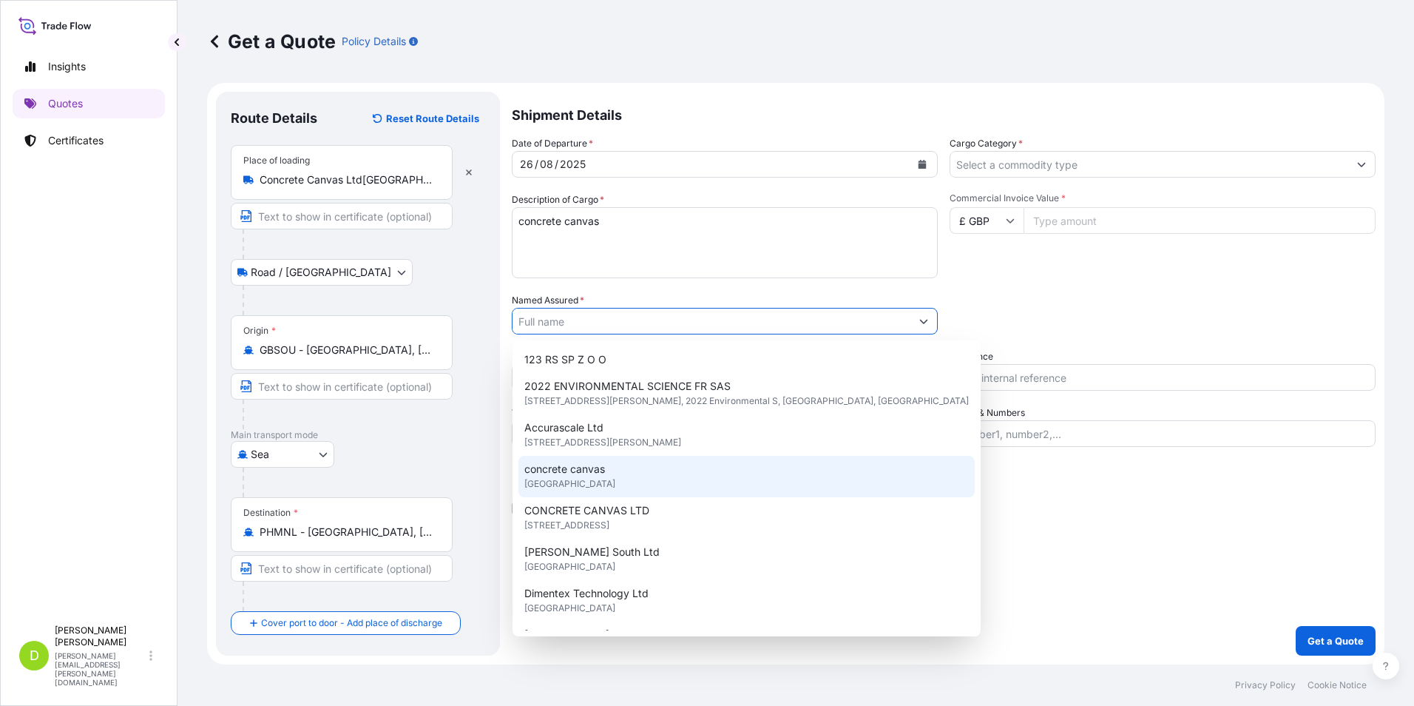
click at [643, 471] on div "concrete canvas [GEOGRAPHIC_DATA]" at bounding box center [747, 476] width 456 height 41
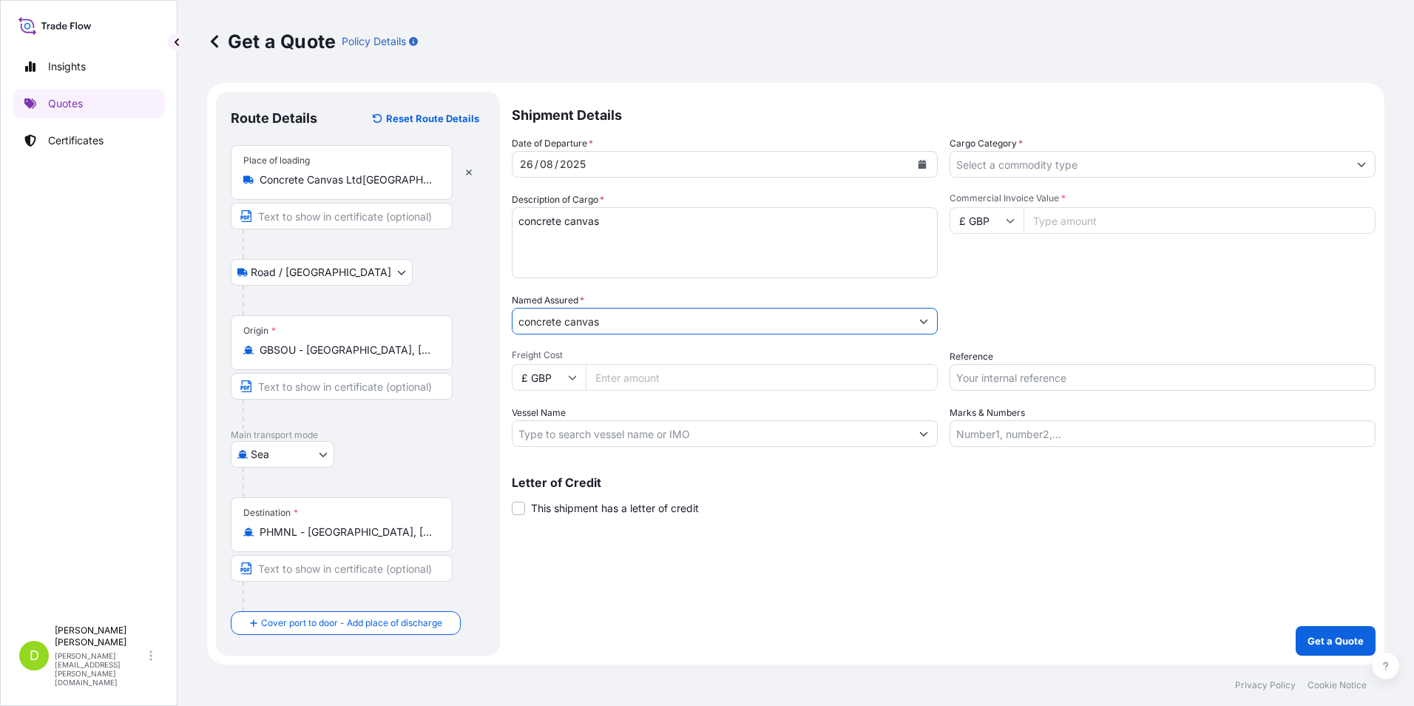
click at [928, 325] on button "Show suggestions" at bounding box center [924, 321] width 27 height 27
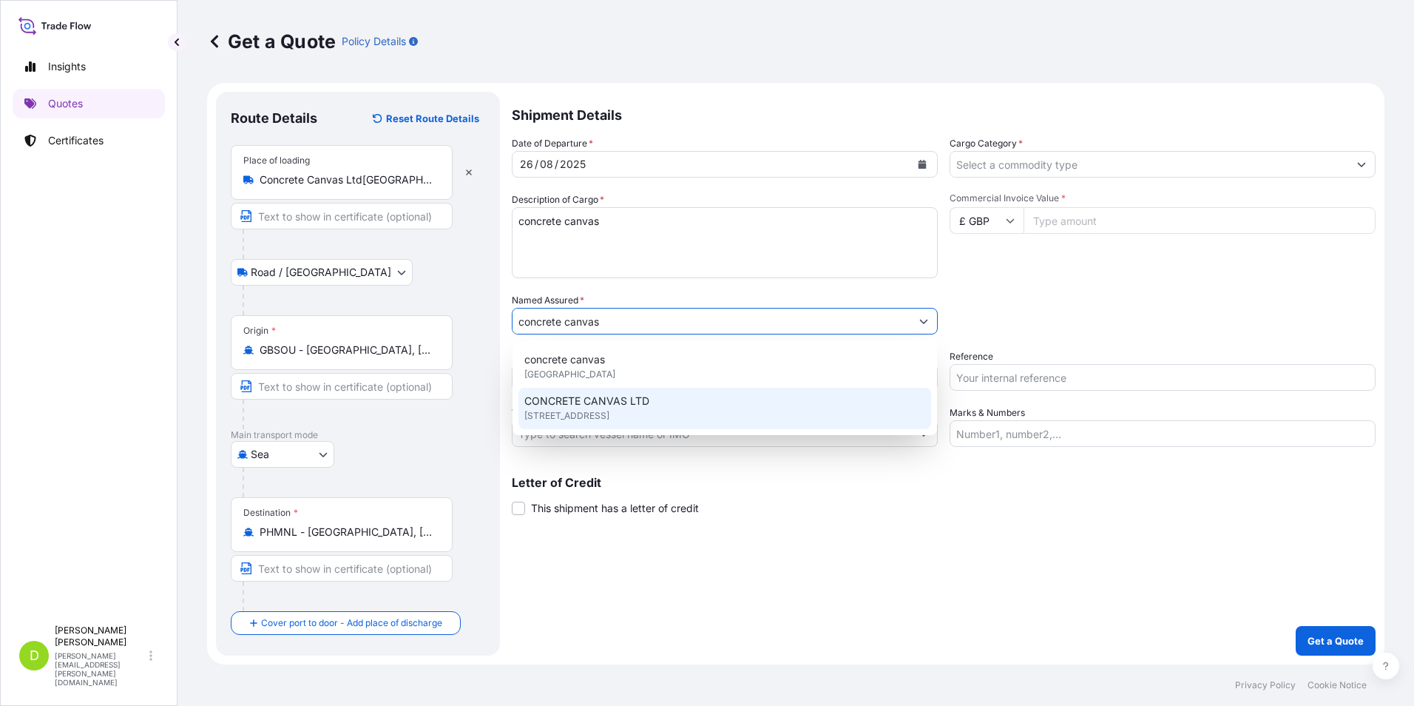
click at [726, 404] on div "CONCRETE CANVAS LTD [STREET_ADDRESS]" at bounding box center [725, 408] width 413 height 41
type input "CONCRETE CANVAS LTD"
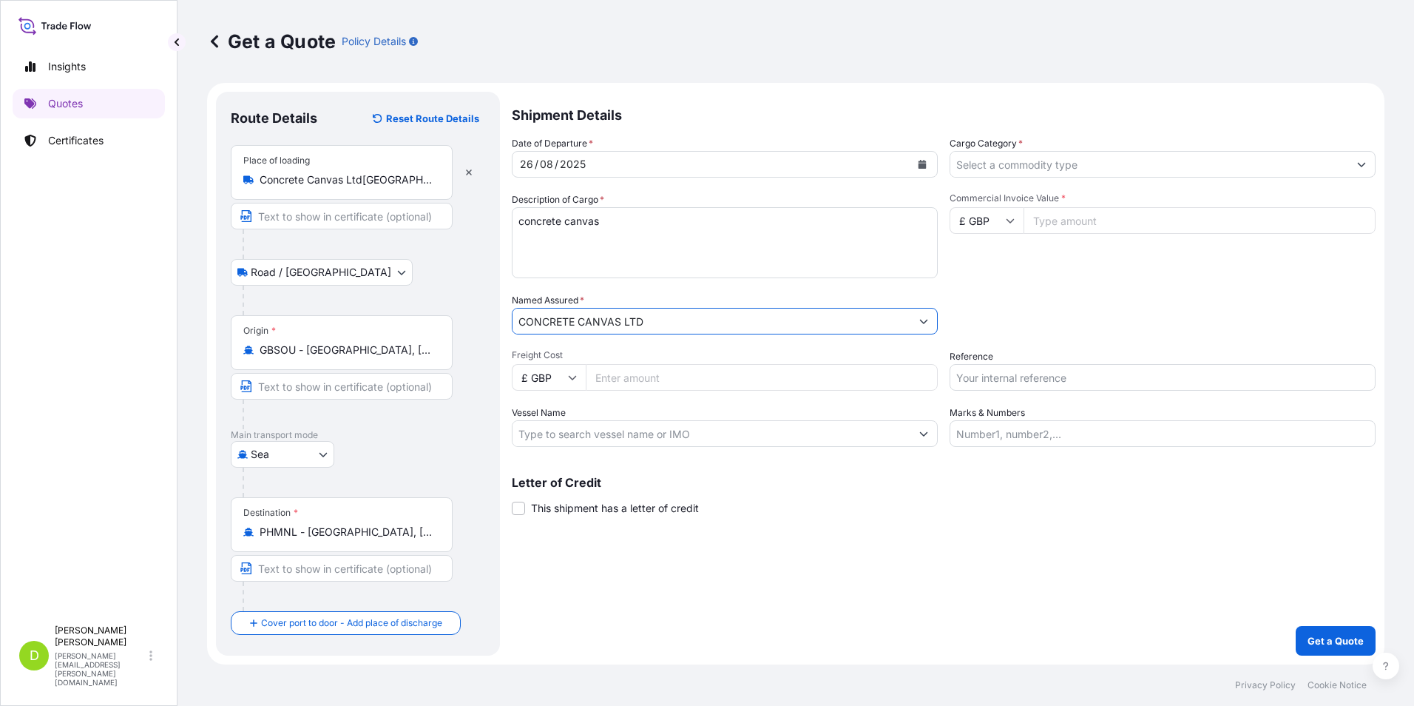
click at [572, 379] on icon at bounding box center [573, 378] width 8 height 4
click at [643, 378] on input "Freight Cost" at bounding box center [762, 377] width 352 height 27
type input "3000"
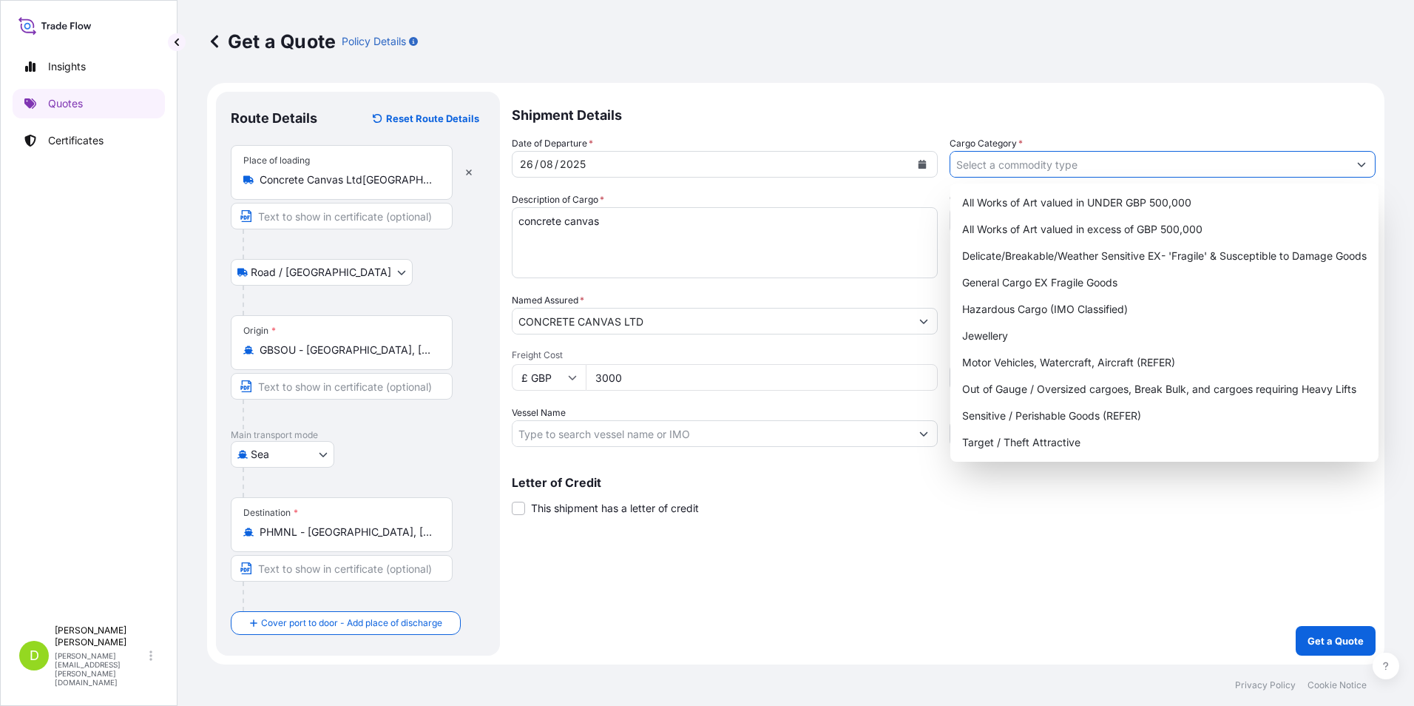
click at [1358, 165] on icon "Show suggestions" at bounding box center [1361, 164] width 9 height 9
click at [1164, 256] on div "Delicate/Breakable/Weather Sensitive EX- 'Fragile' & Susceptible to Damage Goods" at bounding box center [1164, 256] width 416 height 27
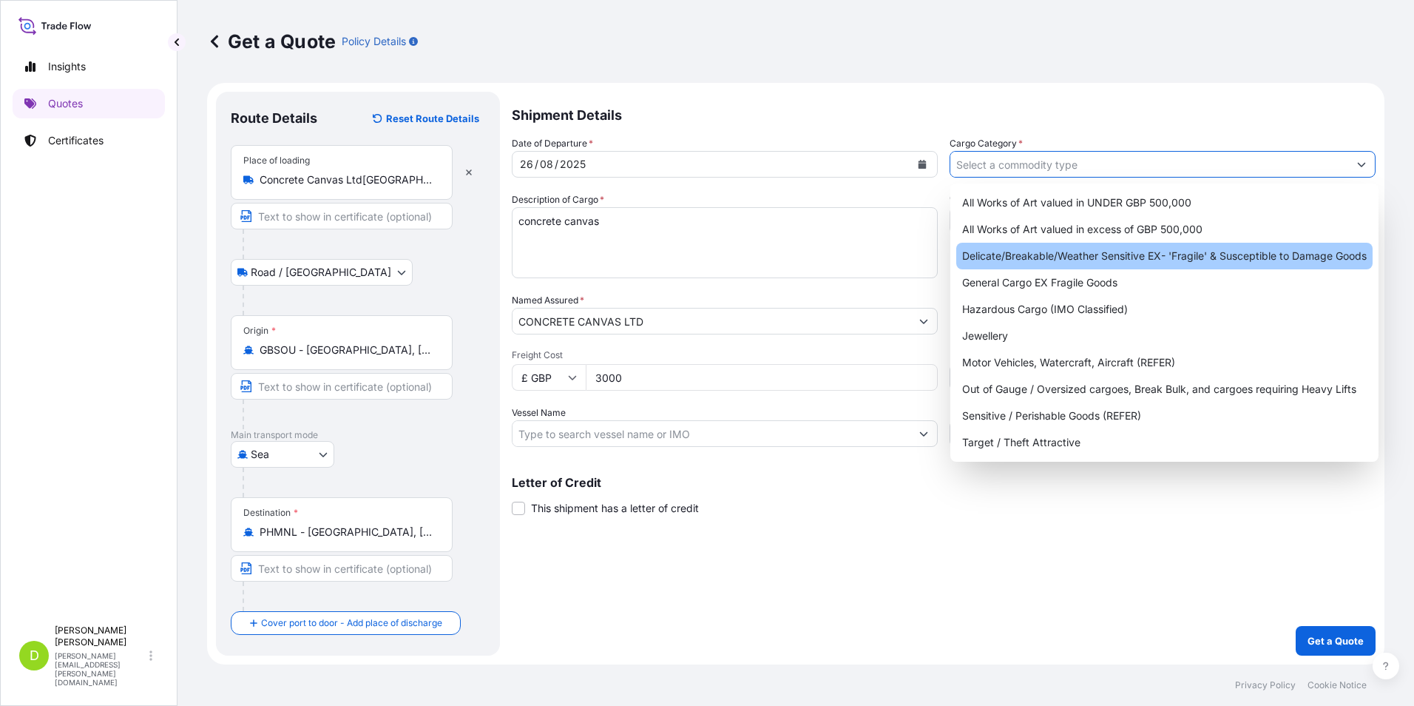
type input "Delicate/Breakable/Weather Sensitive EX- 'Fragile' & Susceptible to Damage Goods"
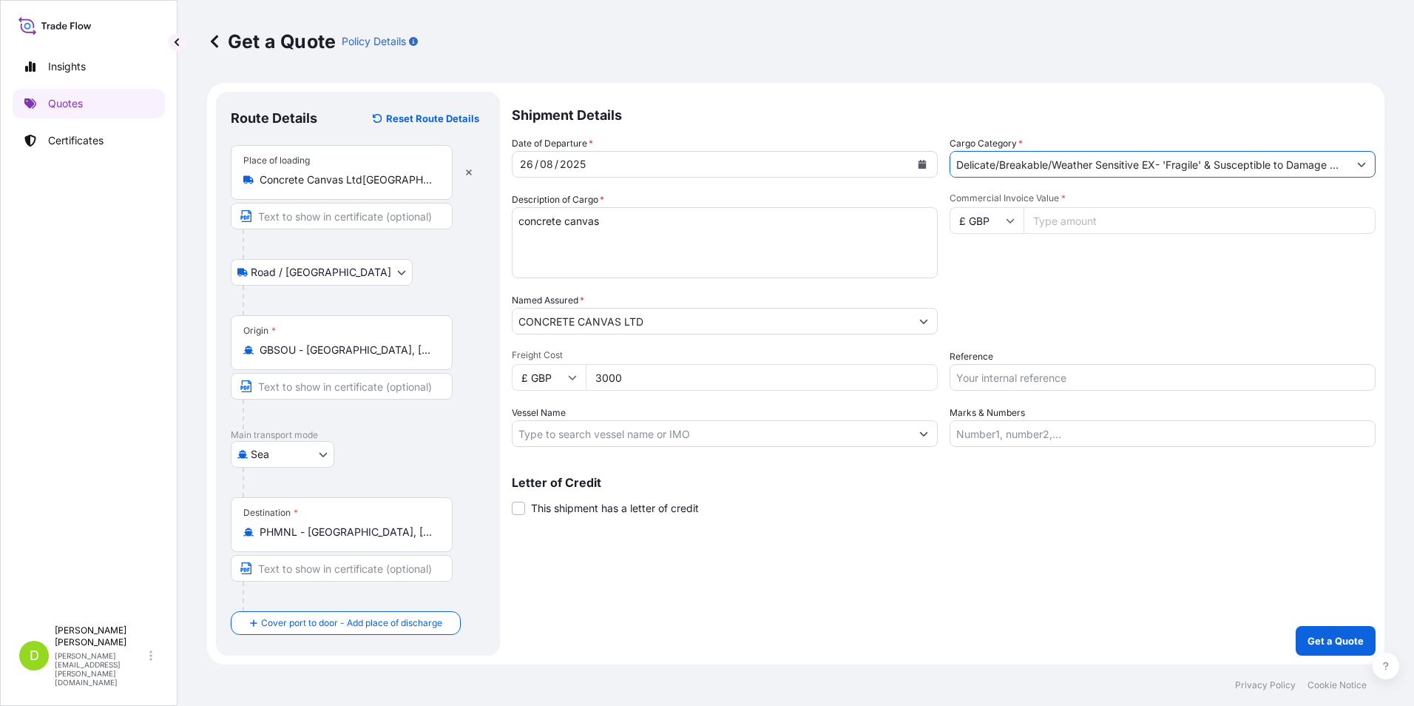
click at [1046, 219] on input "Commercial Invoice Value *" at bounding box center [1200, 220] width 352 height 27
type input "85000"
click at [1315, 641] on p "Get a Quote" at bounding box center [1336, 640] width 56 height 15
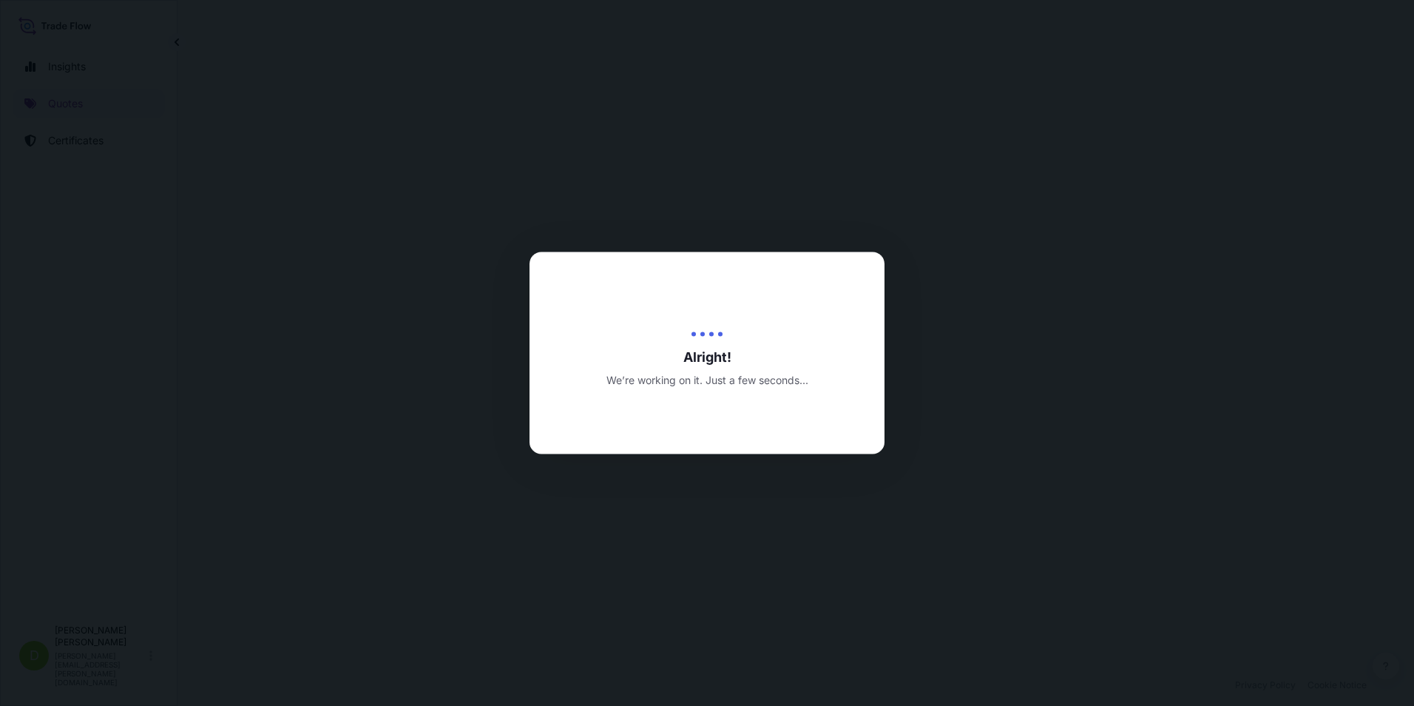
select select "Road / [GEOGRAPHIC_DATA]"
select select "Sea"
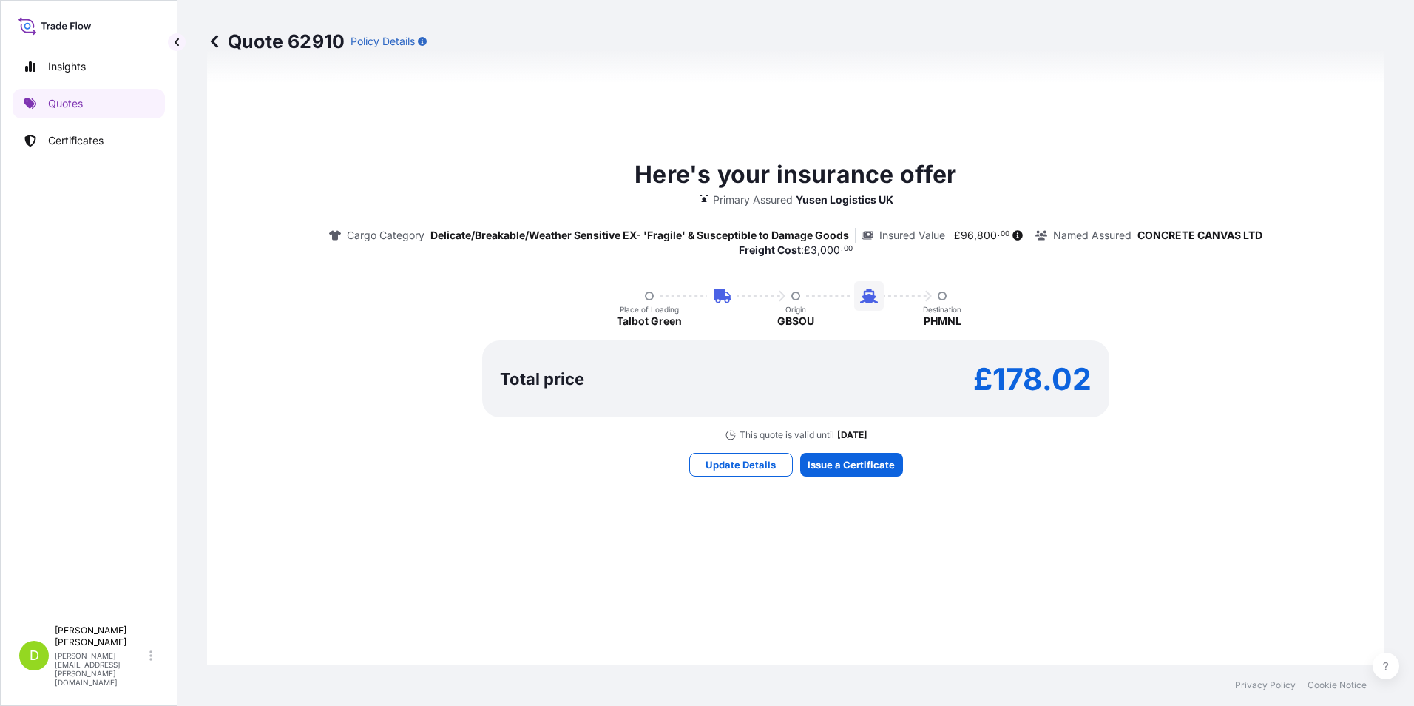
scroll to position [815, 0]
click at [732, 473] on button "Update Details" at bounding box center [741, 465] width 104 height 24
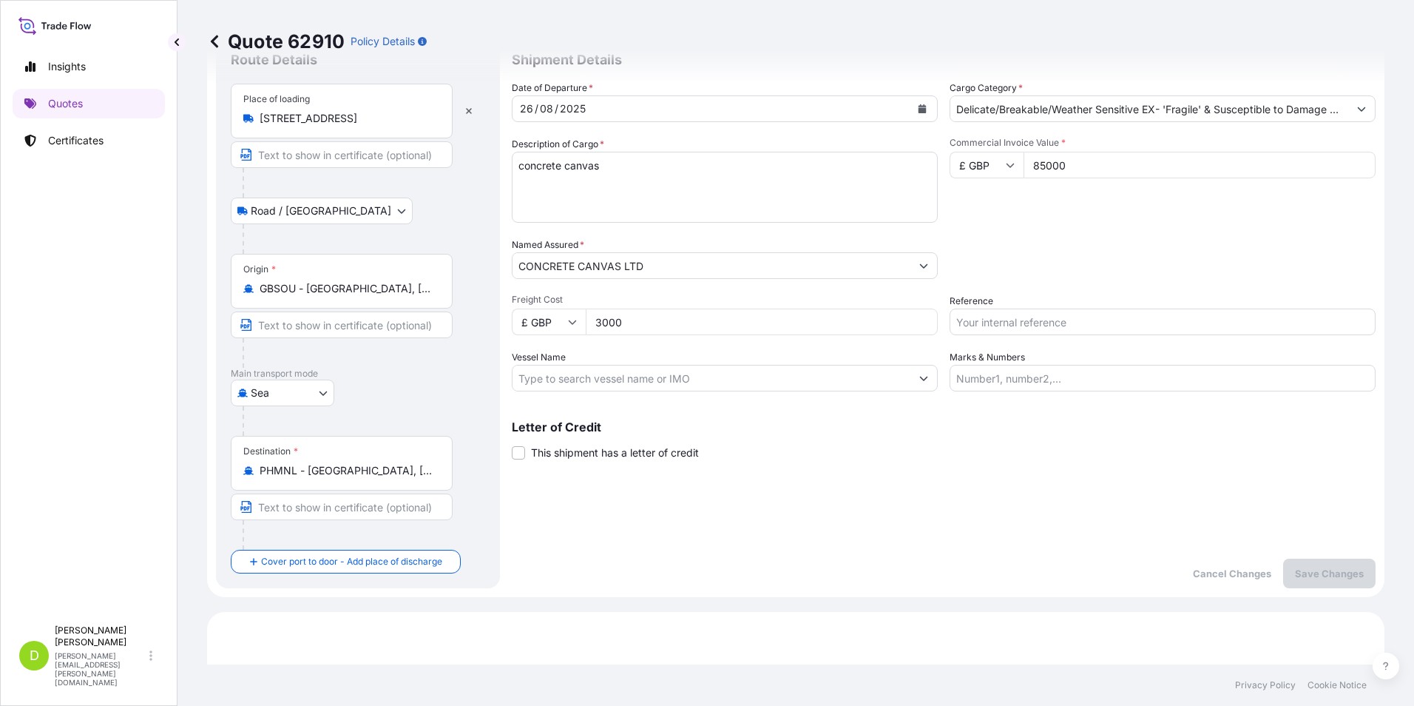
scroll to position [24, 0]
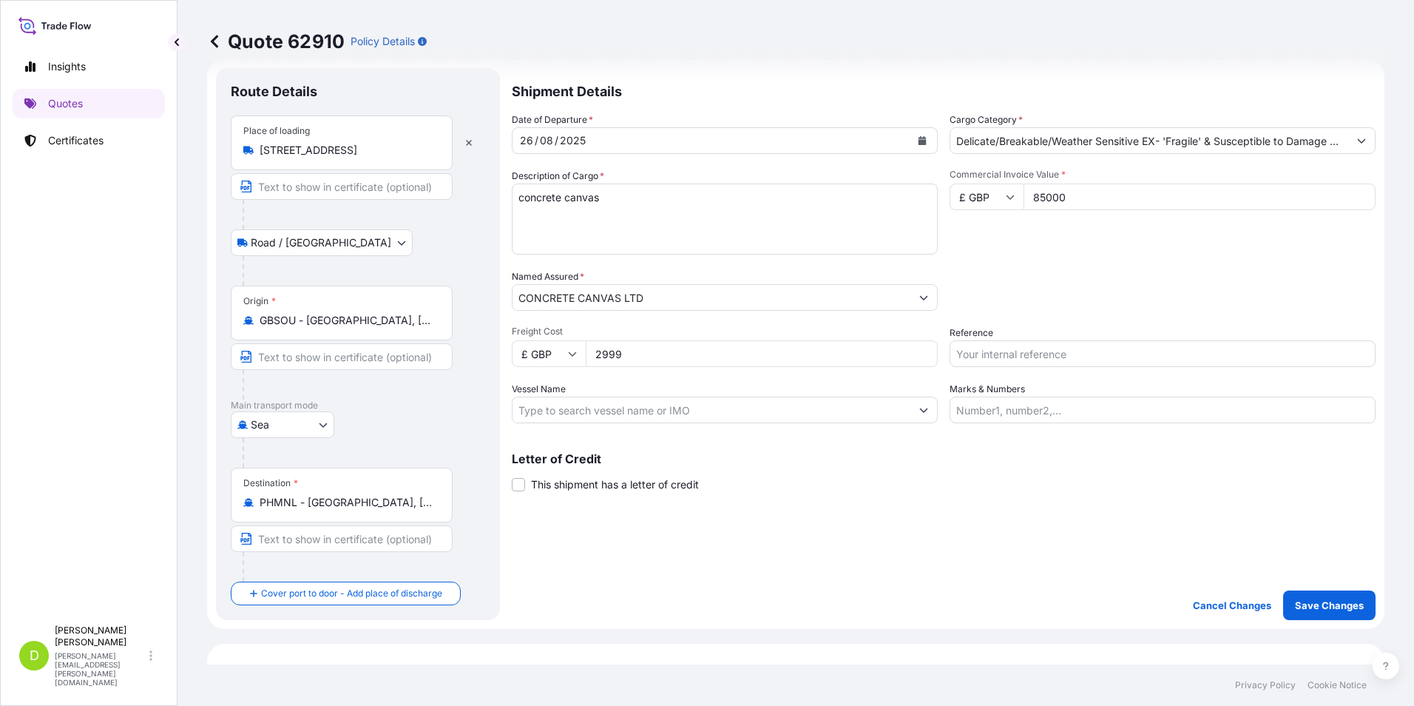
click at [917, 357] on input "2999" at bounding box center [762, 353] width 352 height 27
type input "2"
type input "5100"
click at [1296, 600] on p "Save Changes" at bounding box center [1329, 605] width 69 height 15
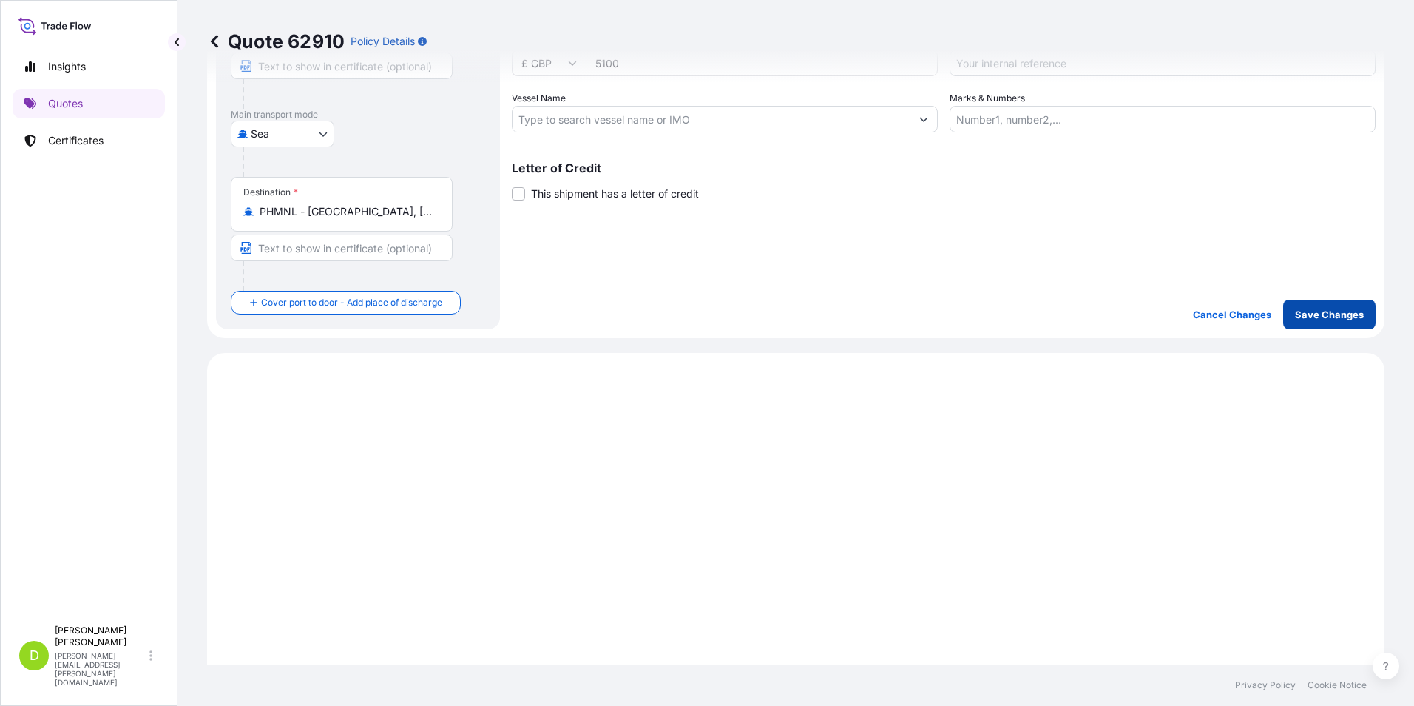
scroll to position [593, 0]
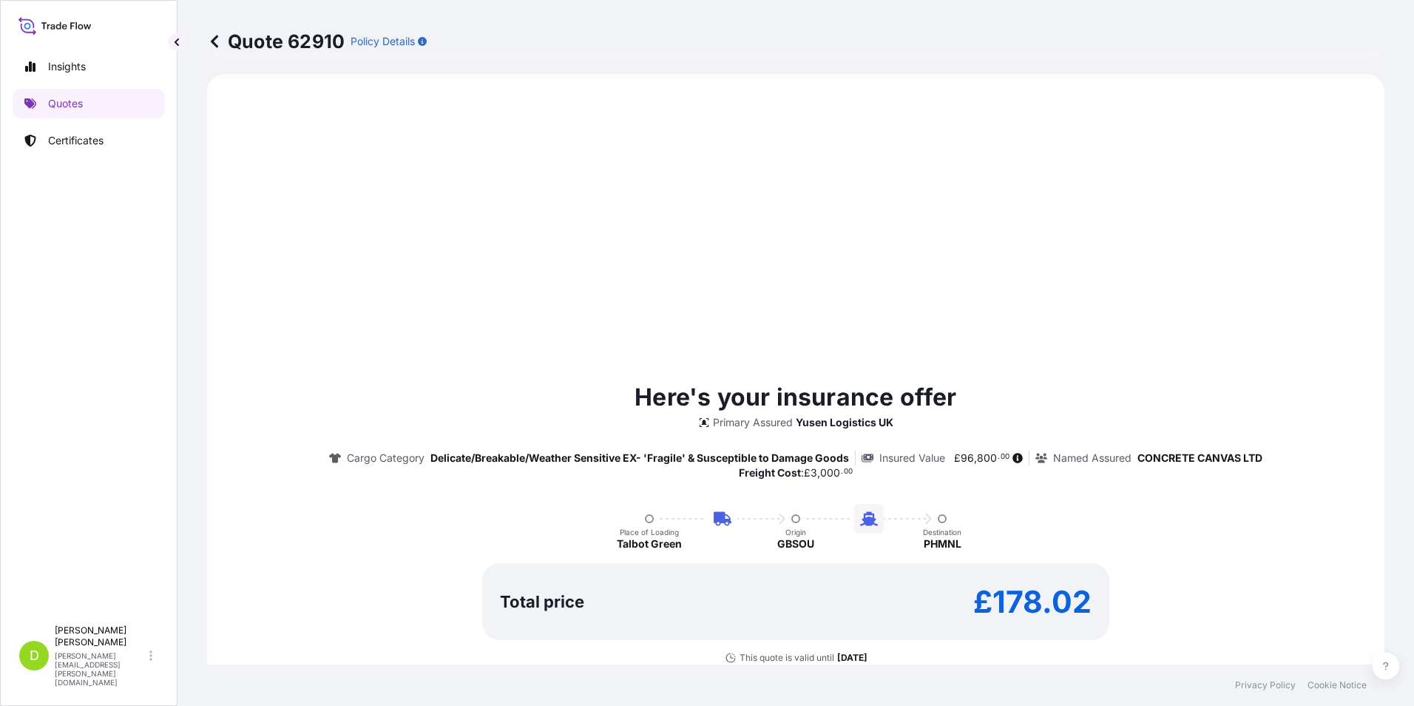
select select "Road / [GEOGRAPHIC_DATA]"
select select "Sea"
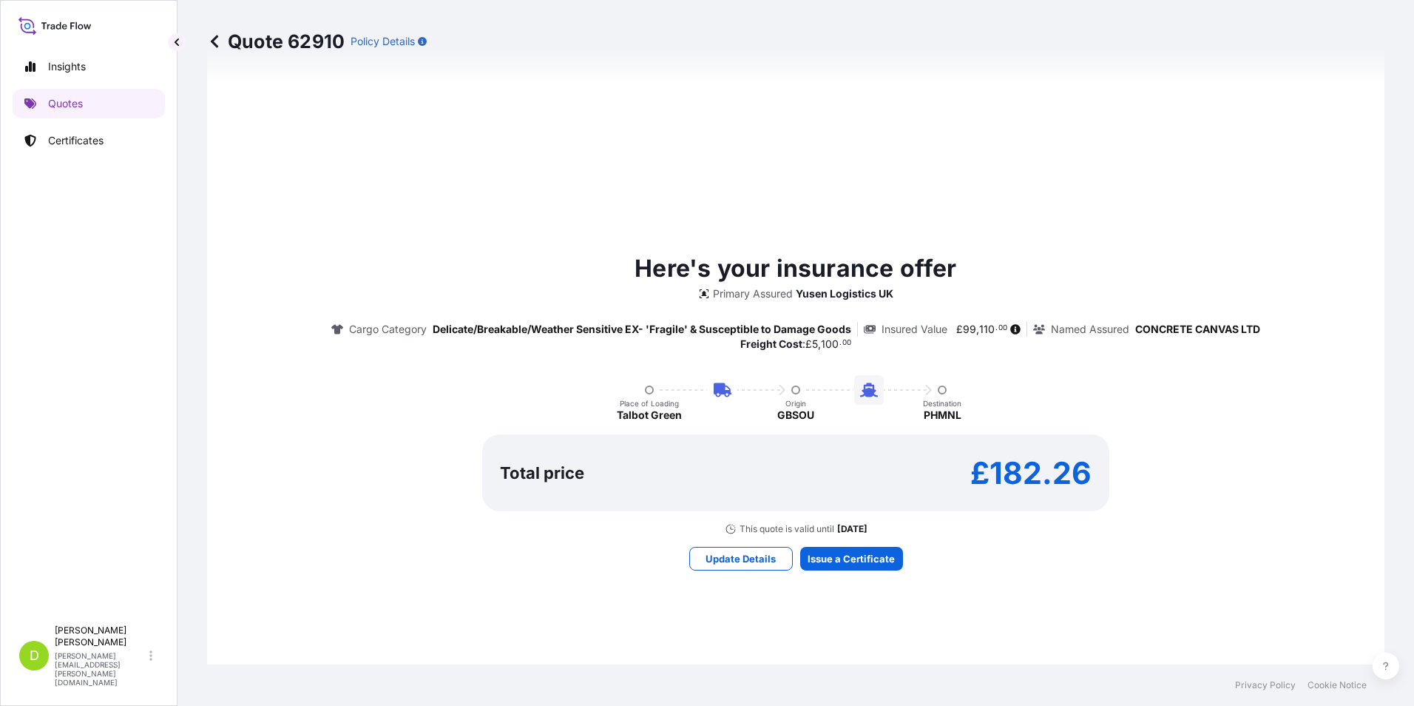
scroll to position [934, 0]
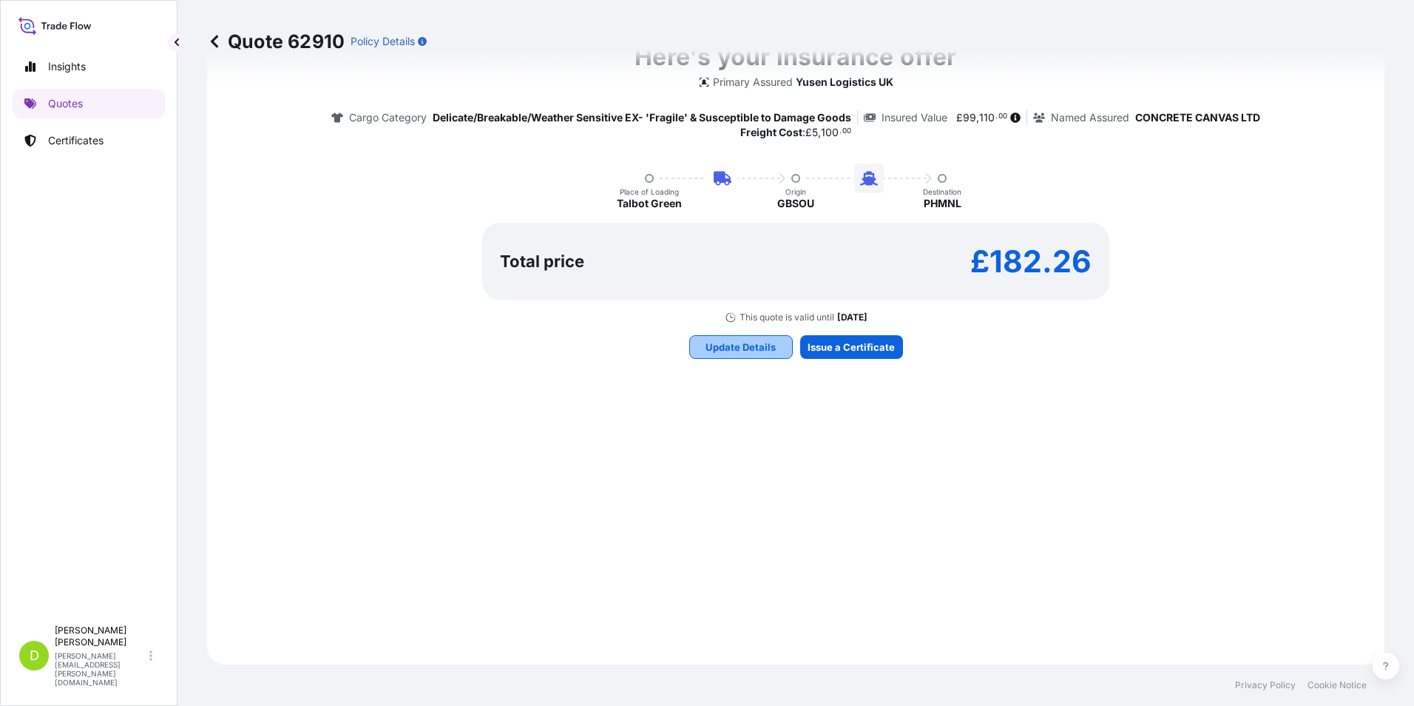
click at [751, 349] on p "Update Details" at bounding box center [741, 347] width 70 height 15
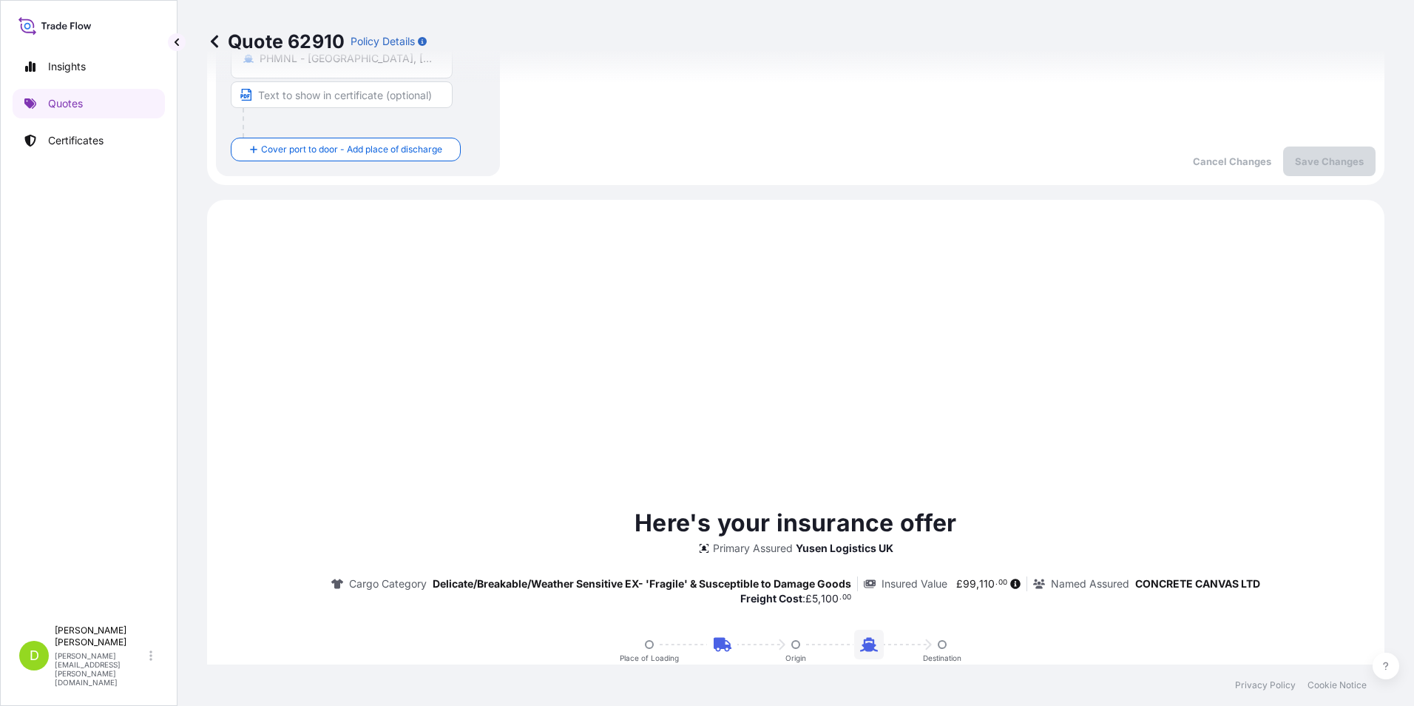
scroll to position [689, 0]
